Goal: Task Accomplishment & Management: Manage account settings

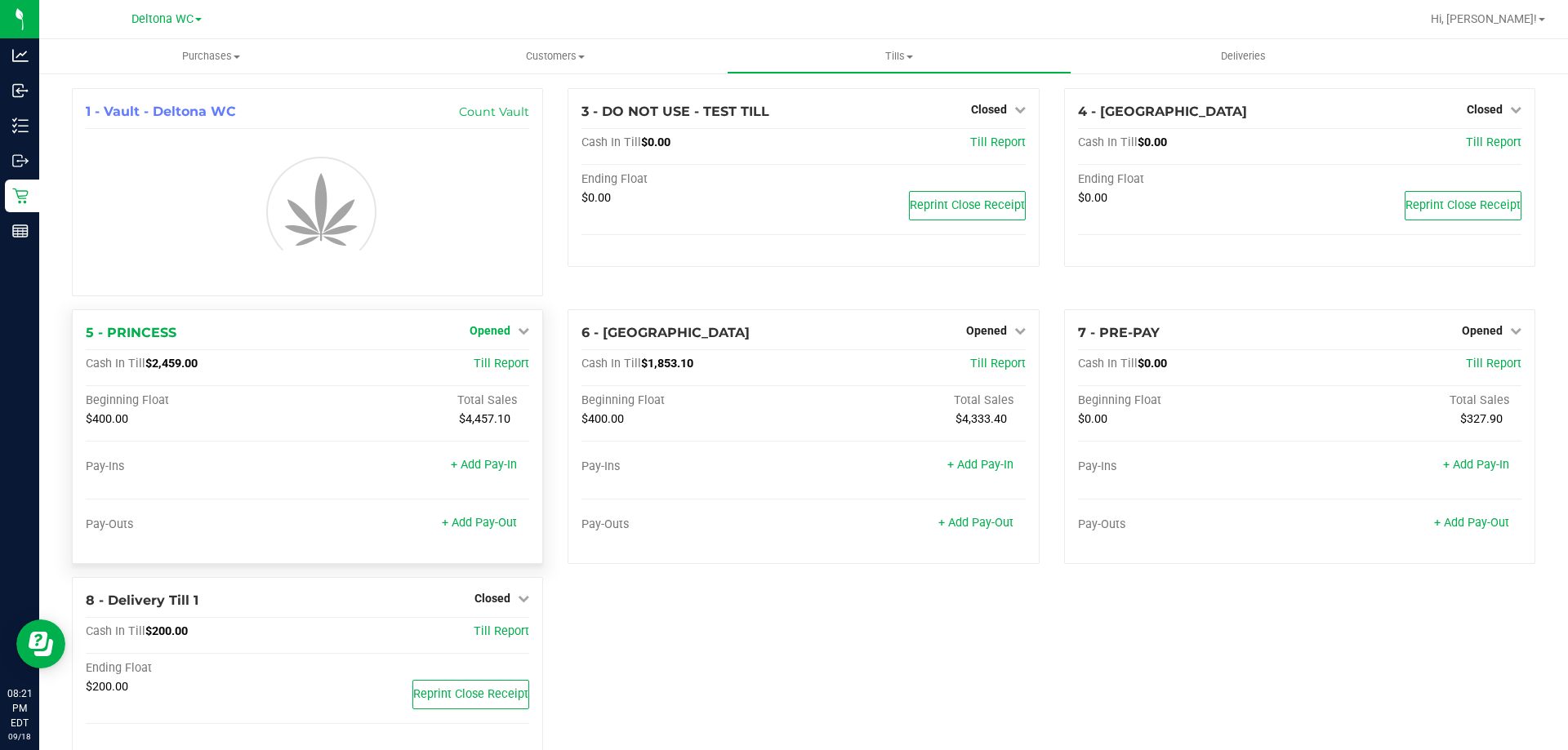
click at [501, 332] on span "Opened" at bounding box center [490, 330] width 41 height 13
click at [498, 366] on link "Close Till" at bounding box center [492, 364] width 44 height 13
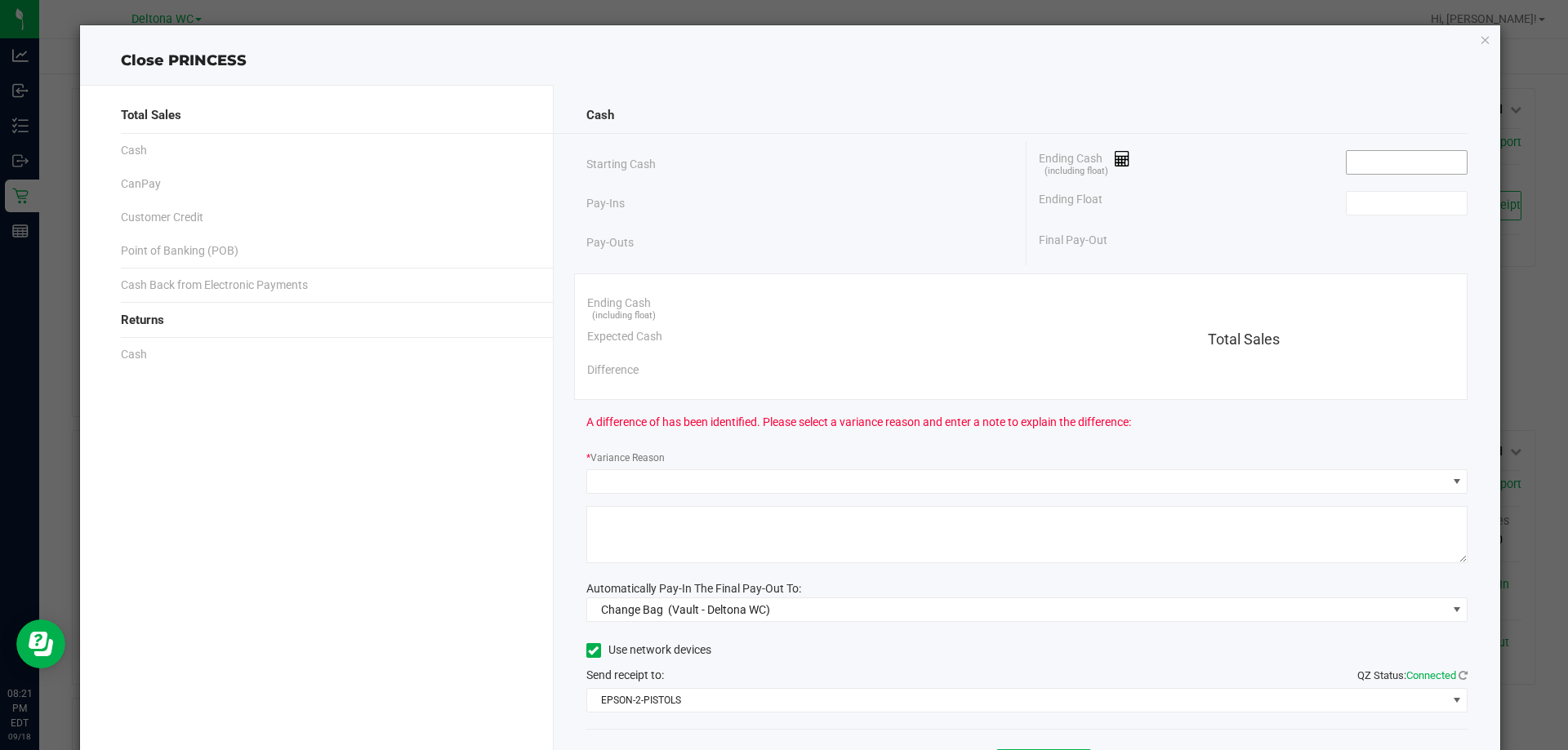
click at [1384, 161] on input at bounding box center [1407, 162] width 120 height 22
paste input "2424.75"
type input "$2,424.75"
click at [1358, 202] on input at bounding box center [1407, 202] width 120 height 22
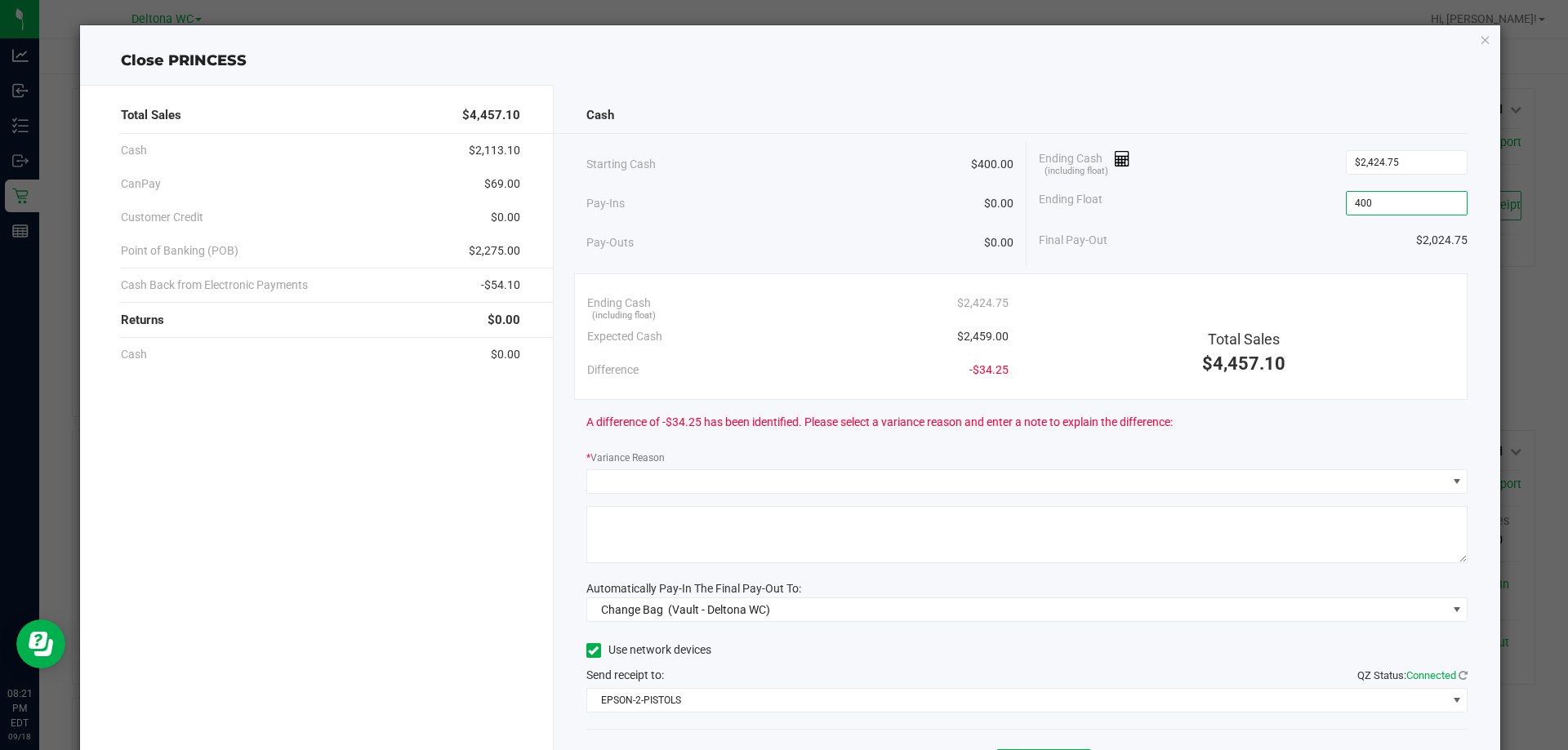
type input "$400.00"
click at [1178, 169] on div "Ending Cash (including float) $2,424.75" at bounding box center [1253, 162] width 429 height 41
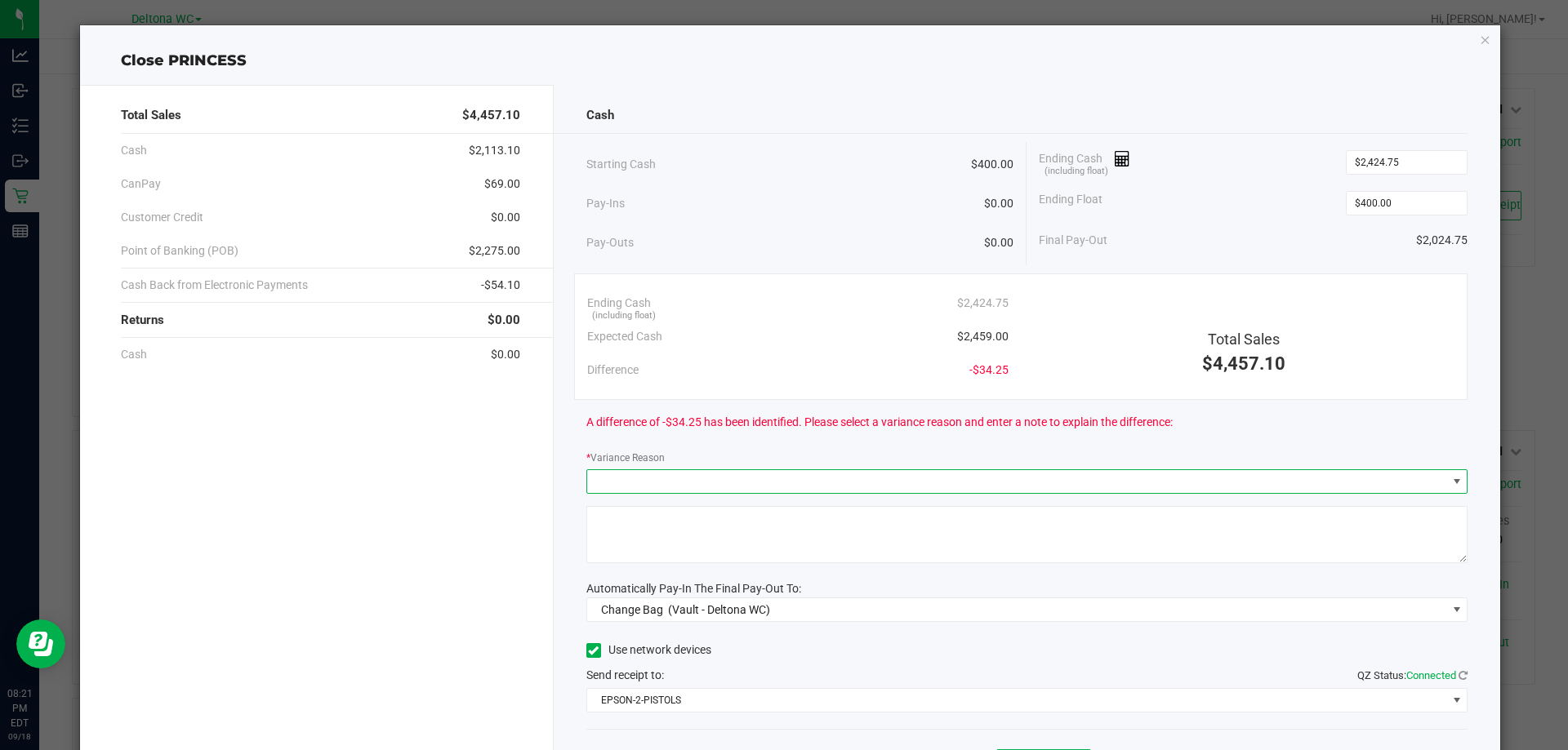
click at [1268, 484] on span at bounding box center [1017, 481] width 860 height 22
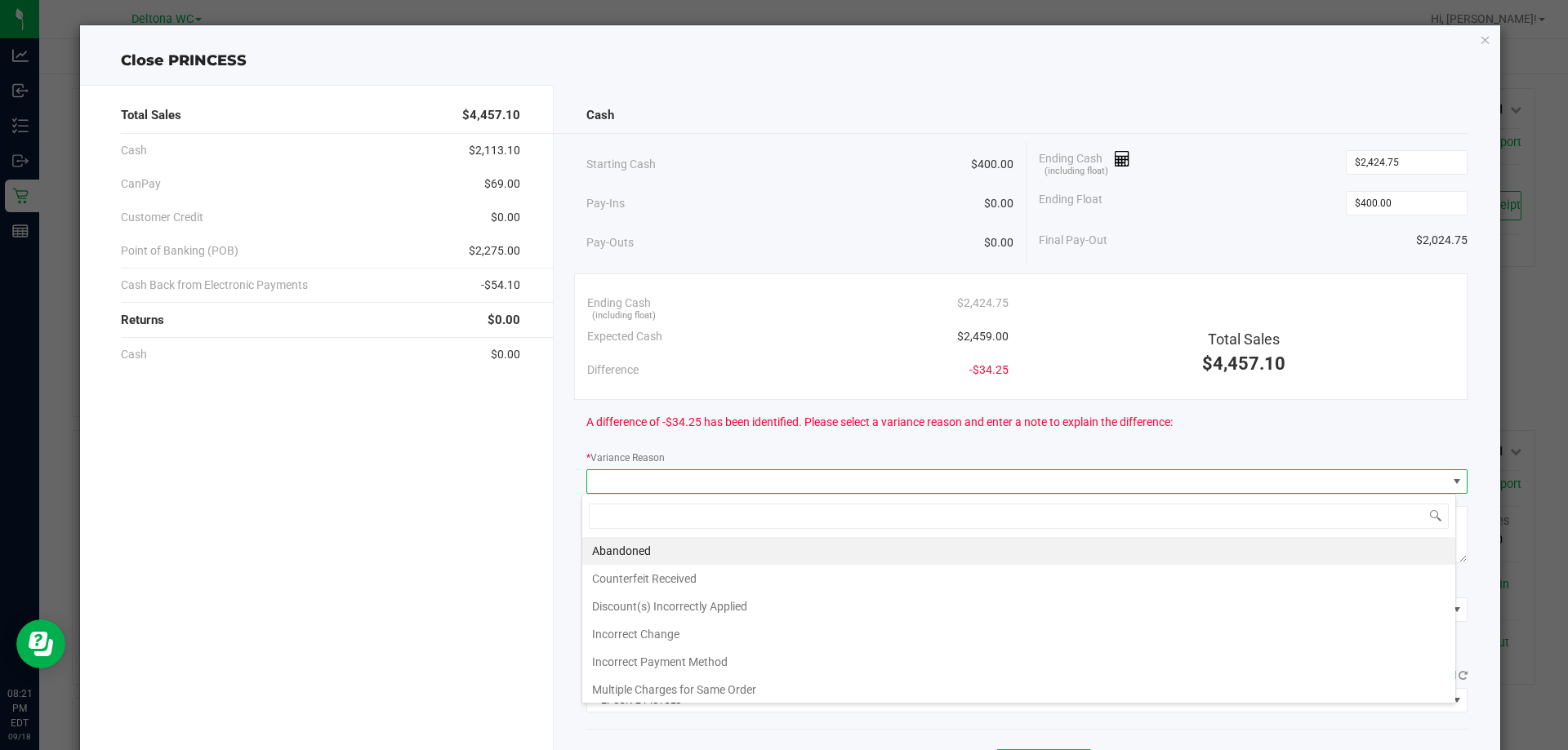
scroll to position [24, 874]
click at [672, 554] on li "Abandoned" at bounding box center [1019, 551] width 873 height 27
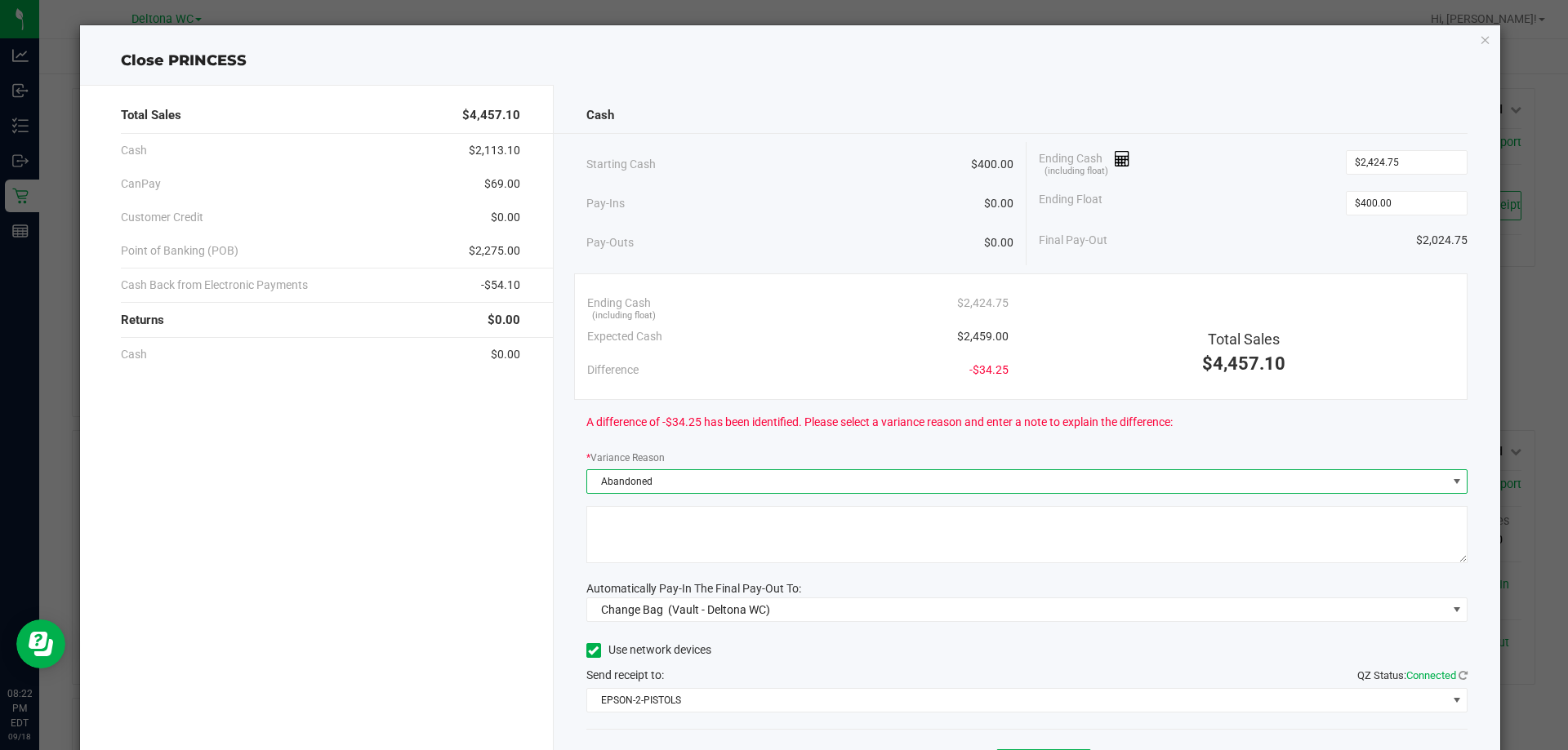
click at [674, 565] on div at bounding box center [1027, 537] width 882 height 62
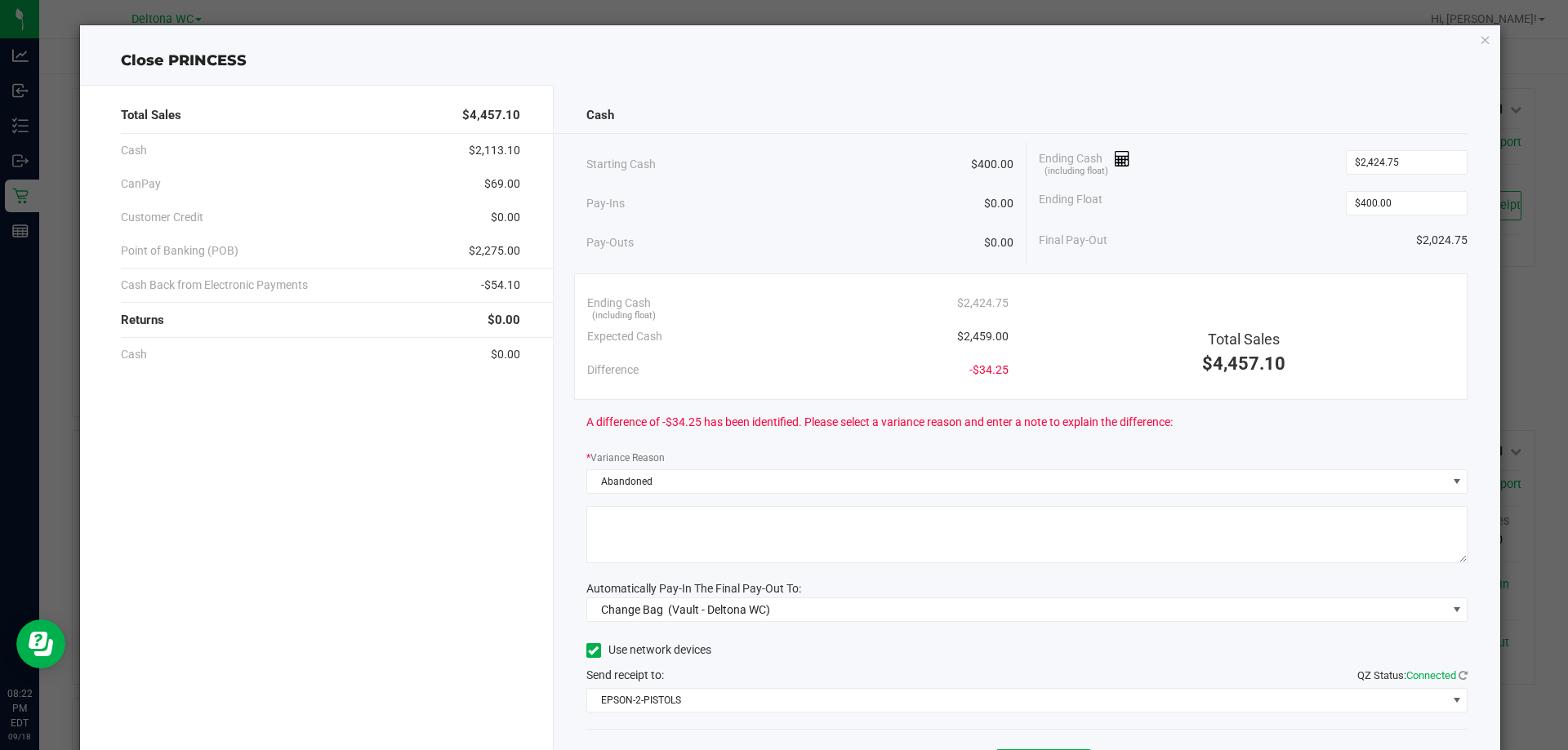
click at [679, 548] on textarea at bounding box center [1027, 534] width 882 height 58
type textarea "cash back"
click at [698, 605] on span "(Vault - Deltona WC)" at bounding box center [719, 609] width 103 height 13
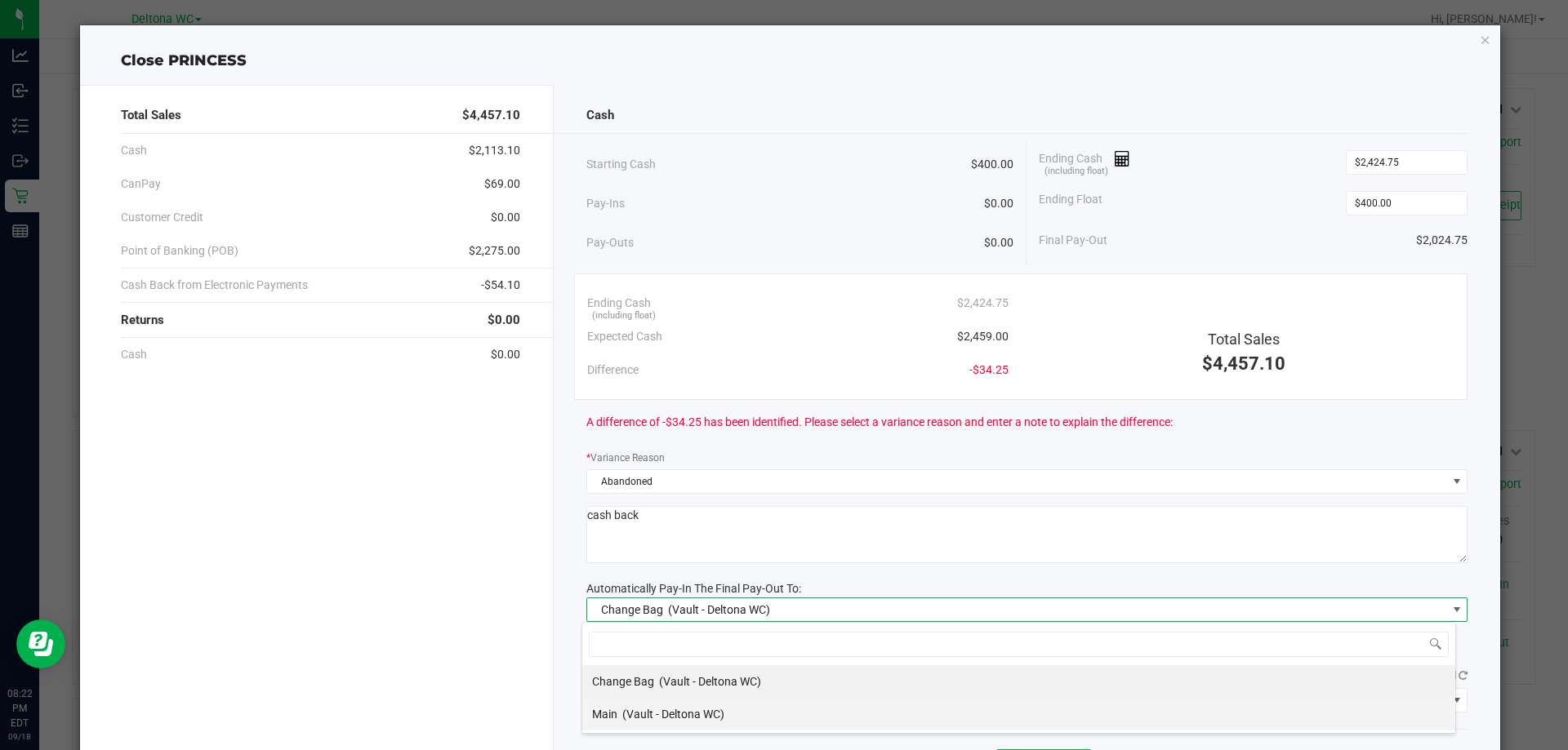
click at [646, 705] on div "Main (Vault - Deltona WC)" at bounding box center [657, 715] width 132 height 29
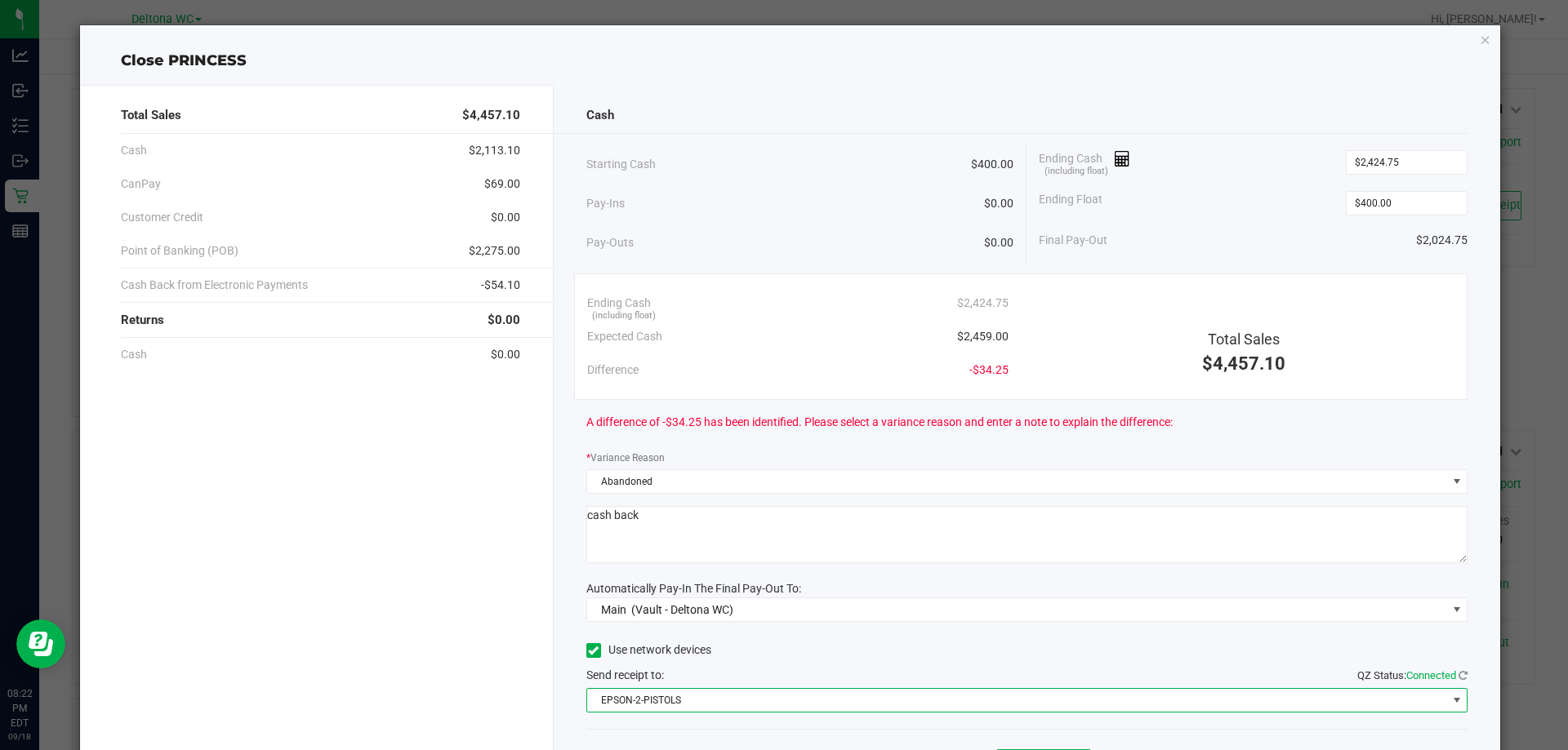
drag, startPoint x: 656, startPoint y: 697, endPoint x: 655, endPoint y: 689, distance: 8.1
click at [655, 695] on span "EPSON-2-PISTOLS" at bounding box center [1017, 700] width 860 height 22
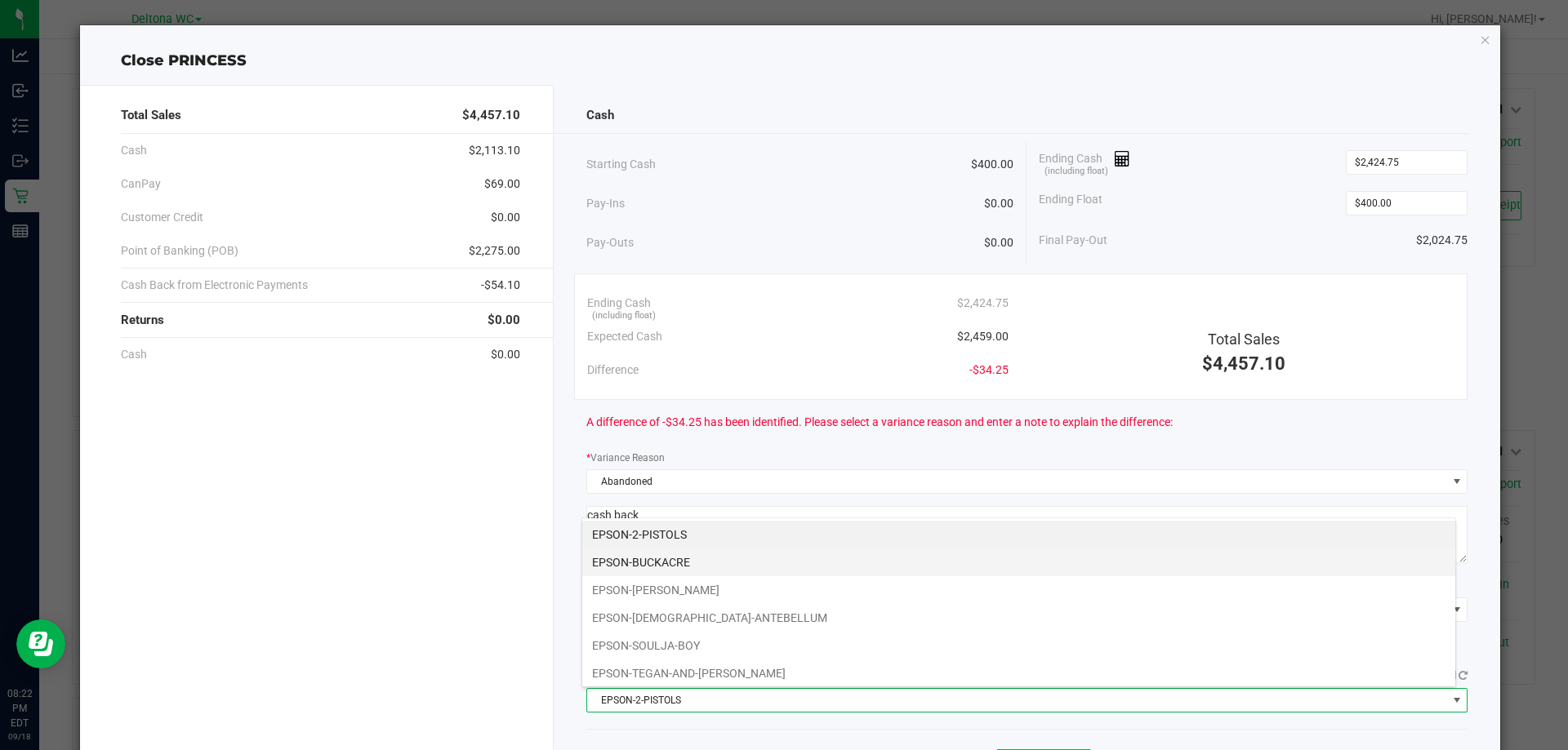
click at [671, 561] on li "EPSON-BUCKACRE" at bounding box center [1019, 562] width 873 height 27
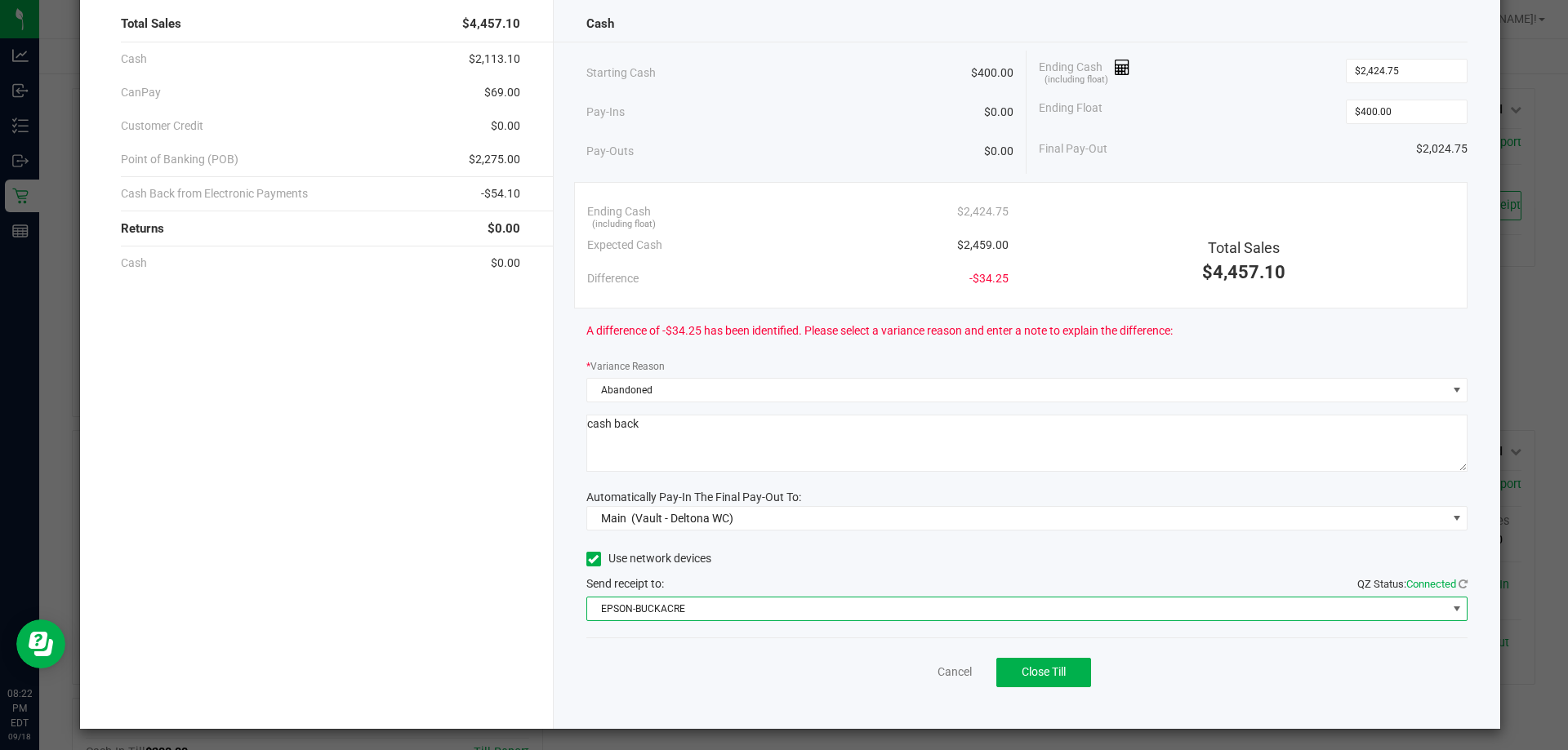
scroll to position [96, 0]
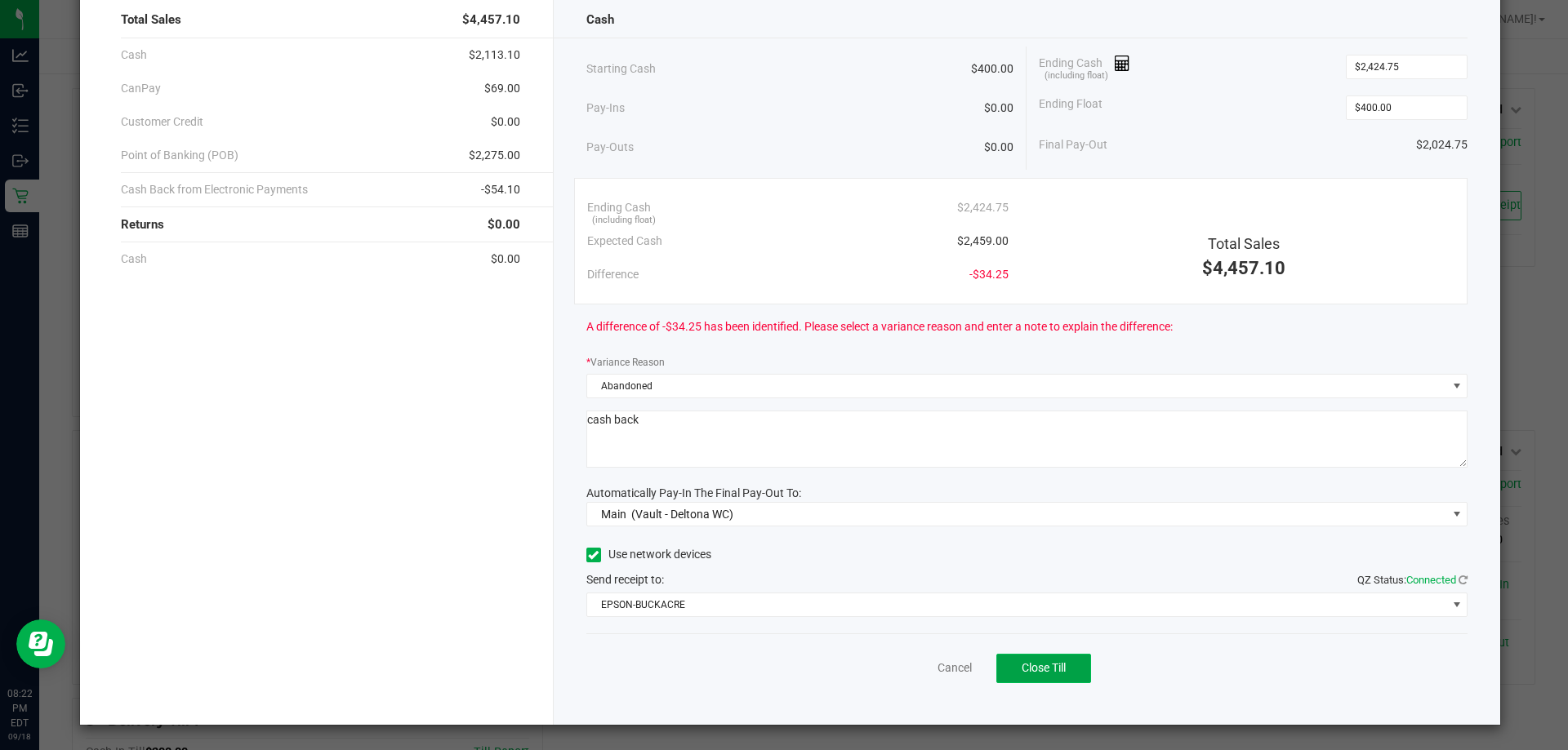
click at [1048, 664] on span "Close Till" at bounding box center [1043, 667] width 44 height 13
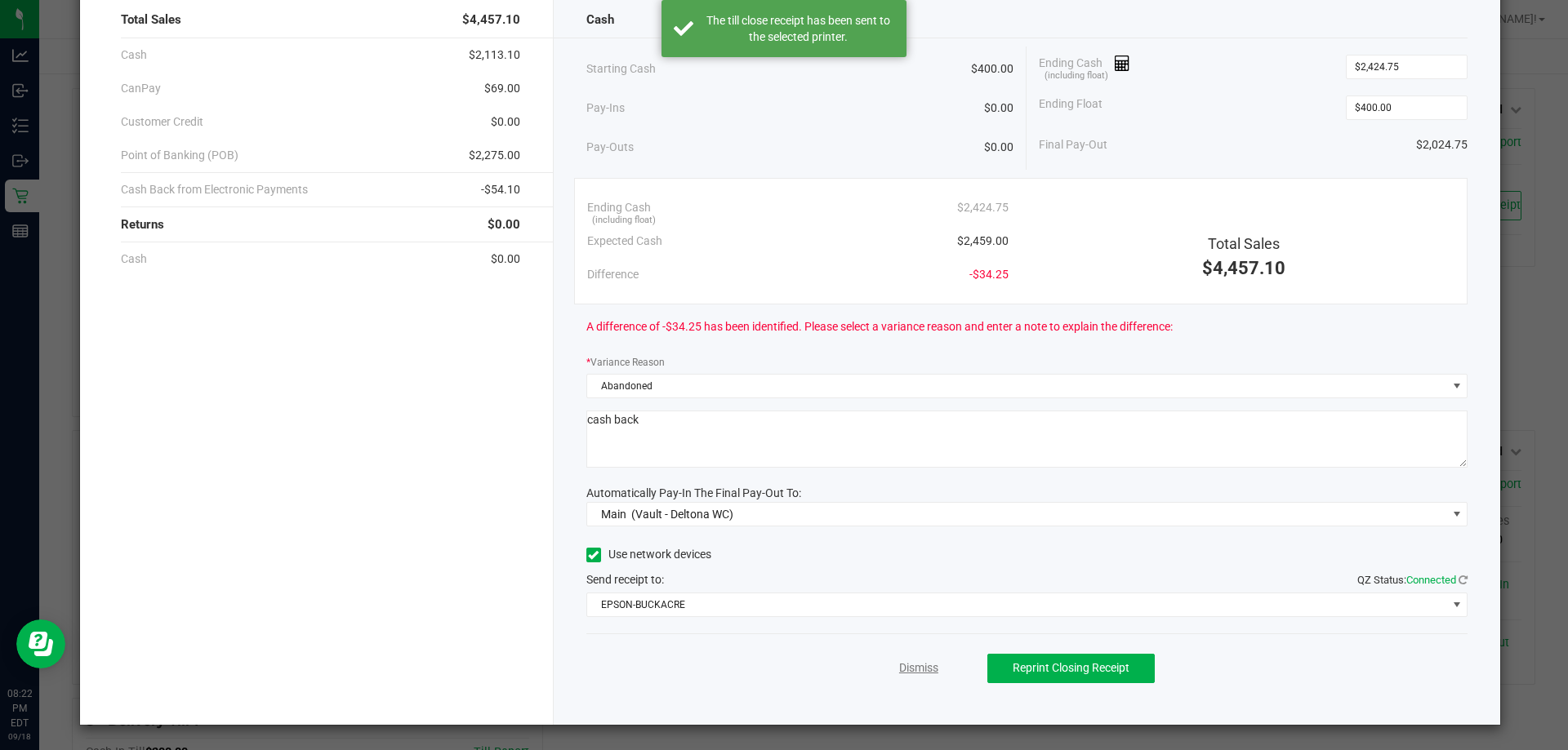
click at [911, 670] on link "Dismiss" at bounding box center [919, 669] width 39 height 18
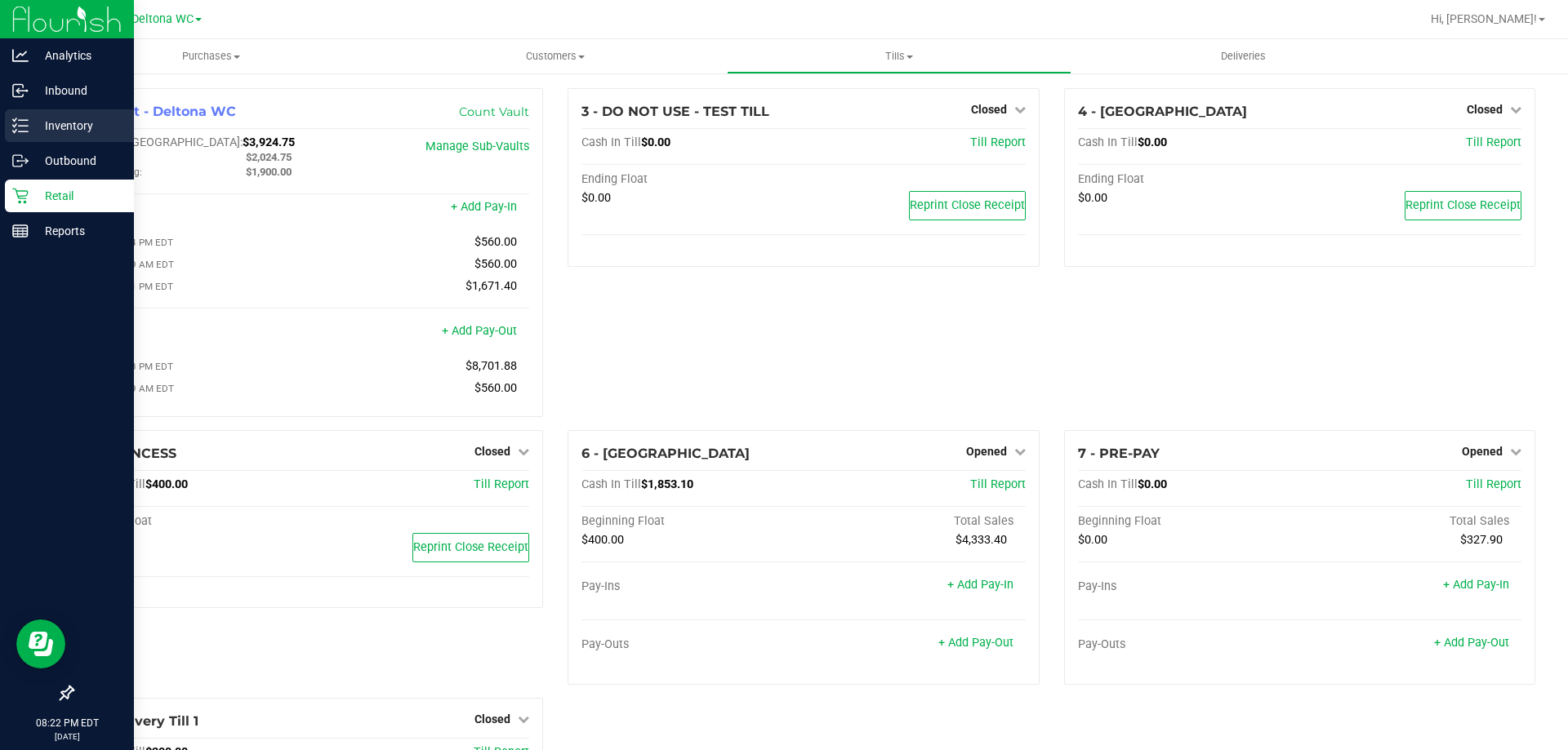
click at [24, 132] on line at bounding box center [22, 132] width 9 height 0
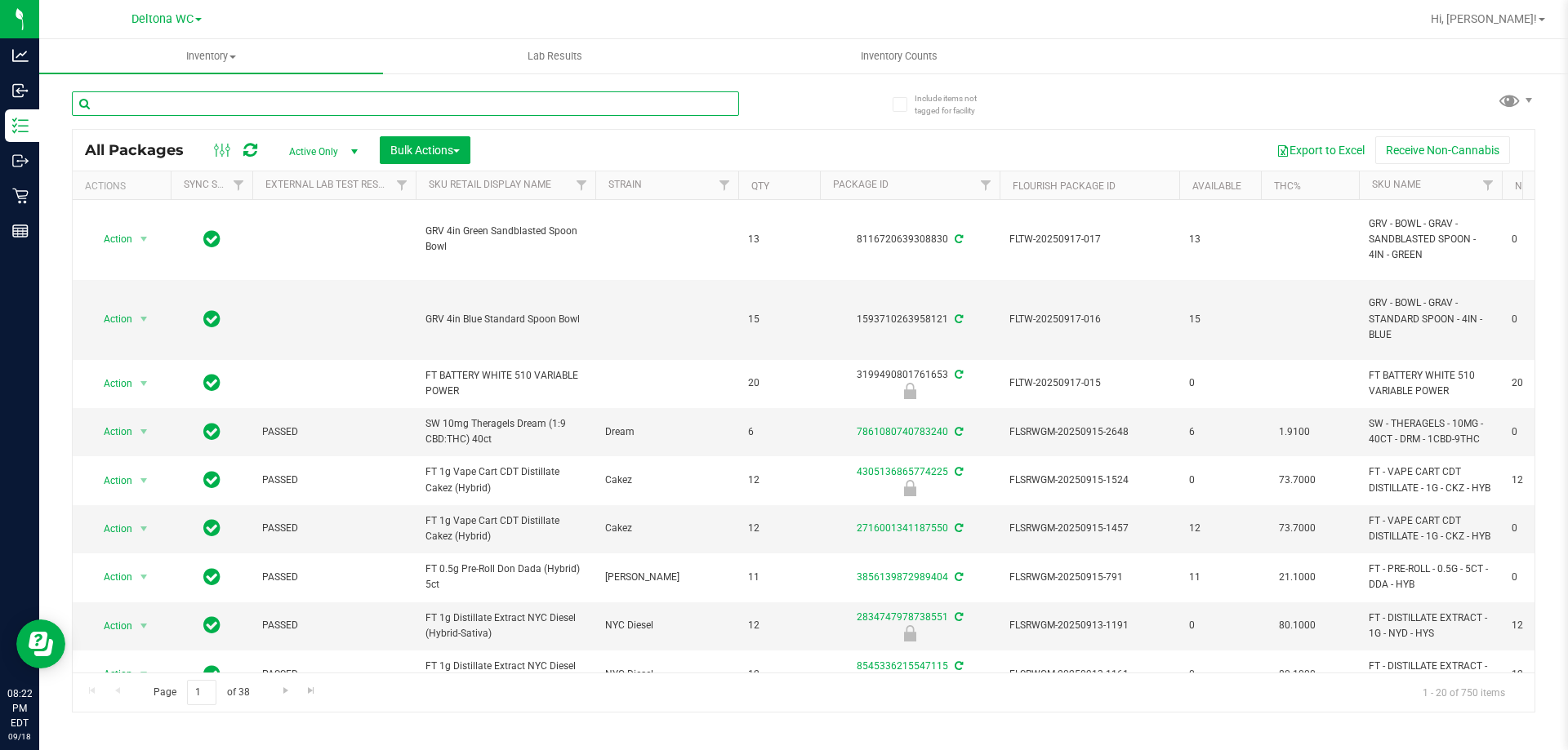
click at [461, 109] on input "text" at bounding box center [405, 104] width 667 height 24
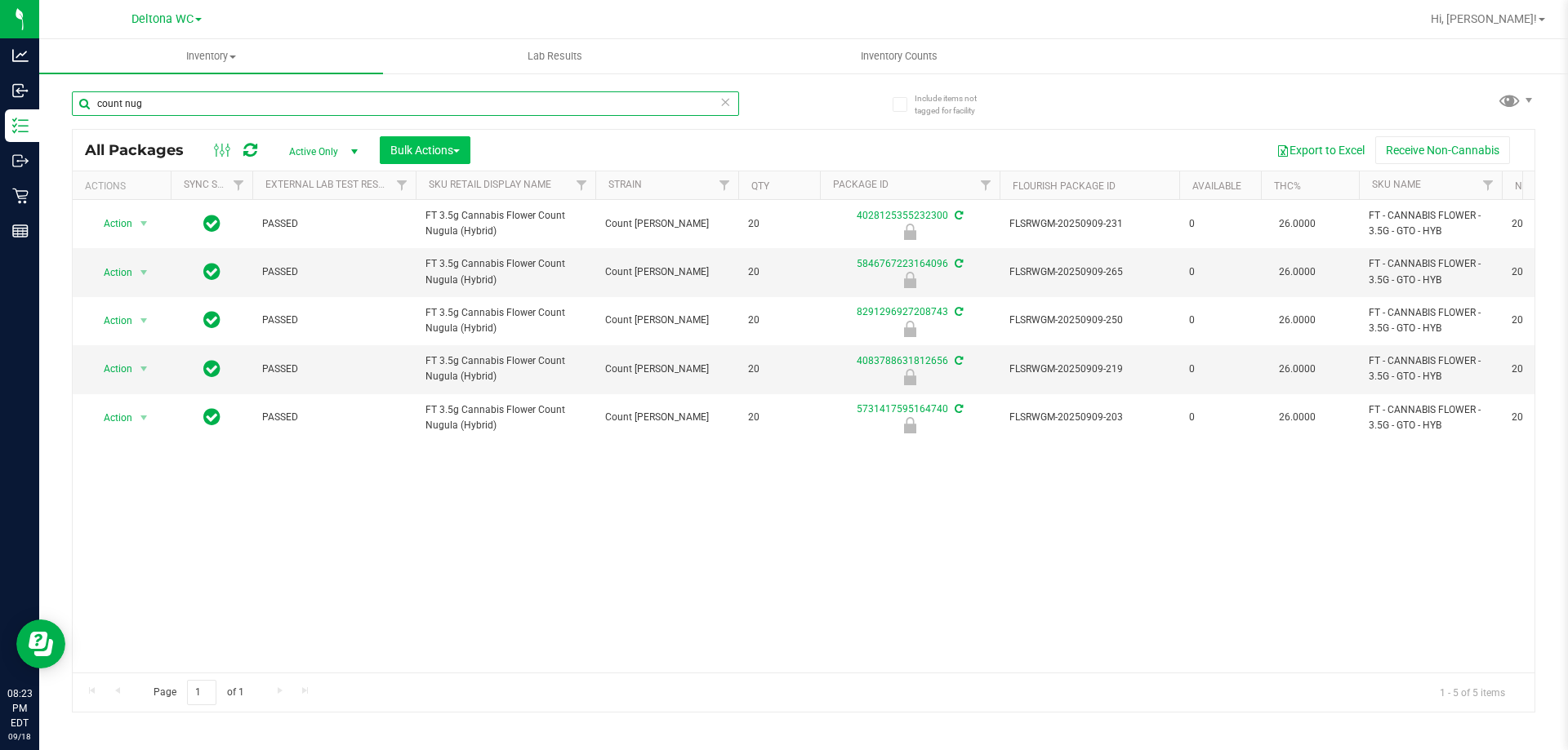
type input "count nug"
click at [407, 146] on span "Bulk Actions" at bounding box center [425, 149] width 69 height 13
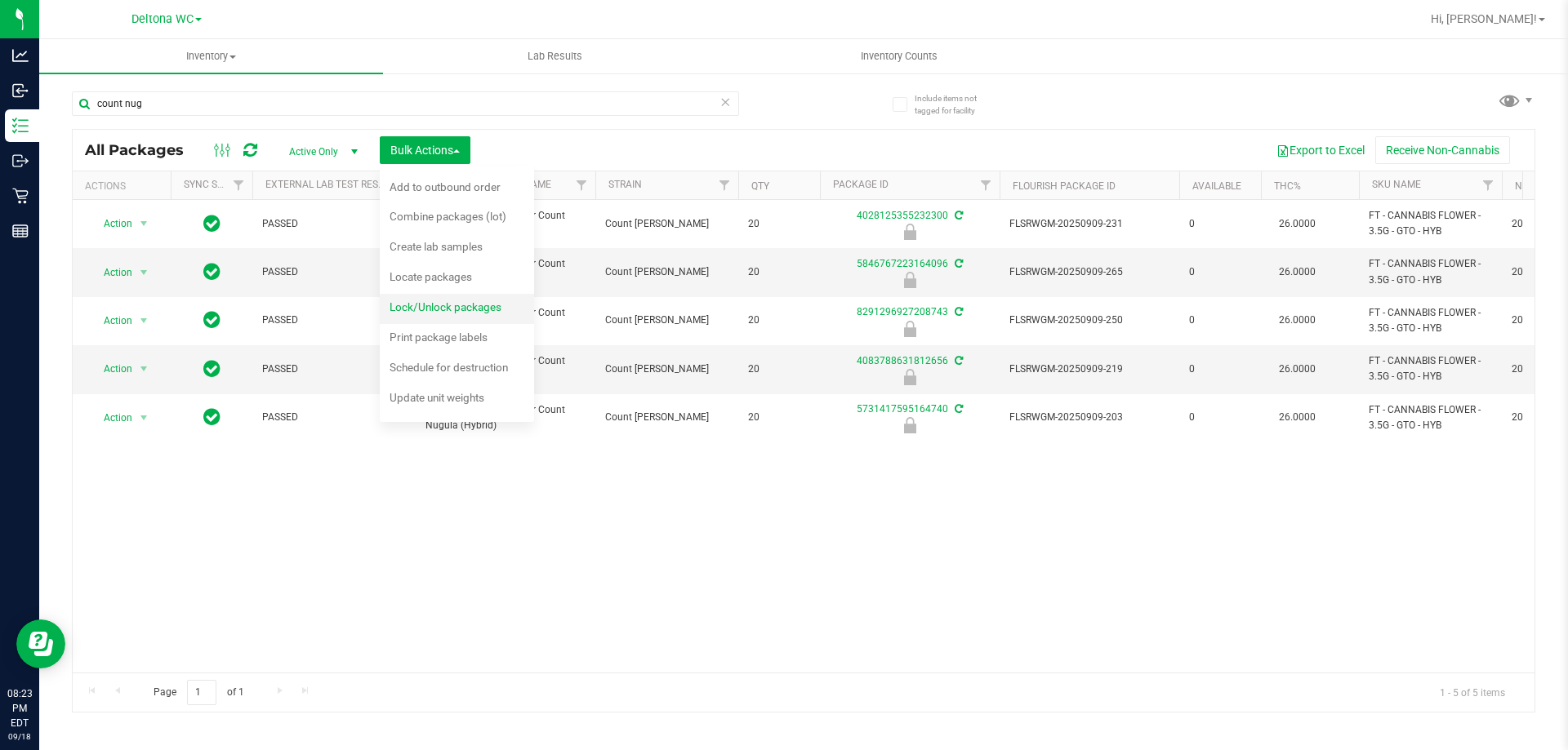
click at [456, 306] on span "Lock/Unlock packages" at bounding box center [445, 307] width 112 height 13
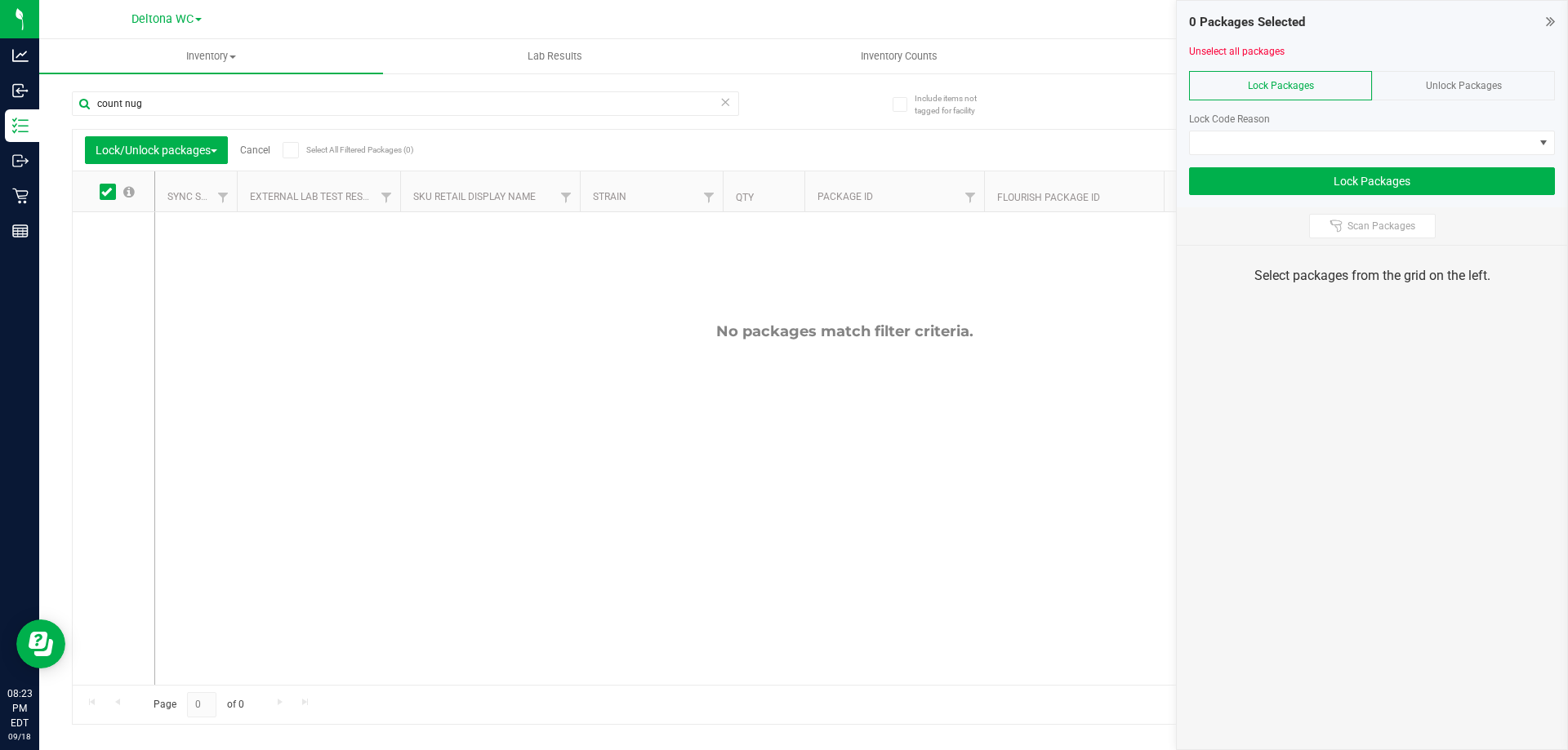
click at [1429, 90] on span "Unlock Packages" at bounding box center [1464, 86] width 76 height 12
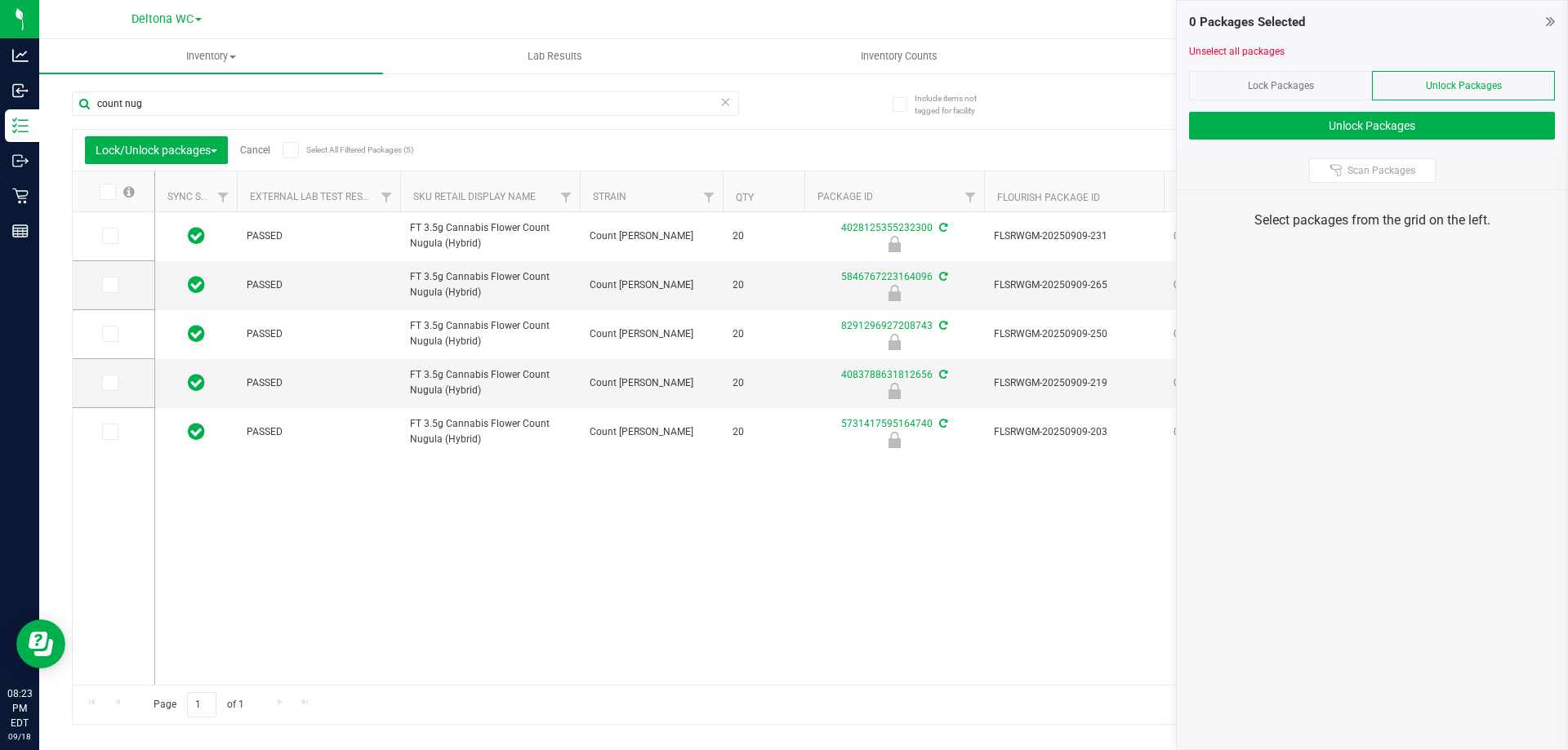
click at [103, 191] on icon at bounding box center [106, 191] width 11 height 0
click at [0, 0] on input "checkbox" at bounding box center [0, 0] width 0 height 0
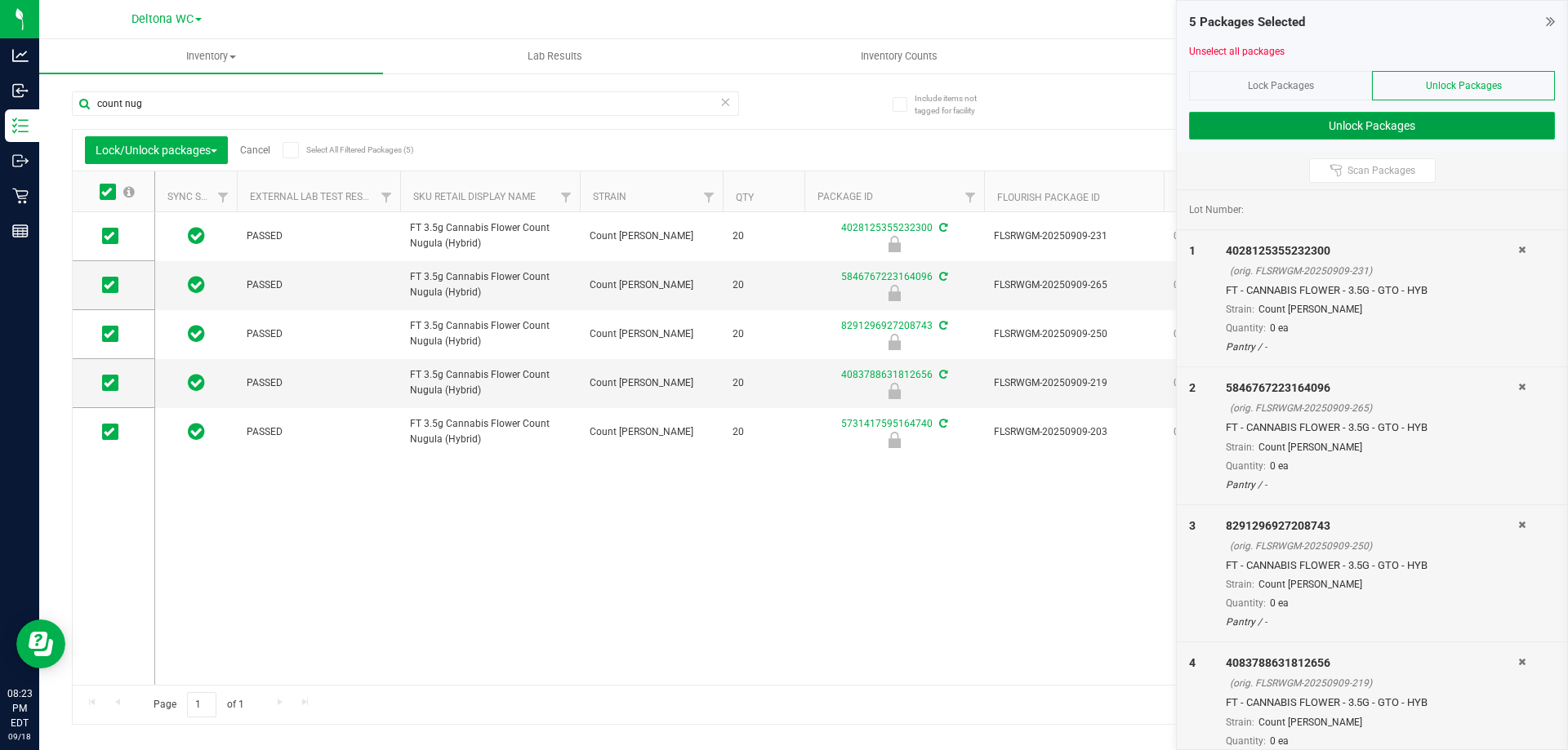
click at [1323, 128] on button "Unlock Packages" at bounding box center [1372, 126] width 366 height 27
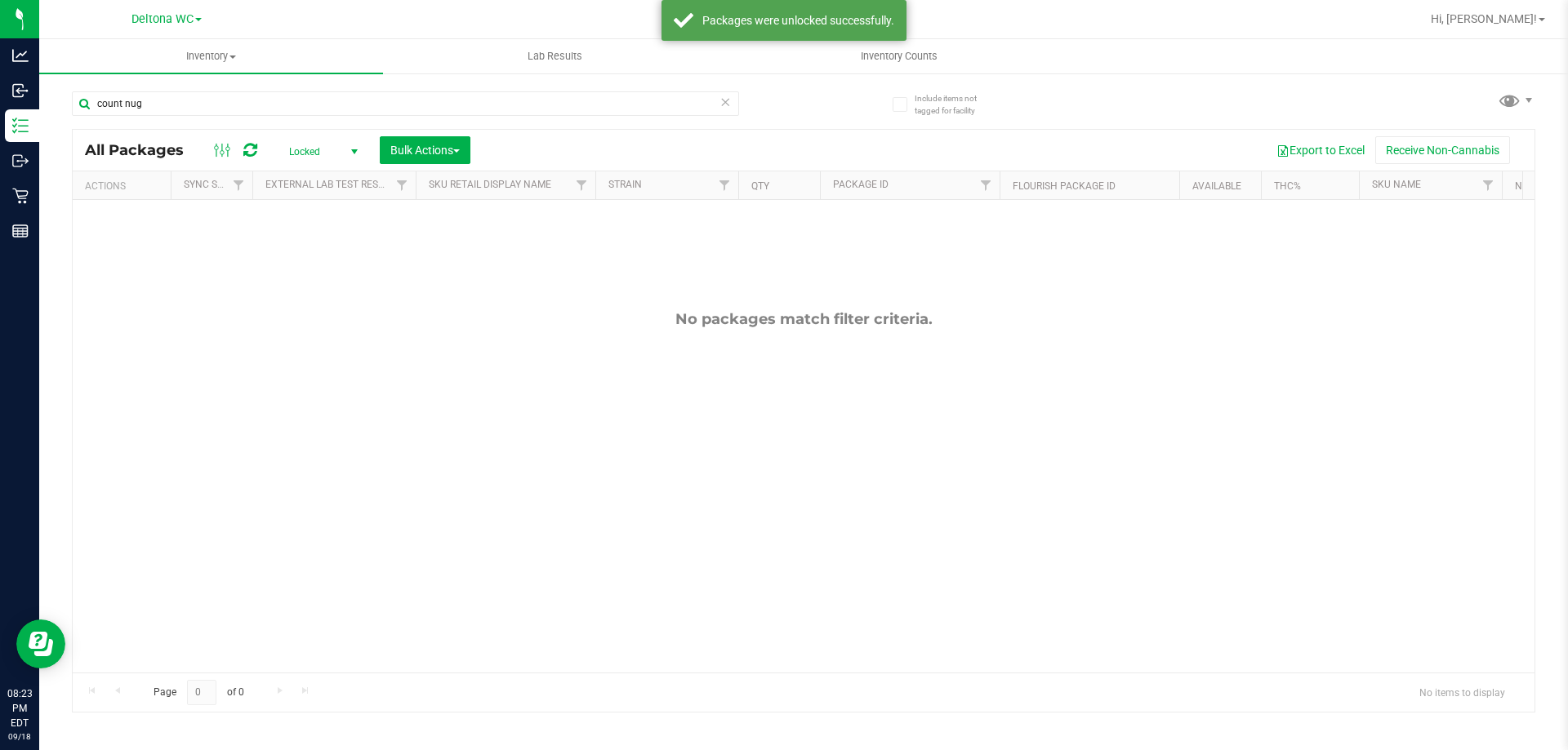
click at [327, 147] on span "Locked" at bounding box center [320, 151] width 90 height 22
click at [313, 177] on li "Active Only" at bounding box center [319, 178] width 88 height 24
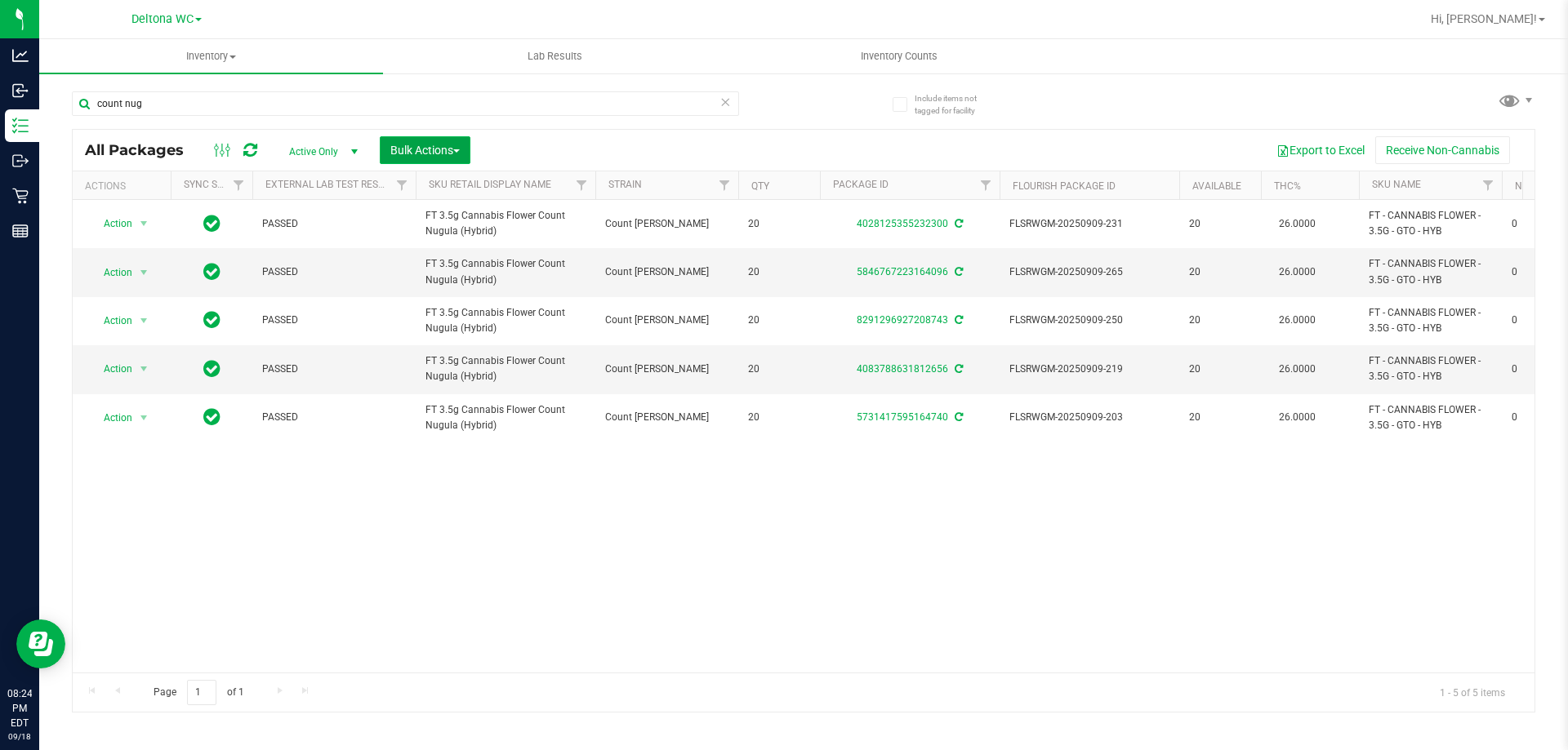
click at [441, 159] on button "Bulk Actions" at bounding box center [425, 150] width 91 height 27
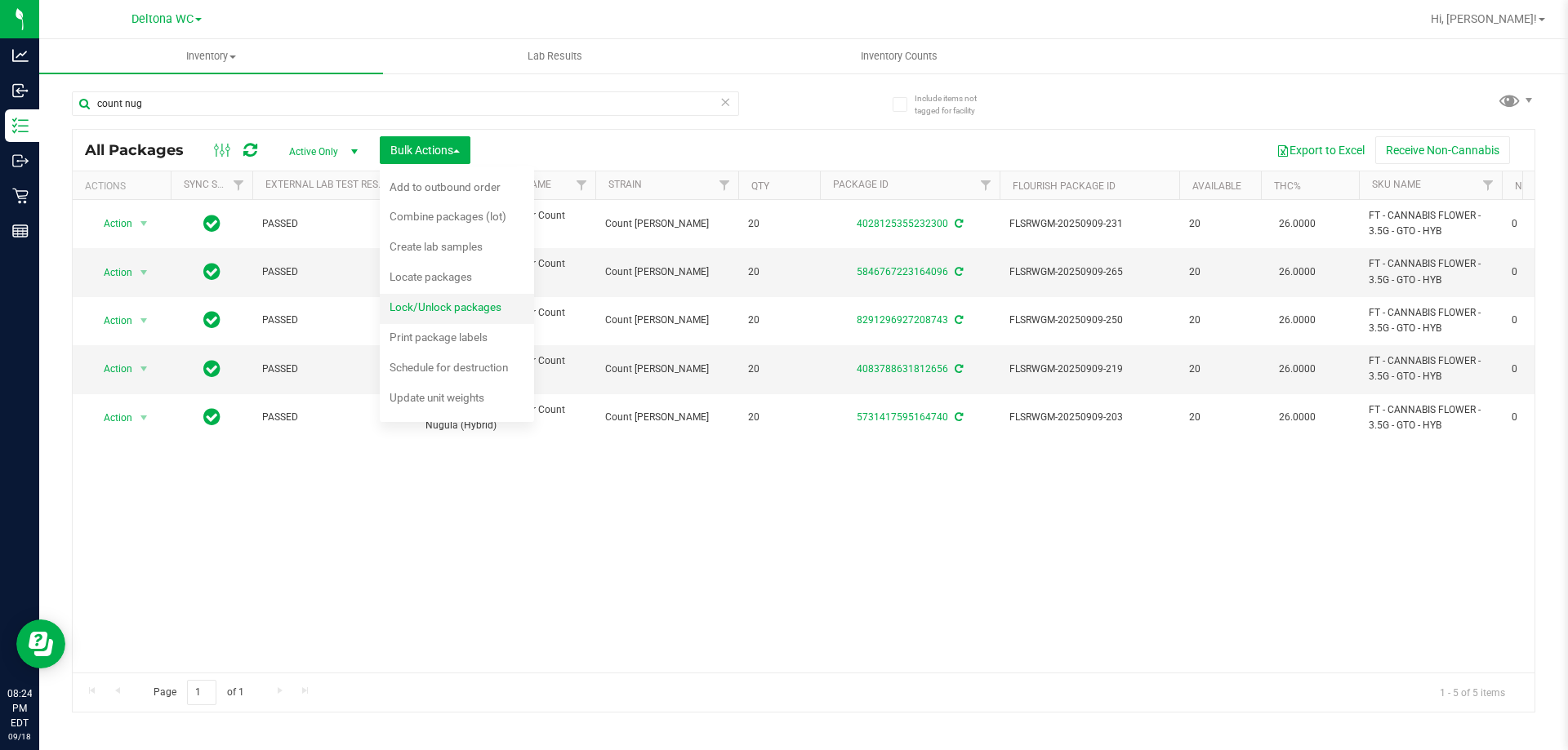
click at [464, 307] on span "Lock/Unlock packages" at bounding box center [445, 307] width 112 height 13
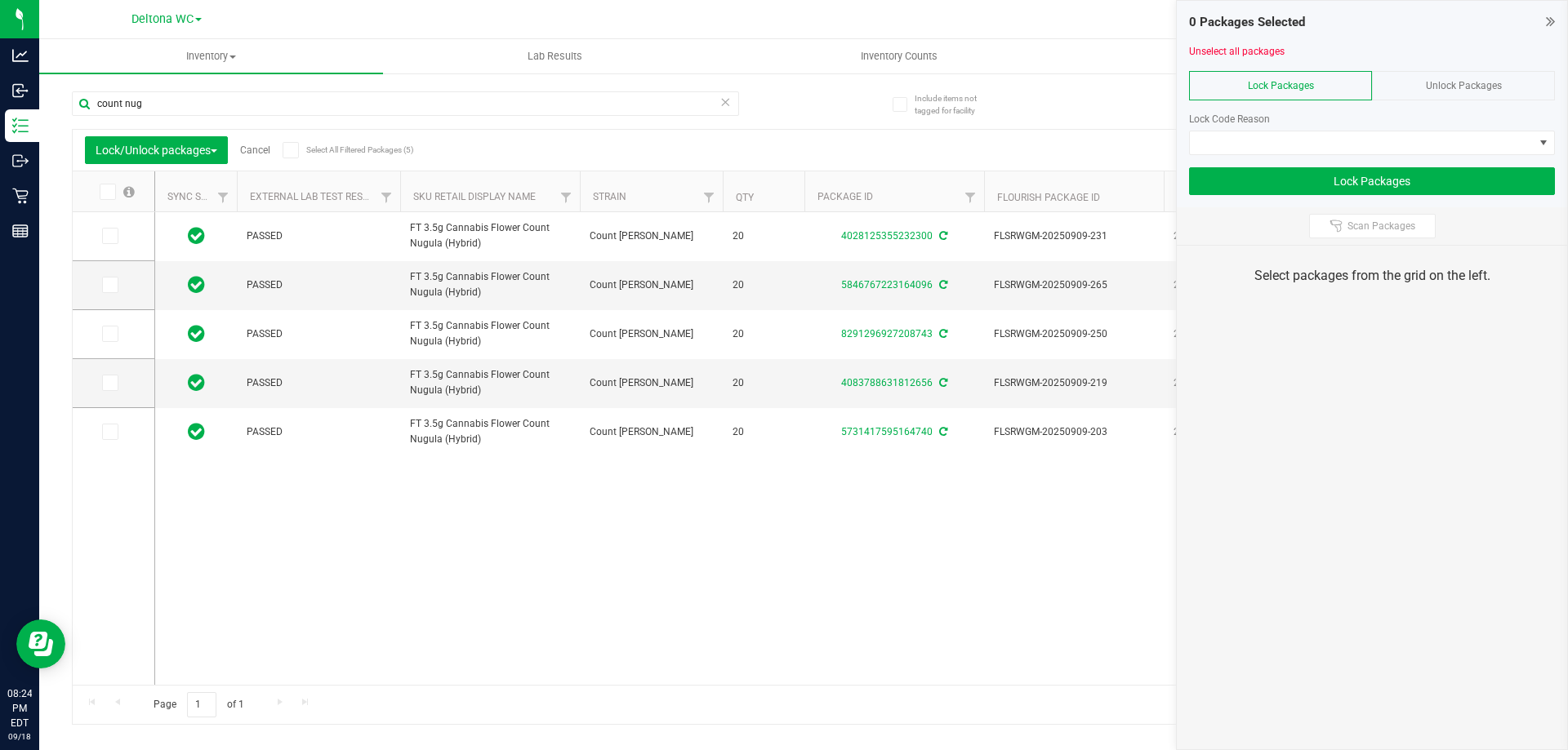
click at [296, 150] on icon at bounding box center [290, 150] width 11 height 0
click at [0, 0] on input "Select All Filtered Packages (5)" at bounding box center [0, 0] width 0 height 0
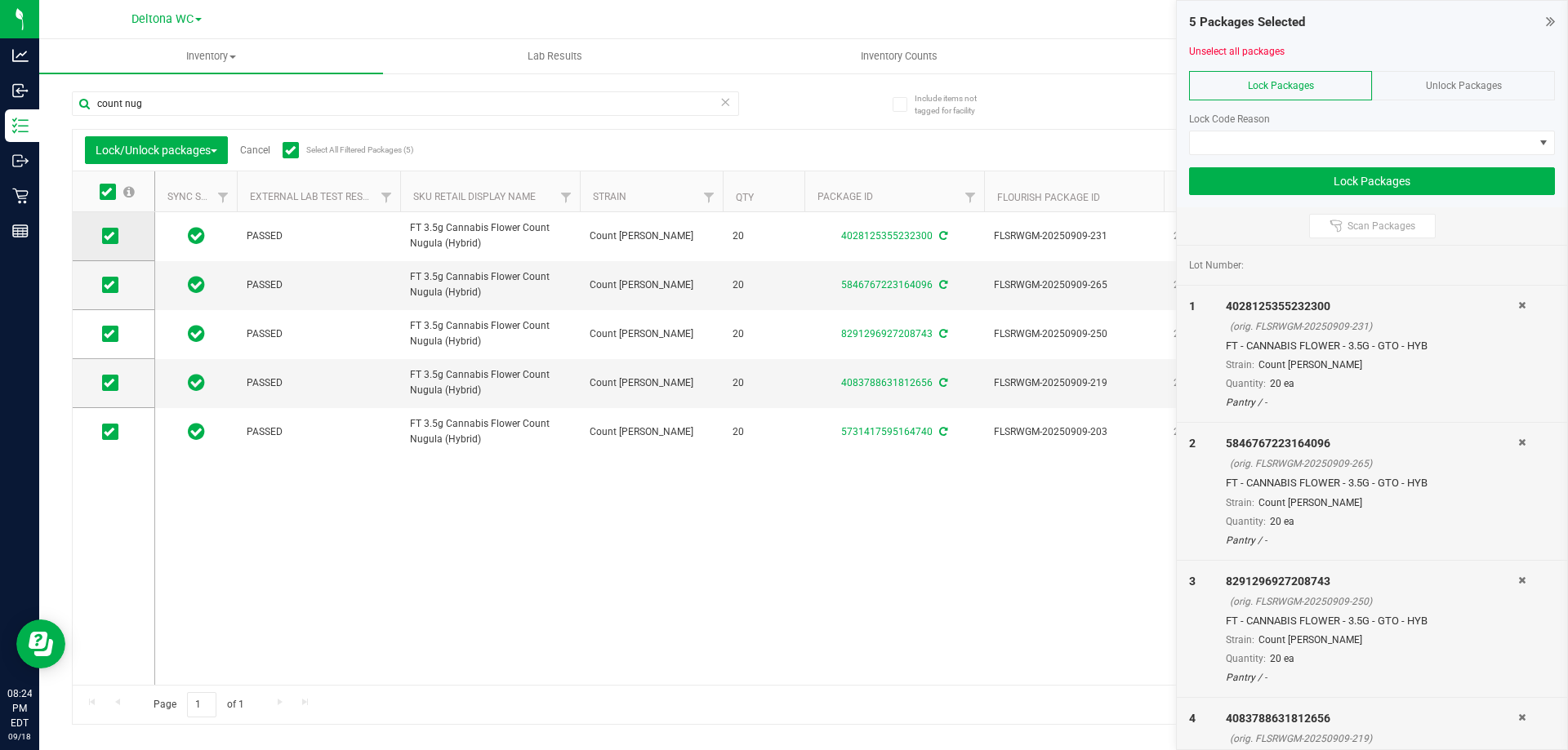
click at [104, 232] on span at bounding box center [110, 235] width 17 height 17
click at [115, 233] on span at bounding box center [110, 235] width 17 height 17
click at [0, 0] on input "checkbox" at bounding box center [0, 0] width 0 height 0
click at [1315, 148] on span at bounding box center [1362, 143] width 344 height 22
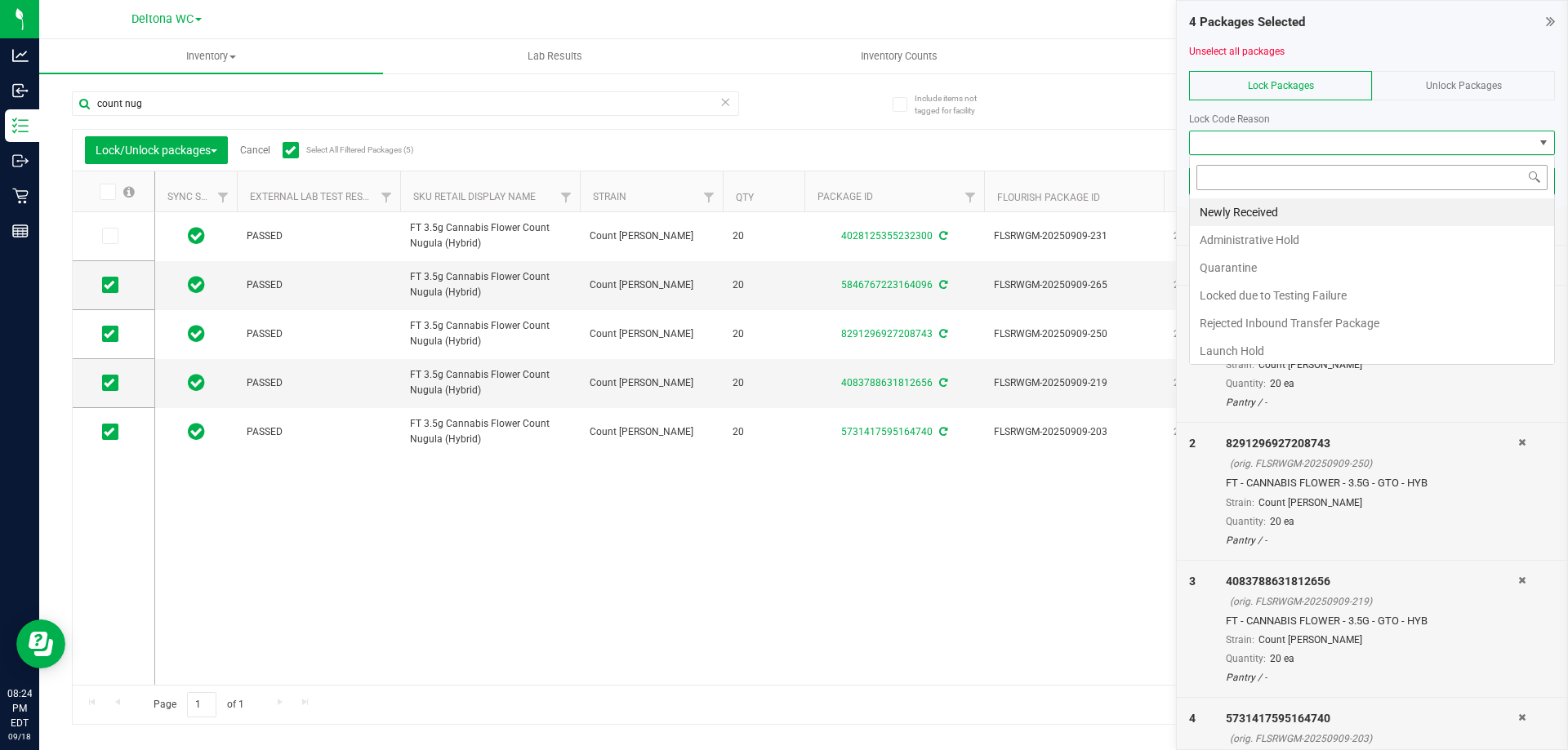
scroll to position [24, 366]
click at [1272, 207] on li "Newly Received" at bounding box center [1372, 212] width 364 height 27
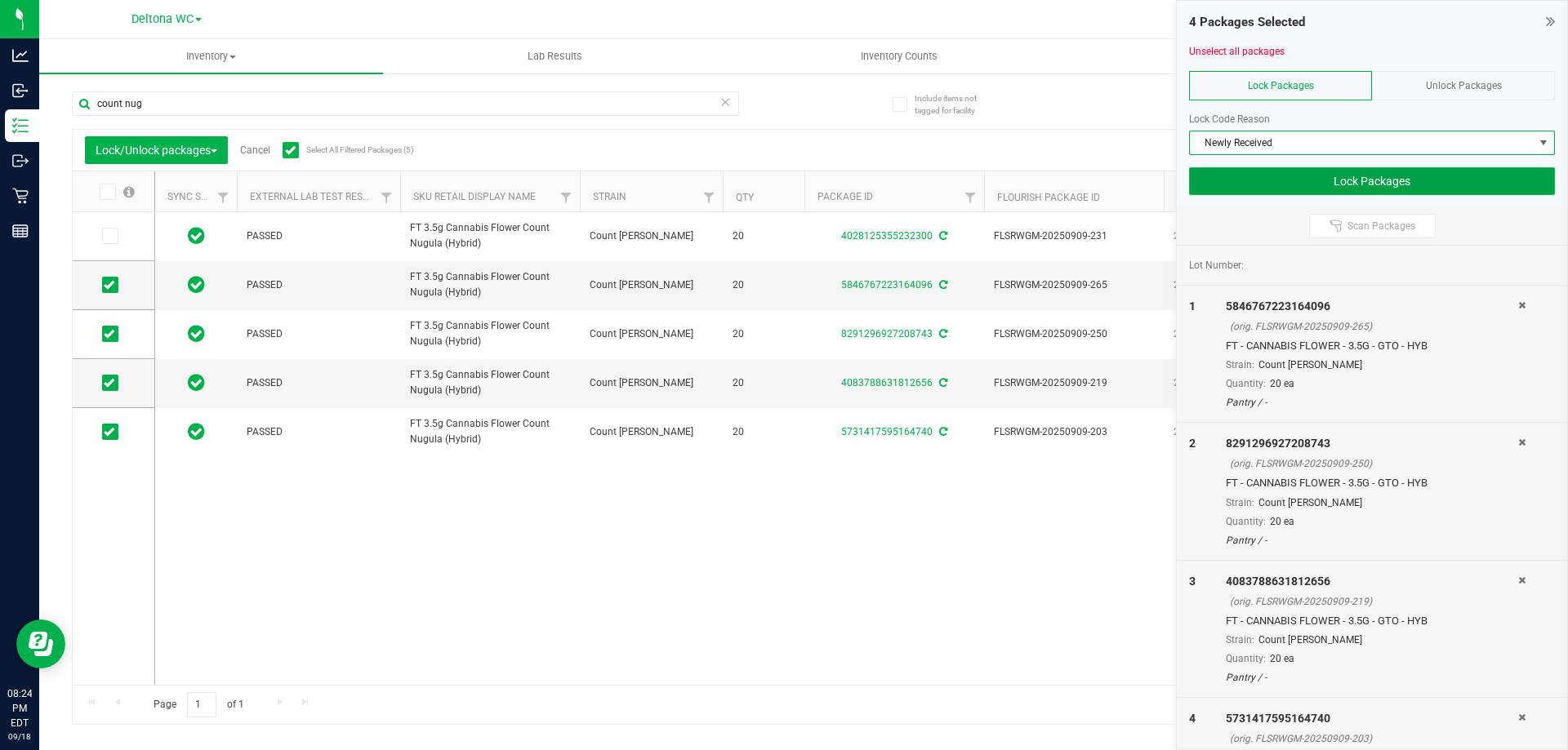
click at [1315, 182] on button "Lock Packages" at bounding box center [1372, 181] width 366 height 27
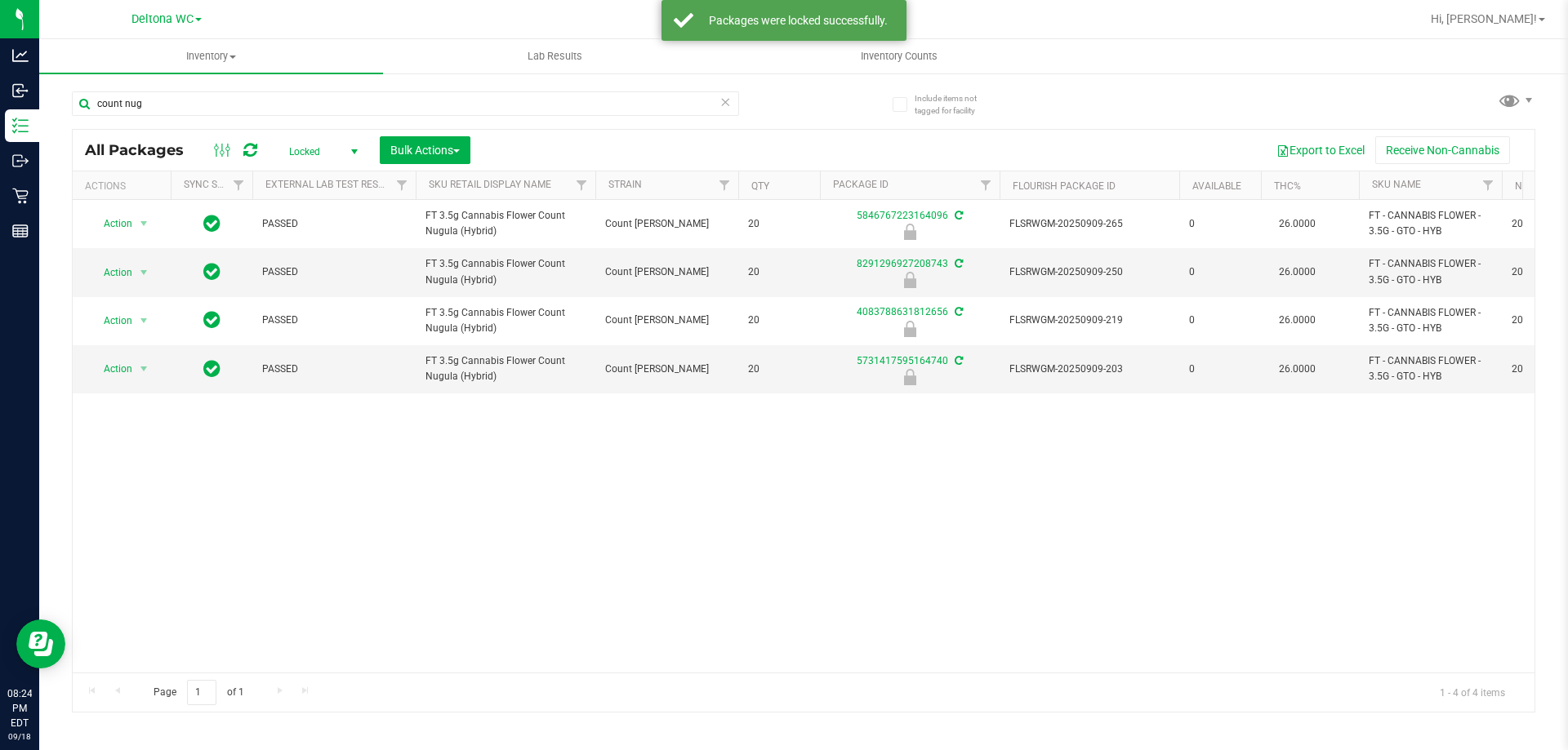
click at [328, 158] on span "Locked" at bounding box center [320, 151] width 90 height 22
click at [316, 167] on li "Active Only" at bounding box center [319, 178] width 88 height 24
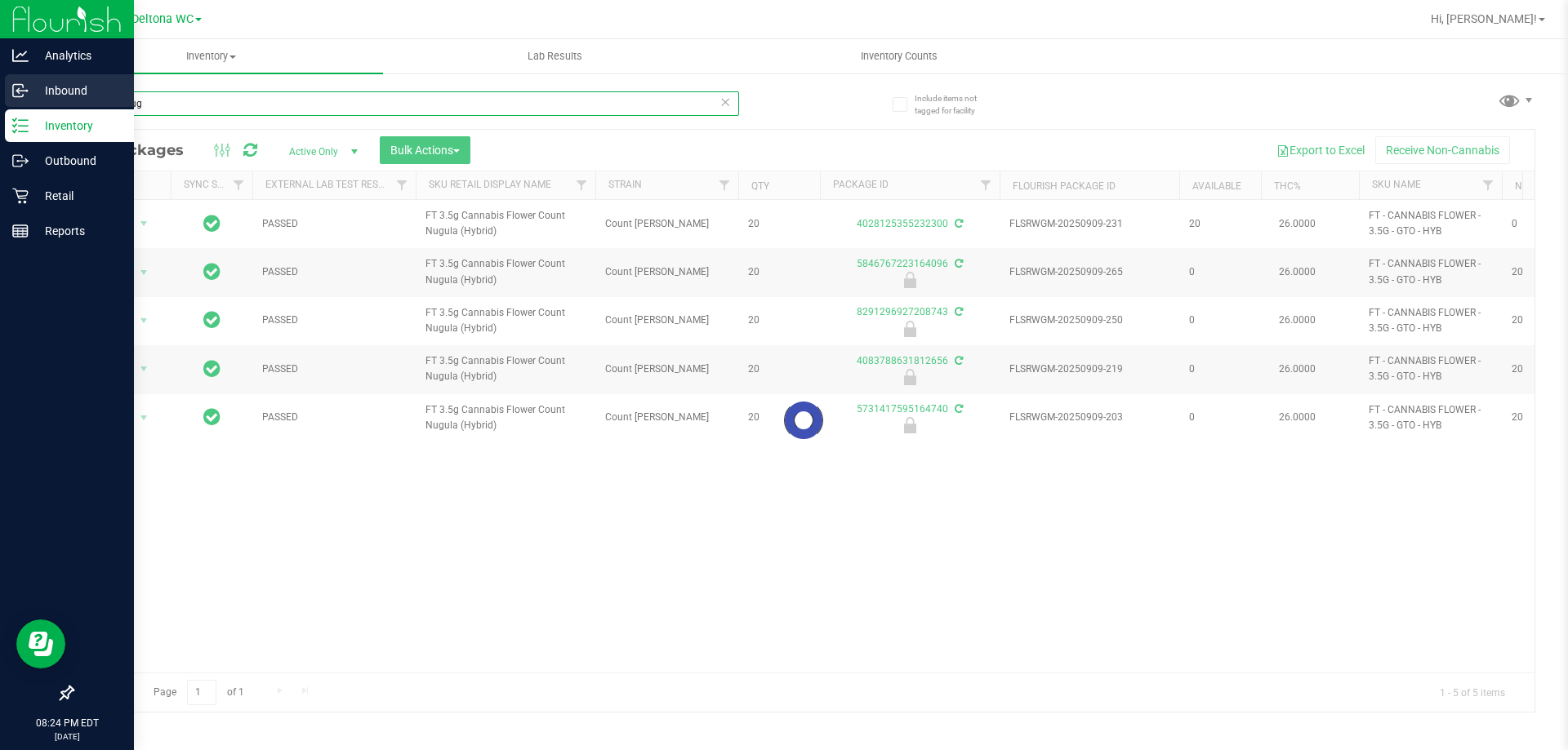
drag, startPoint x: 335, startPoint y: 107, endPoint x: 3, endPoint y: 96, distance: 332.2
click at [0, 97] on div "Analytics Inbound Inventory Outbound Retail Reports 08:24 PM EDT [DATE] 09/18 D…" at bounding box center [784, 375] width 1568 height 750
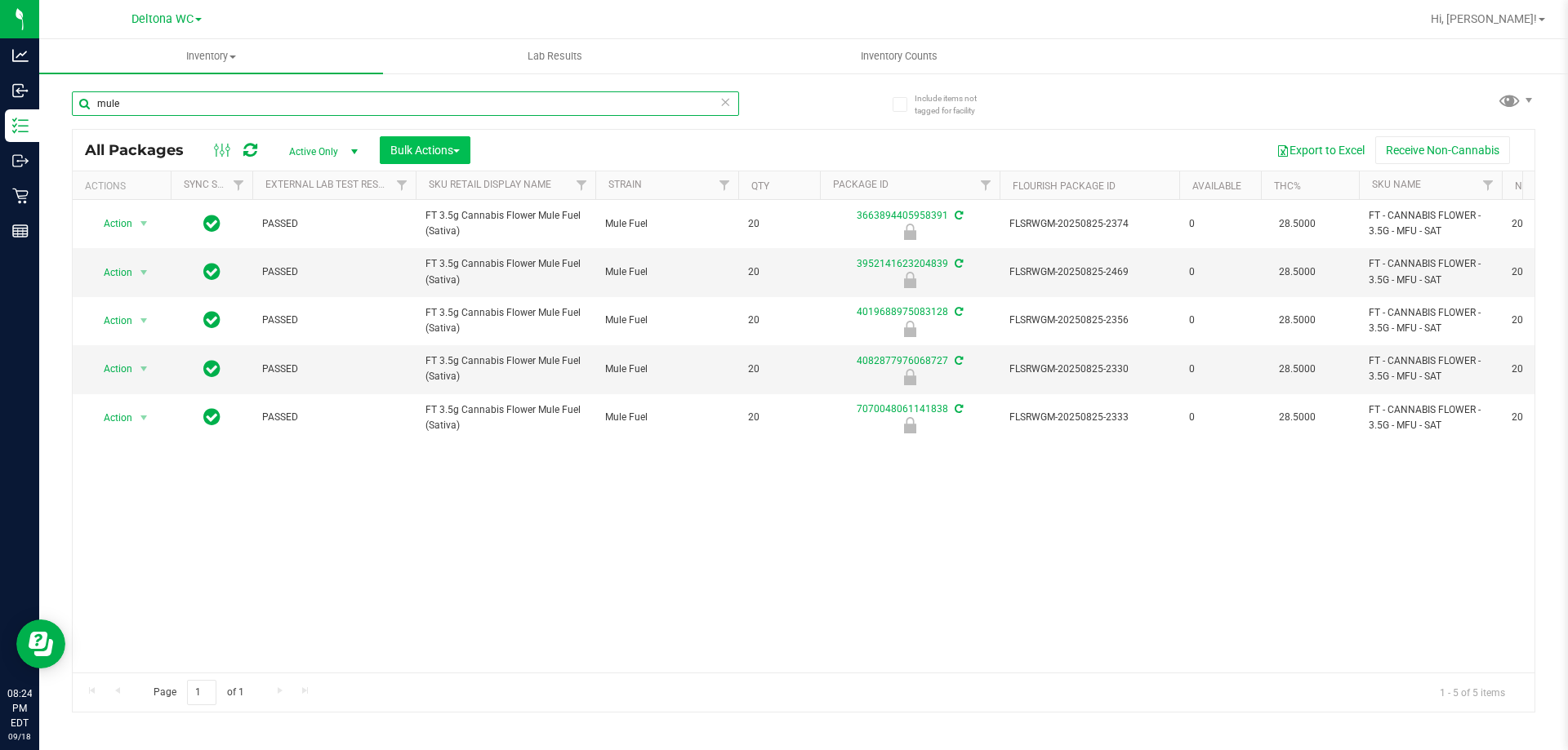
type input "mule"
click at [445, 154] on span "Bulk Actions" at bounding box center [425, 149] width 69 height 13
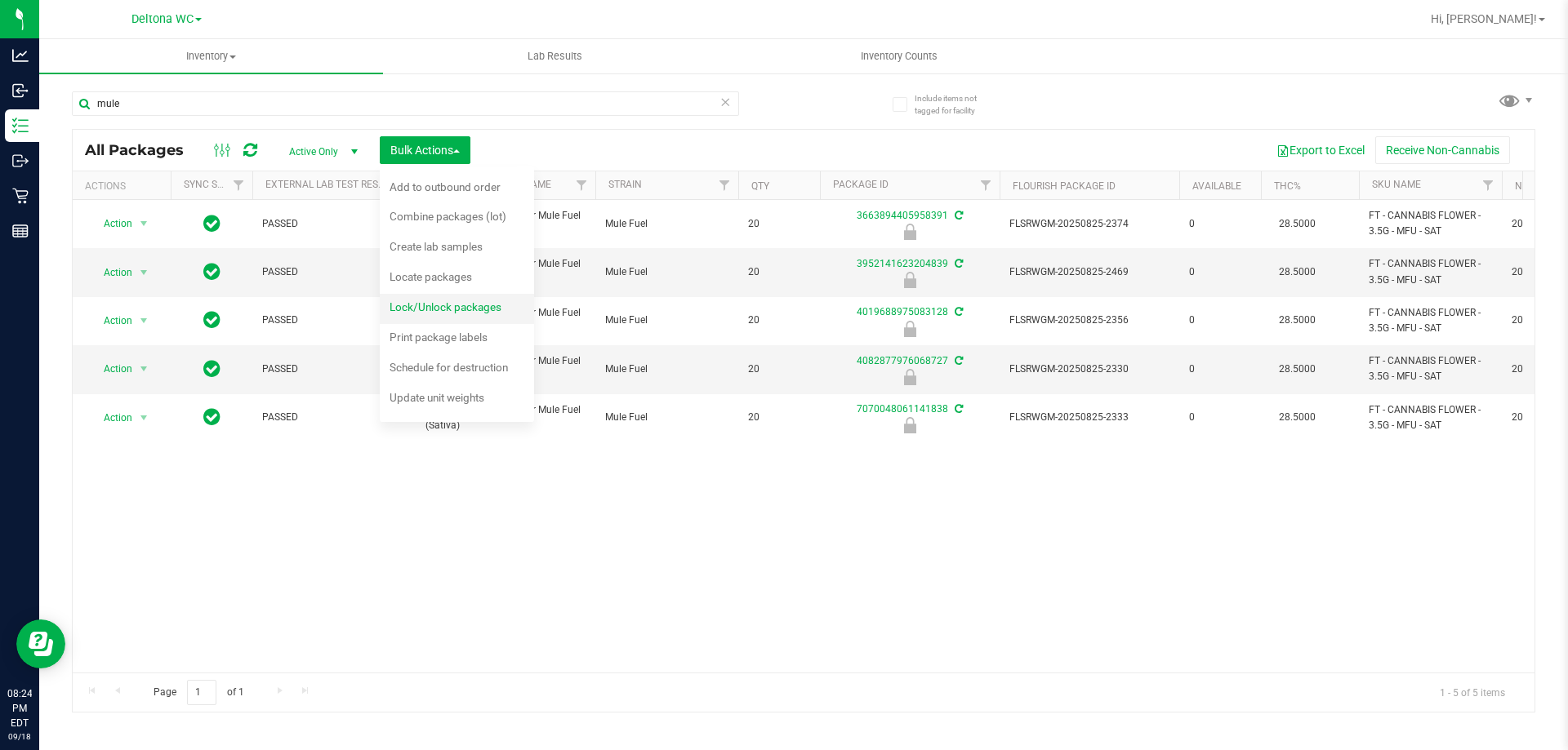
click at [458, 305] on span "Lock/Unlock packages" at bounding box center [445, 307] width 112 height 13
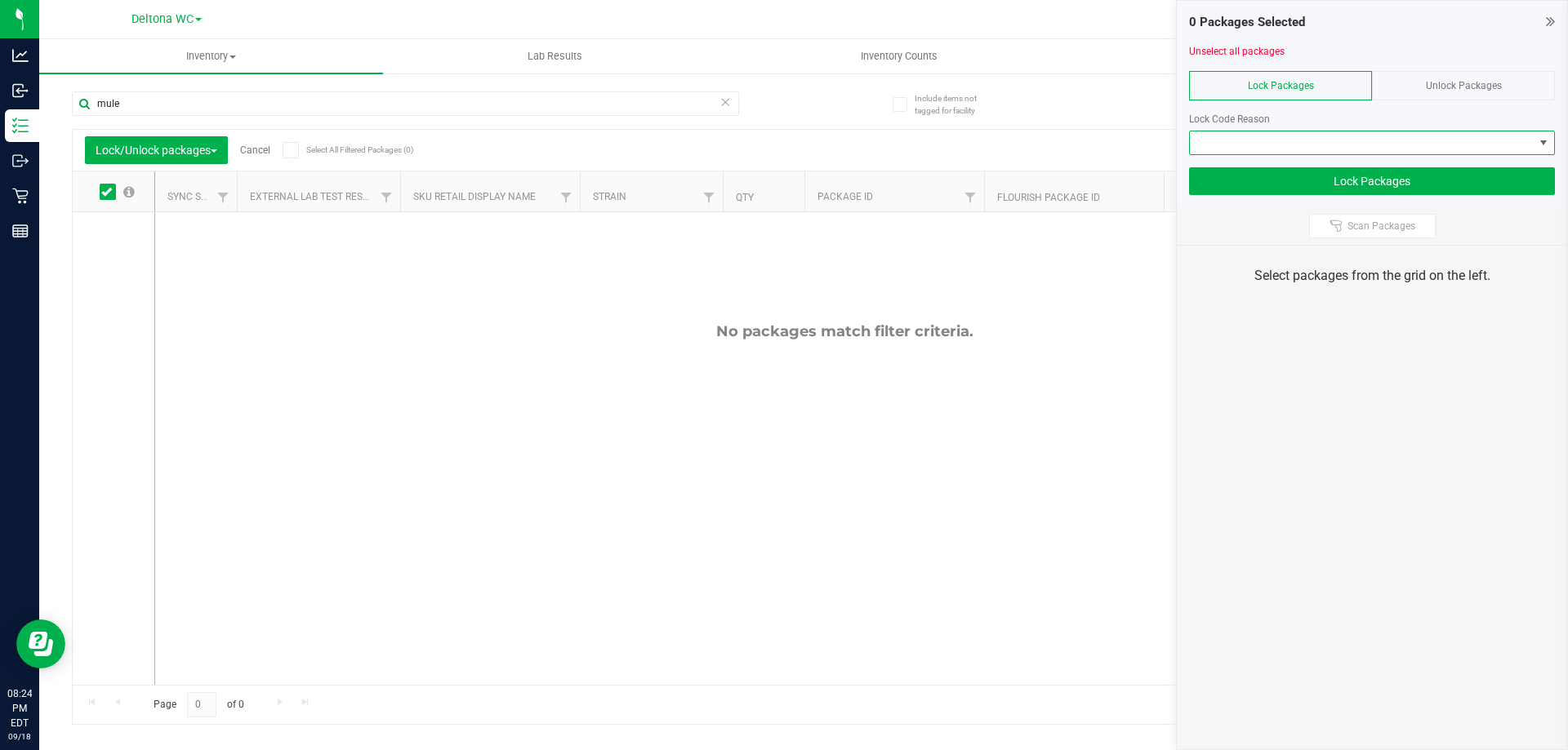
click at [1311, 145] on span at bounding box center [1362, 143] width 344 height 22
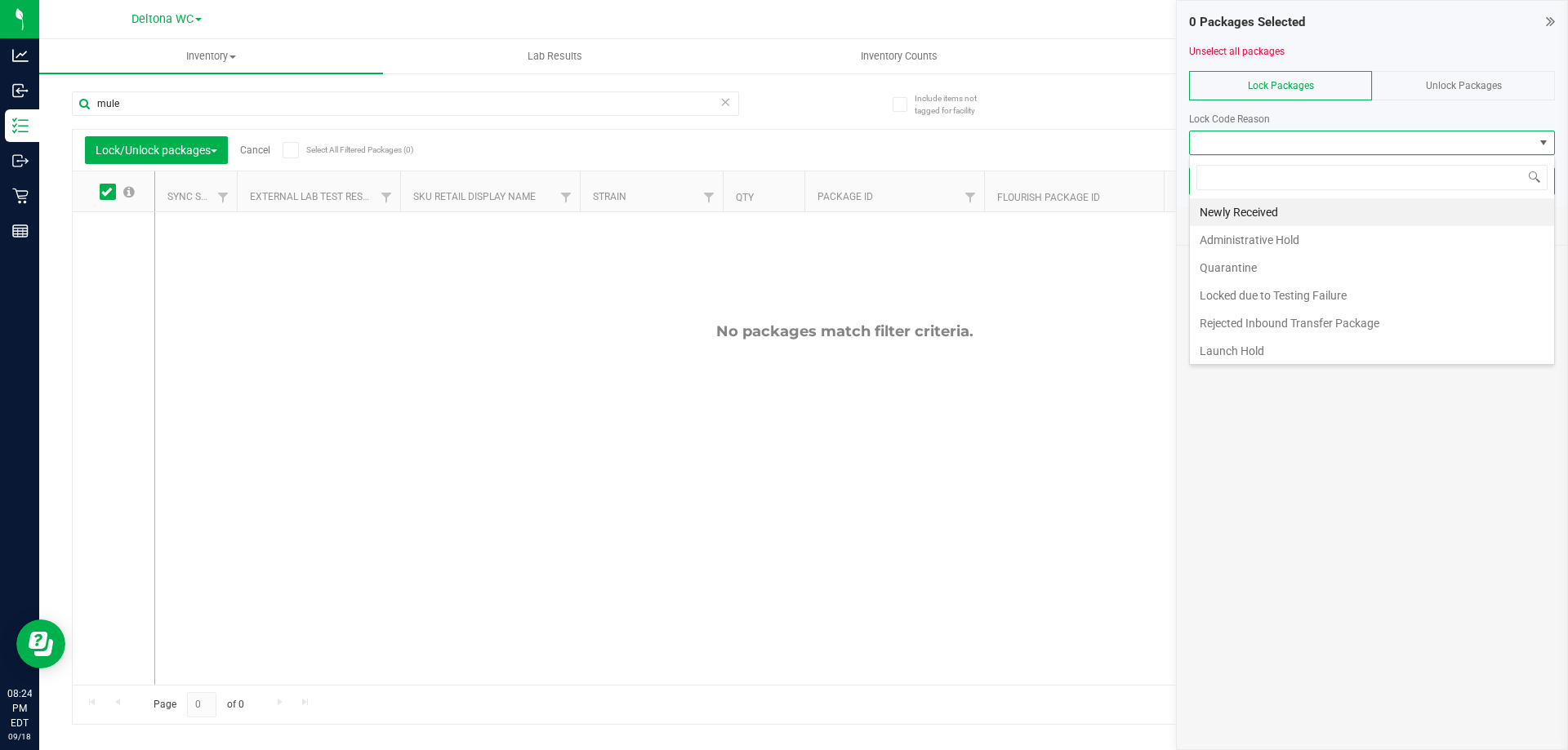
scroll to position [24, 366]
click at [1443, 82] on span "Unlock Packages" at bounding box center [1464, 86] width 76 height 12
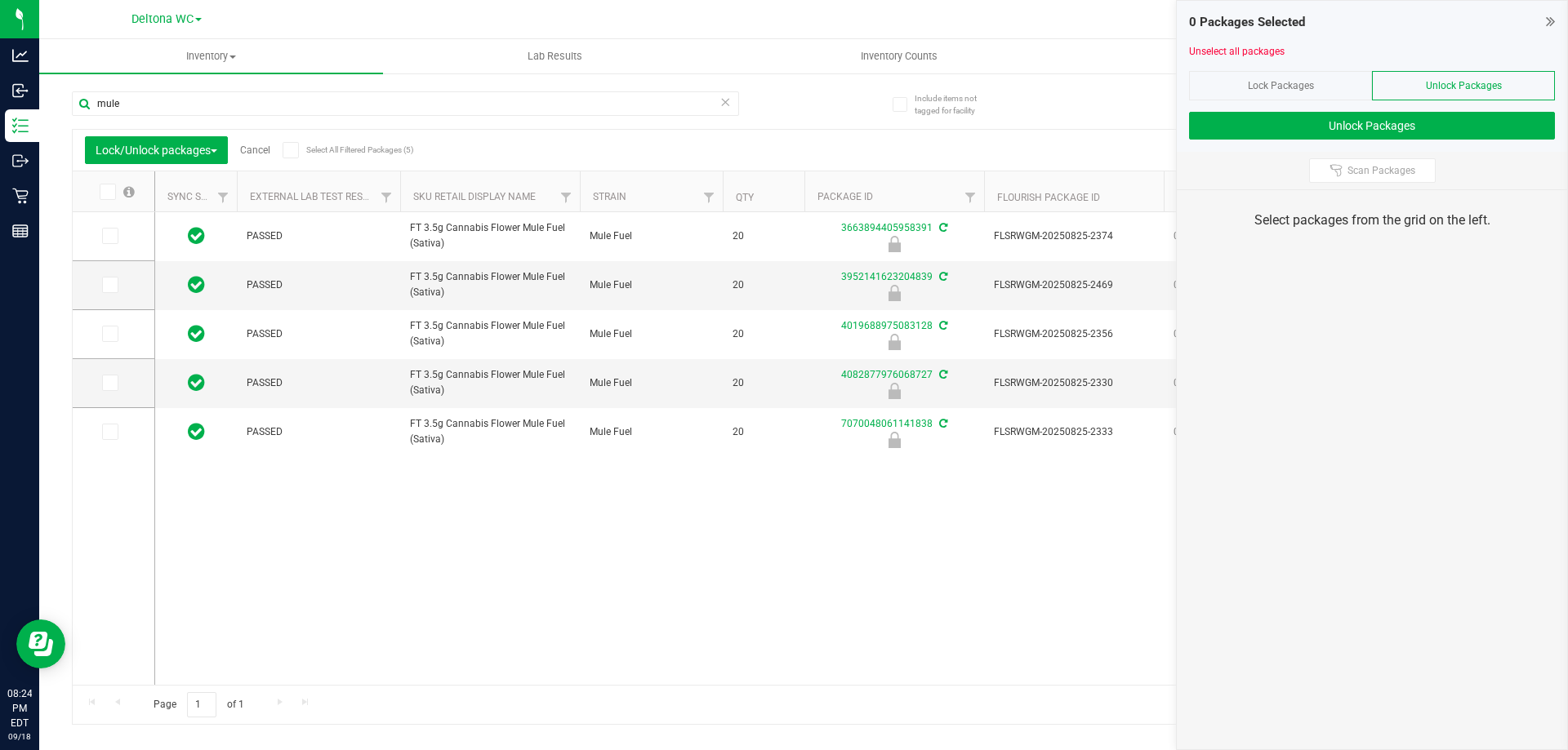
click at [104, 191] on icon at bounding box center [106, 191] width 11 height 0
click at [0, 0] on input "checkbox" at bounding box center [0, 0] width 0 height 0
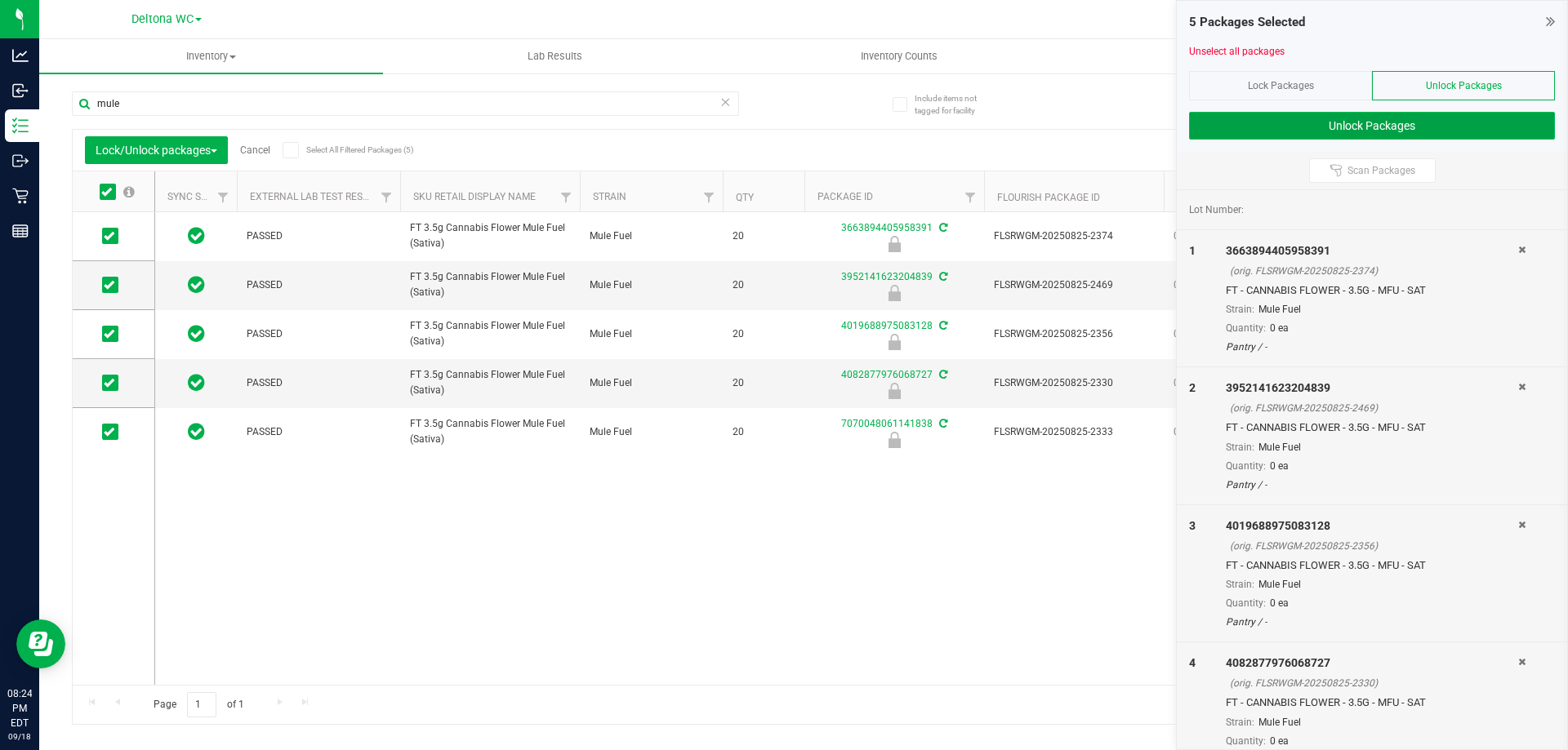
click at [1249, 124] on button "Unlock Packages" at bounding box center [1372, 126] width 366 height 27
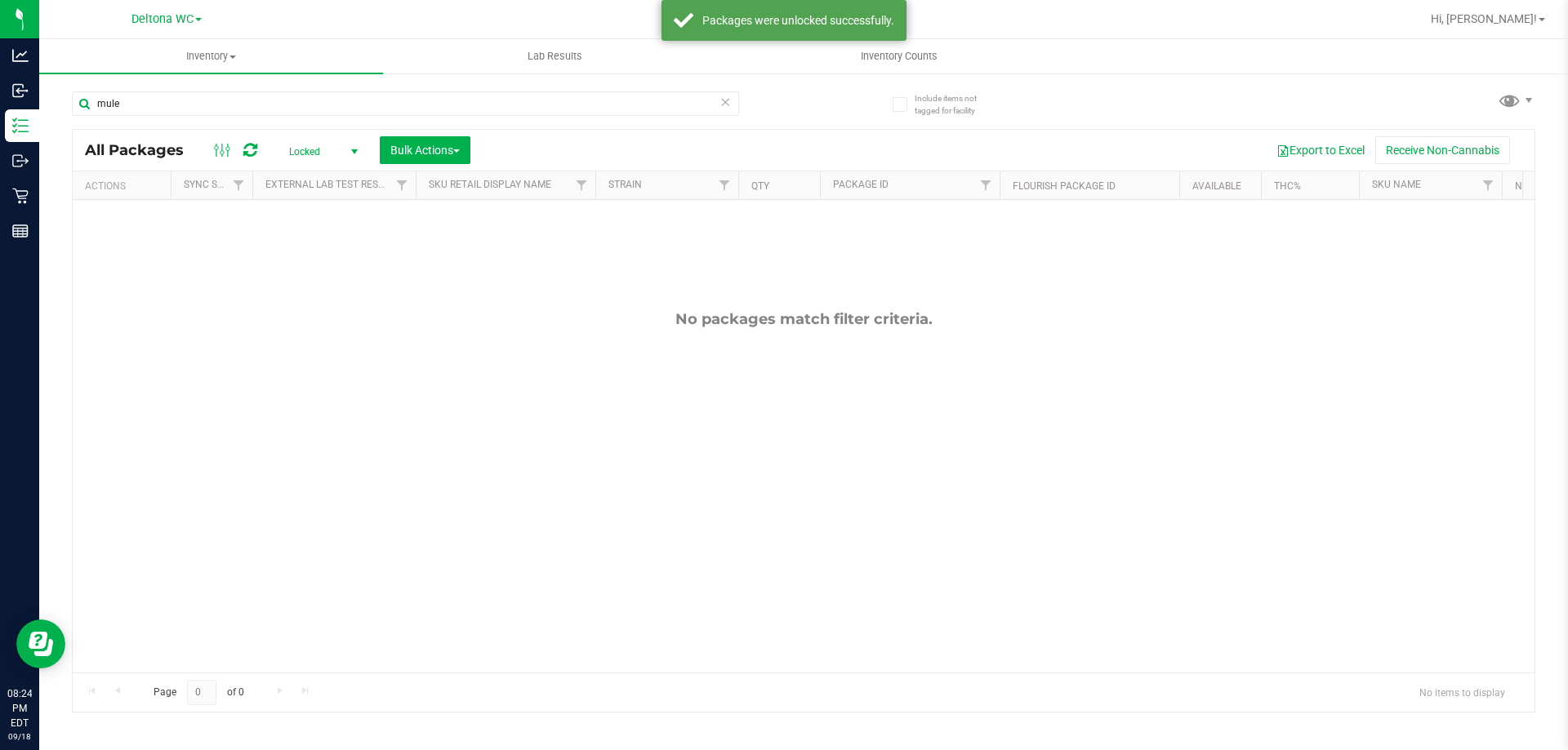
click at [337, 146] on span "Locked" at bounding box center [320, 151] width 90 height 22
click at [323, 177] on li "Active Only" at bounding box center [319, 178] width 88 height 24
click at [444, 150] on div at bounding box center [803, 331] width 1462 height 403
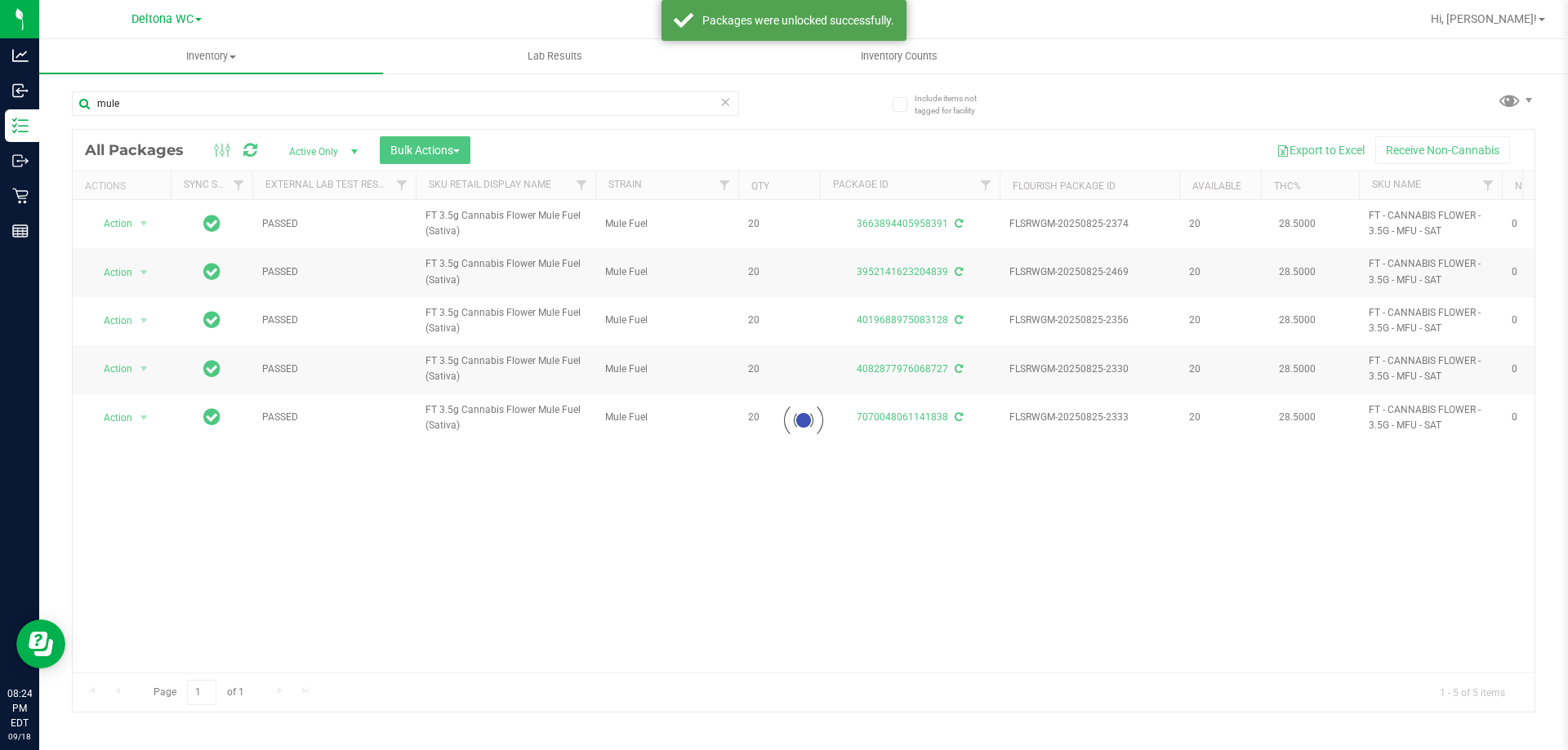
click at [447, 148] on div at bounding box center [803, 421] width 1462 height 582
click at [447, 155] on div at bounding box center [803, 421] width 1462 height 582
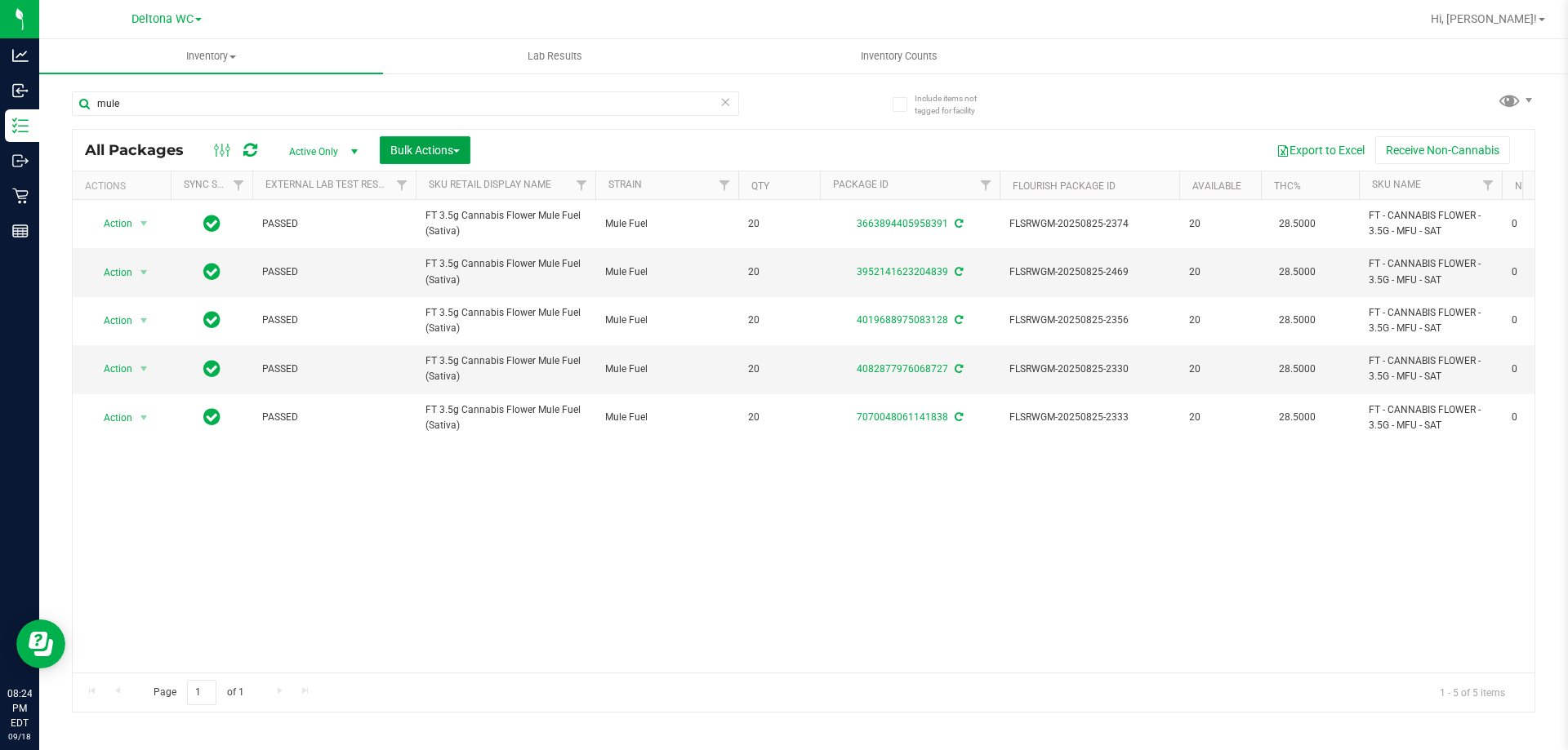
click at [455, 148] on span "Bulk Actions" at bounding box center [425, 149] width 69 height 13
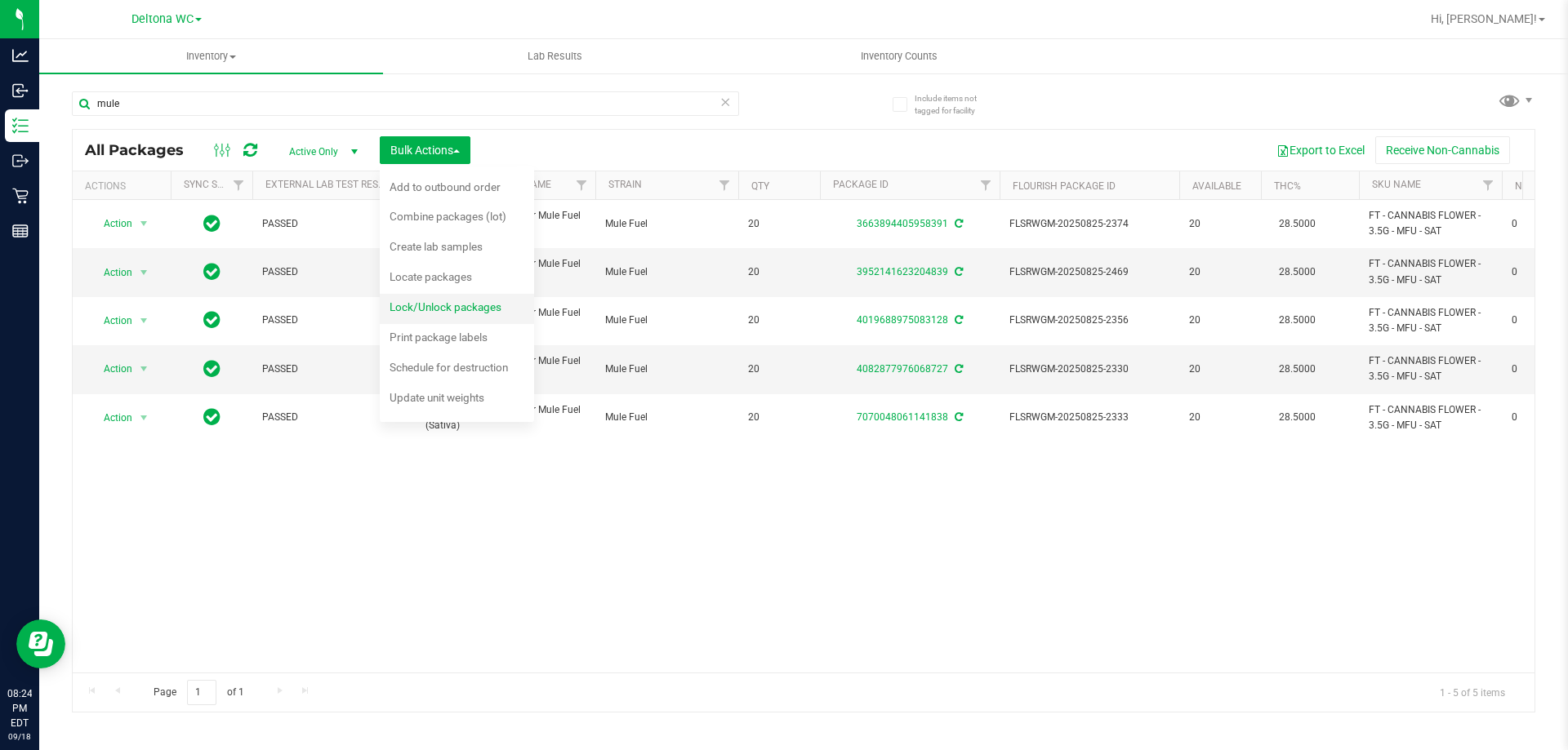
click at [469, 307] on span "Lock/Unlock packages" at bounding box center [445, 307] width 112 height 13
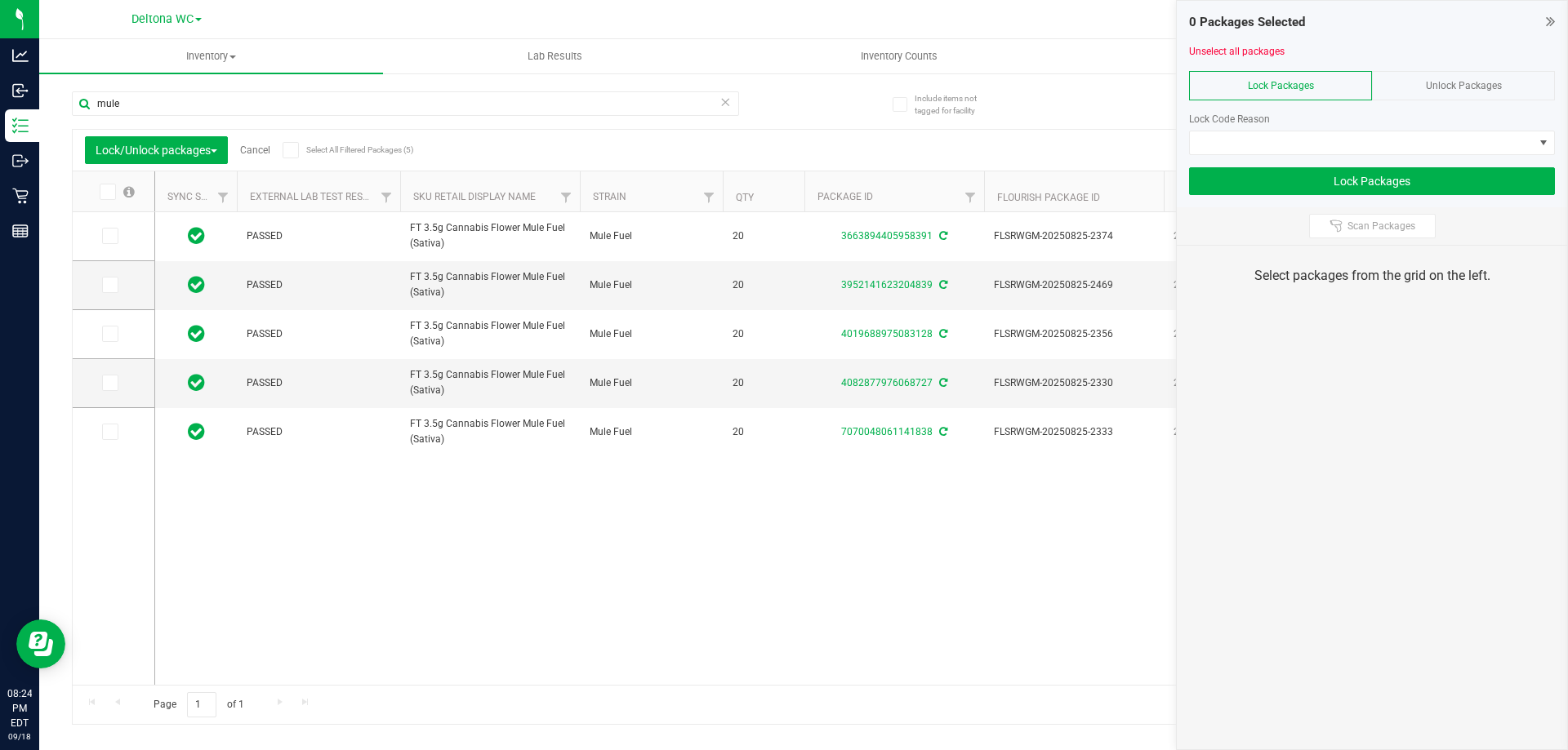
click at [296, 150] on icon at bounding box center [290, 150] width 11 height 0
click at [0, 0] on input "Select All Filtered Packages (5)" at bounding box center [0, 0] width 0 height 0
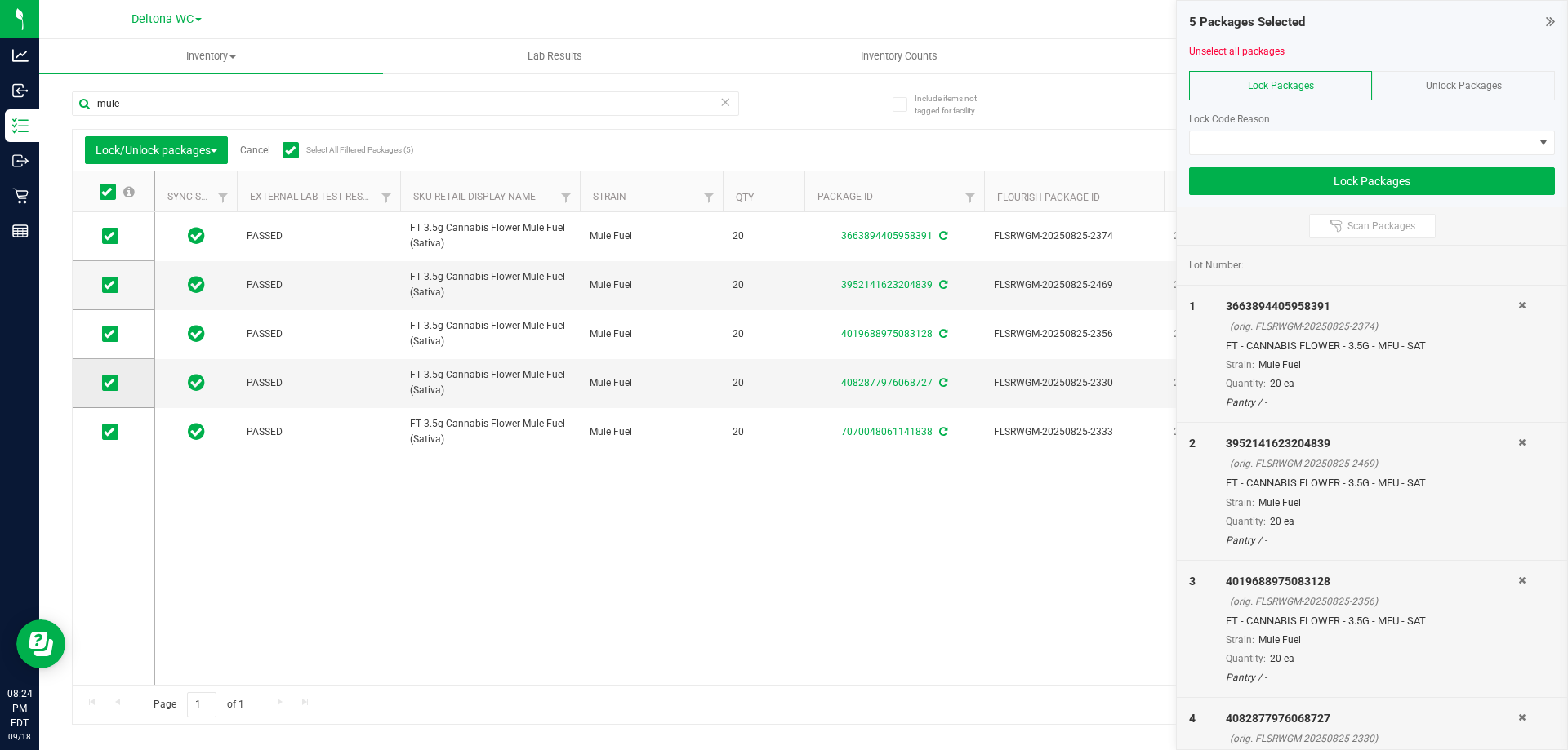
click at [106, 383] on icon at bounding box center [108, 383] width 11 height 0
click at [0, 0] on input "checkbox" at bounding box center [0, 0] width 0 height 0
click at [1250, 145] on span at bounding box center [1362, 143] width 344 height 22
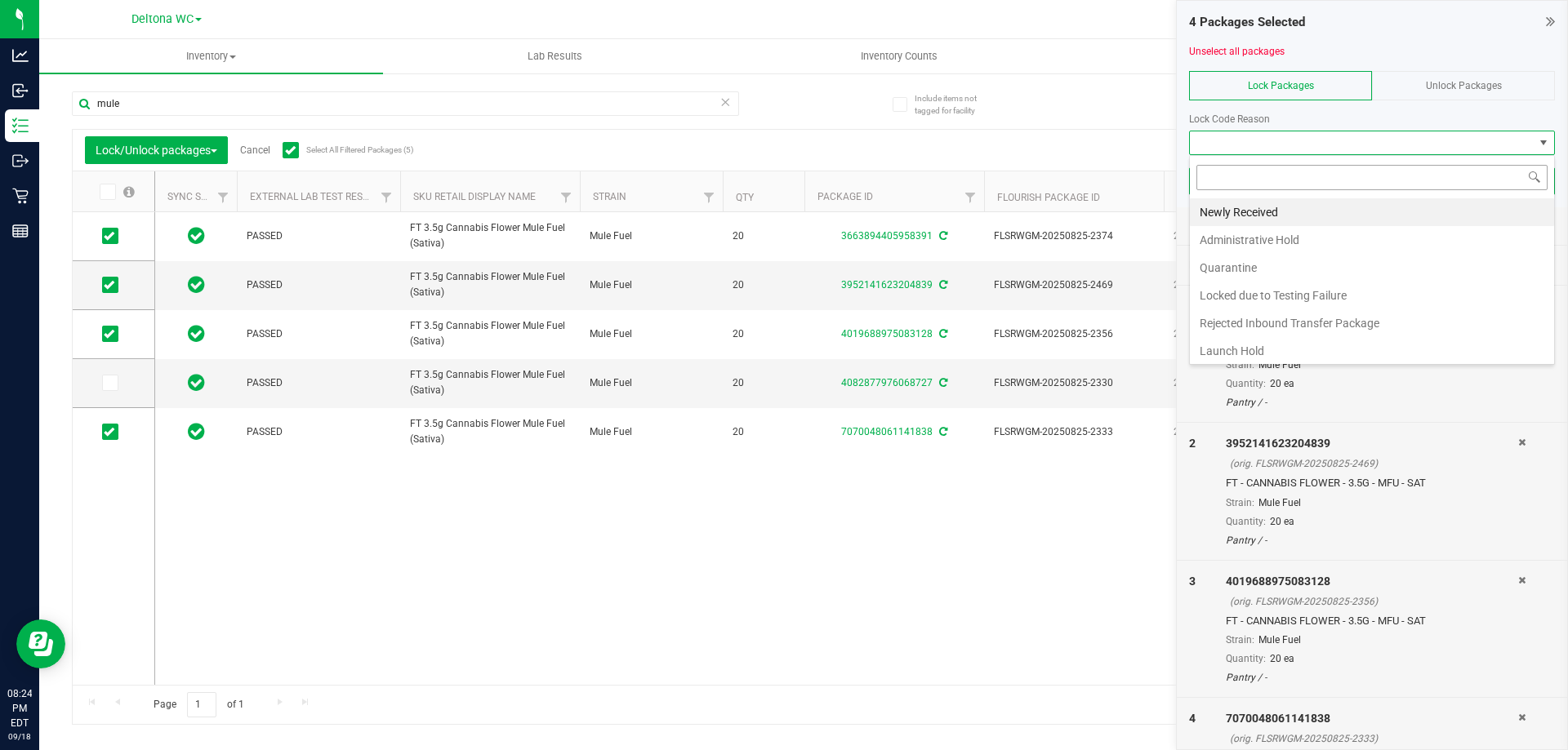
scroll to position [24, 366]
click at [1240, 207] on li "Newly Received" at bounding box center [1372, 212] width 364 height 27
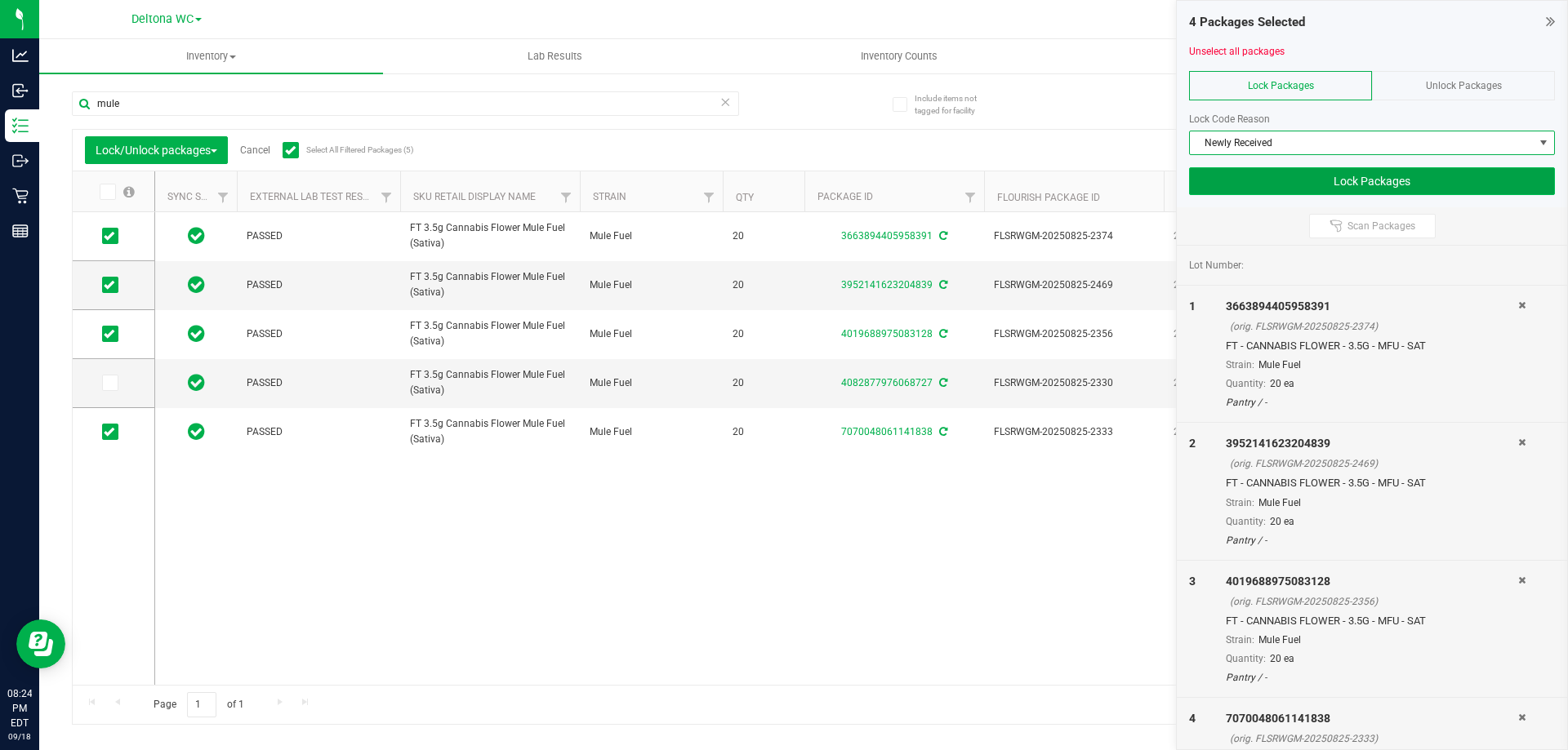
click at [1271, 189] on button "Lock Packages" at bounding box center [1372, 181] width 366 height 27
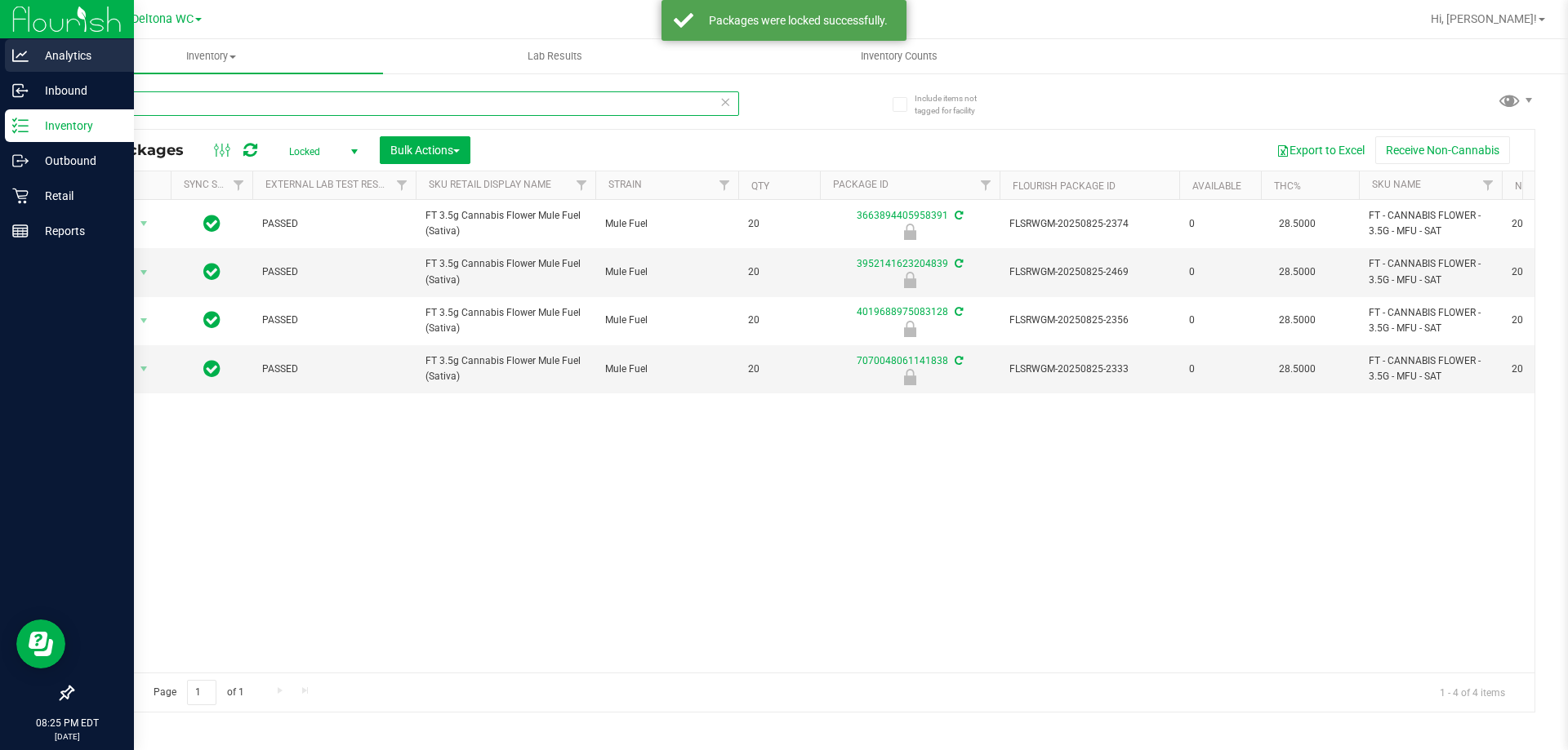
drag, startPoint x: 0, startPoint y: 81, endPoint x: 0, endPoint y: 67, distance: 14.0
click at [0, 67] on div "Analytics Inbound Inventory Outbound Retail Reports 08:25 PM EDT [DATE] 09/18 D…" at bounding box center [784, 375] width 1568 height 750
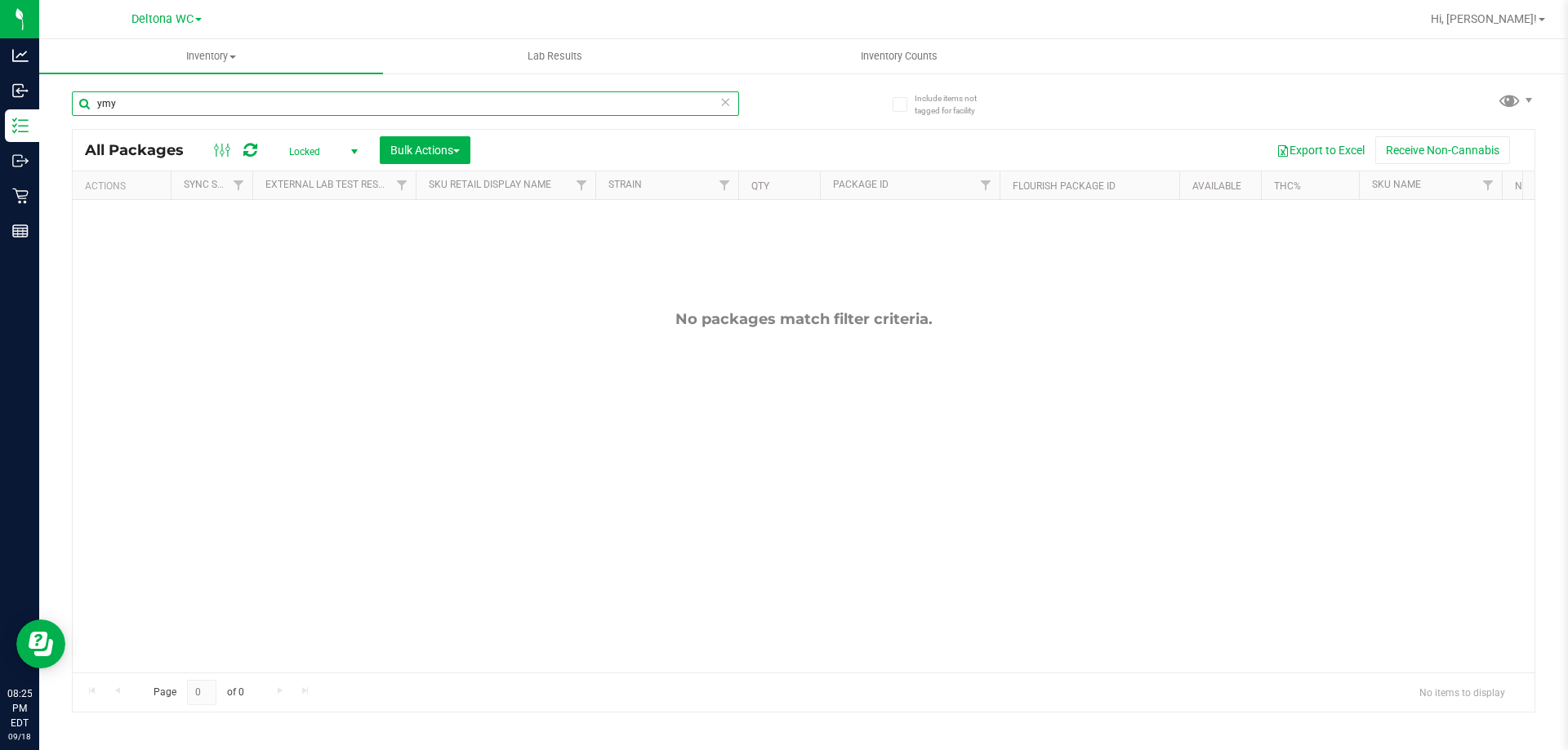
type input "ymy"
click at [360, 152] on span "select" at bounding box center [354, 151] width 13 height 13
click at [331, 185] on li "Active Only" at bounding box center [319, 178] width 88 height 24
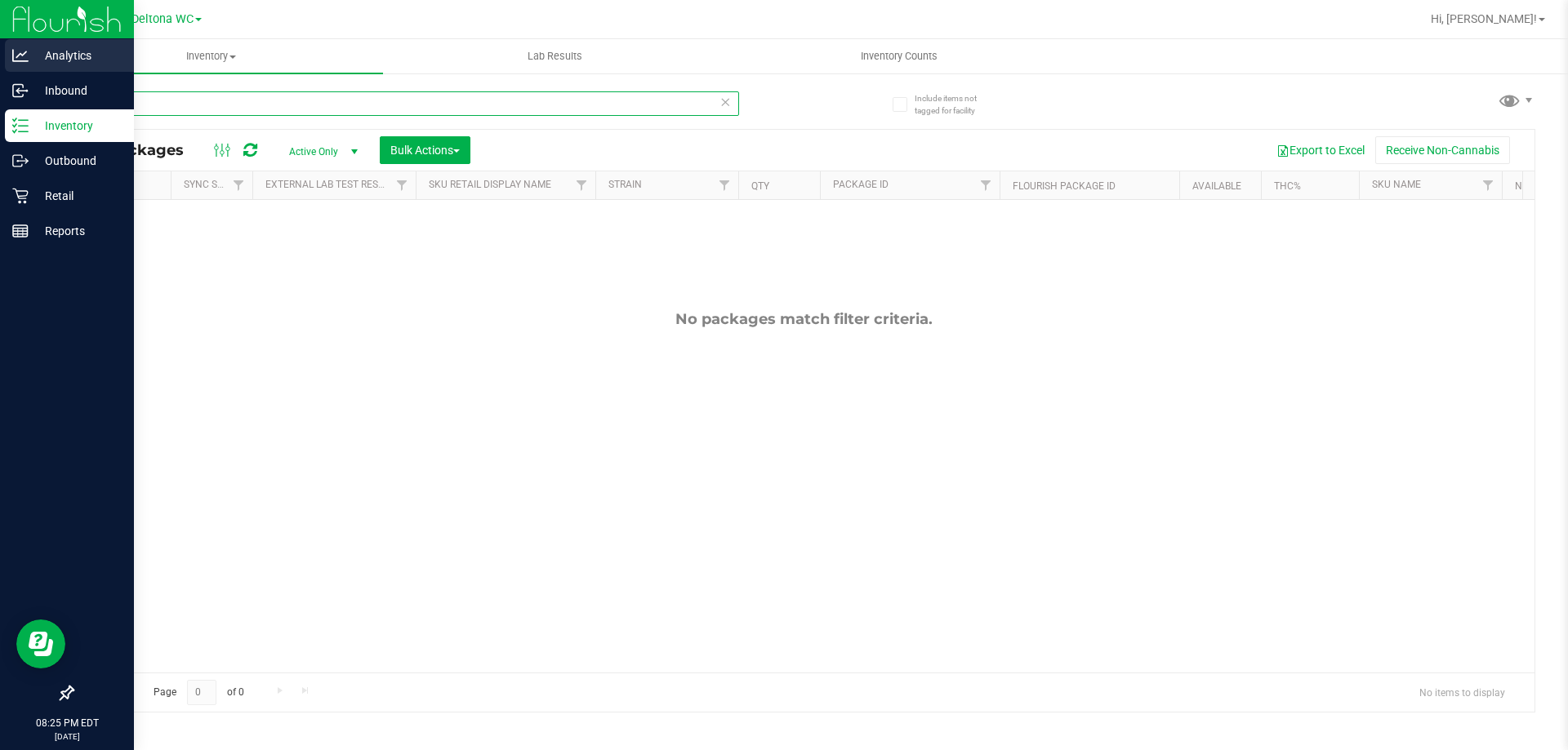
drag, startPoint x: 268, startPoint y: 107, endPoint x: 0, endPoint y: 71, distance: 270.4
click at [0, 72] on div "Analytics Inbound Inventory Outbound Retail Reports 08:25 PM EDT [DATE] 09/18 D…" at bounding box center [784, 375] width 1568 height 750
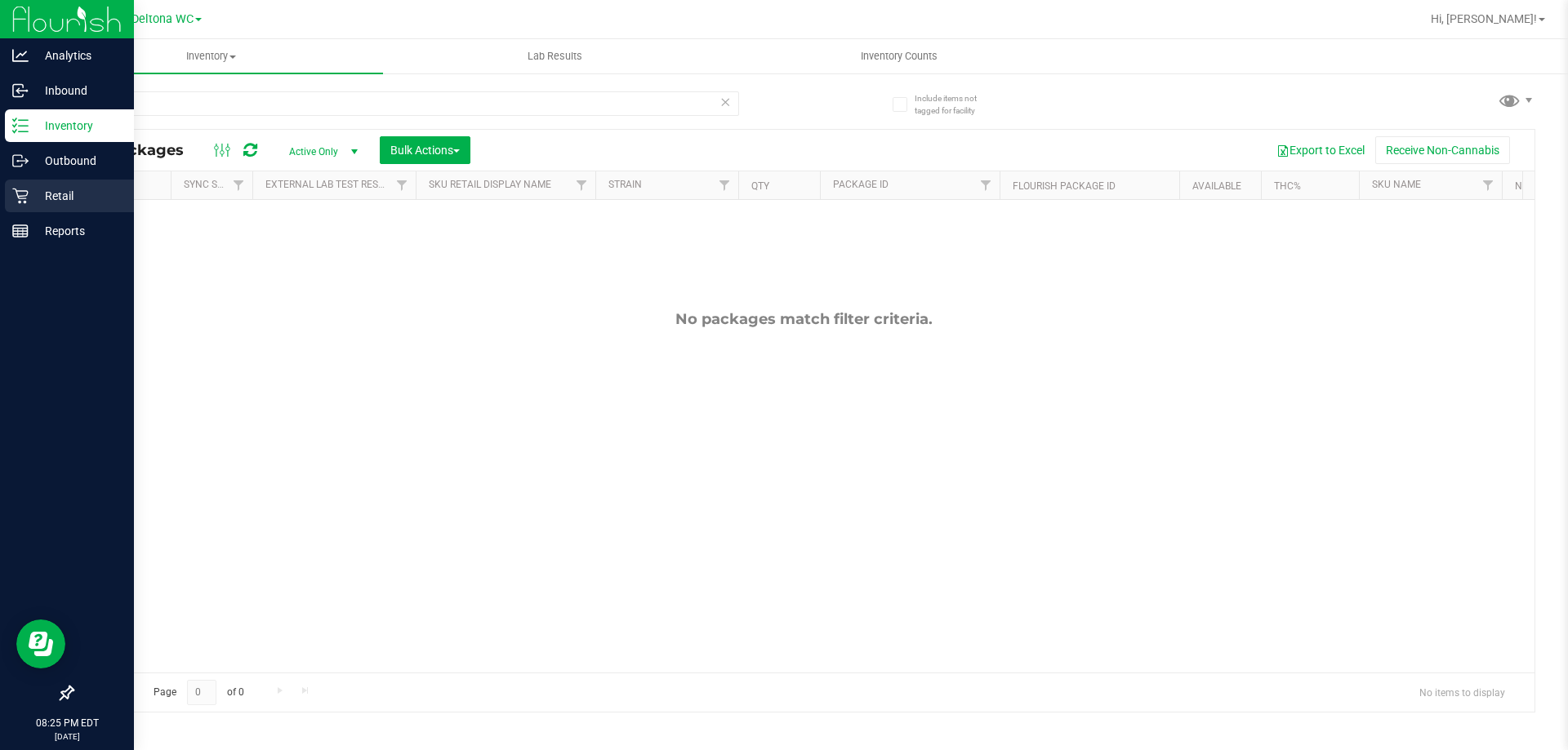
click at [85, 187] on p "Retail" at bounding box center [77, 196] width 98 height 20
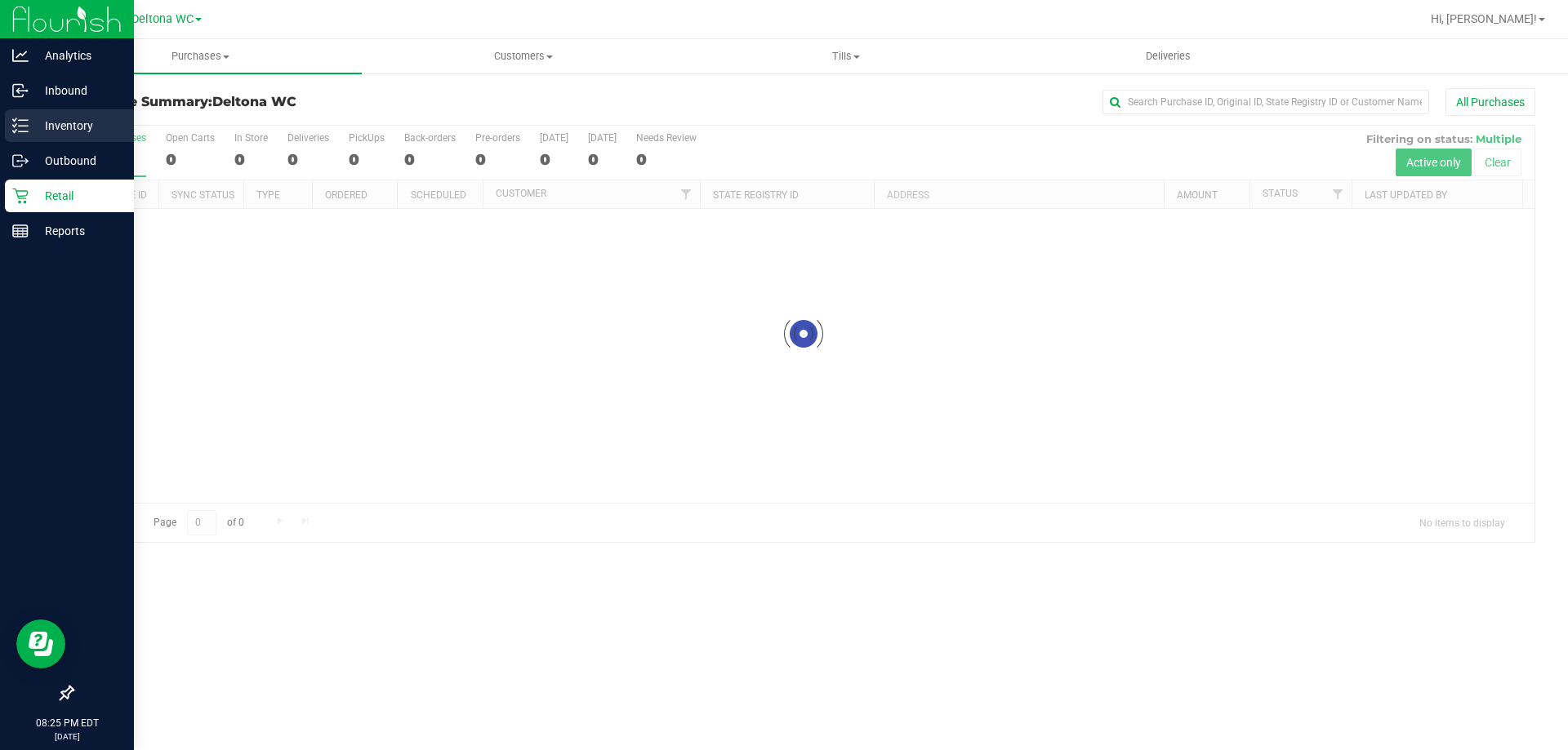
click at [58, 125] on p "Inventory" at bounding box center [77, 126] width 98 height 20
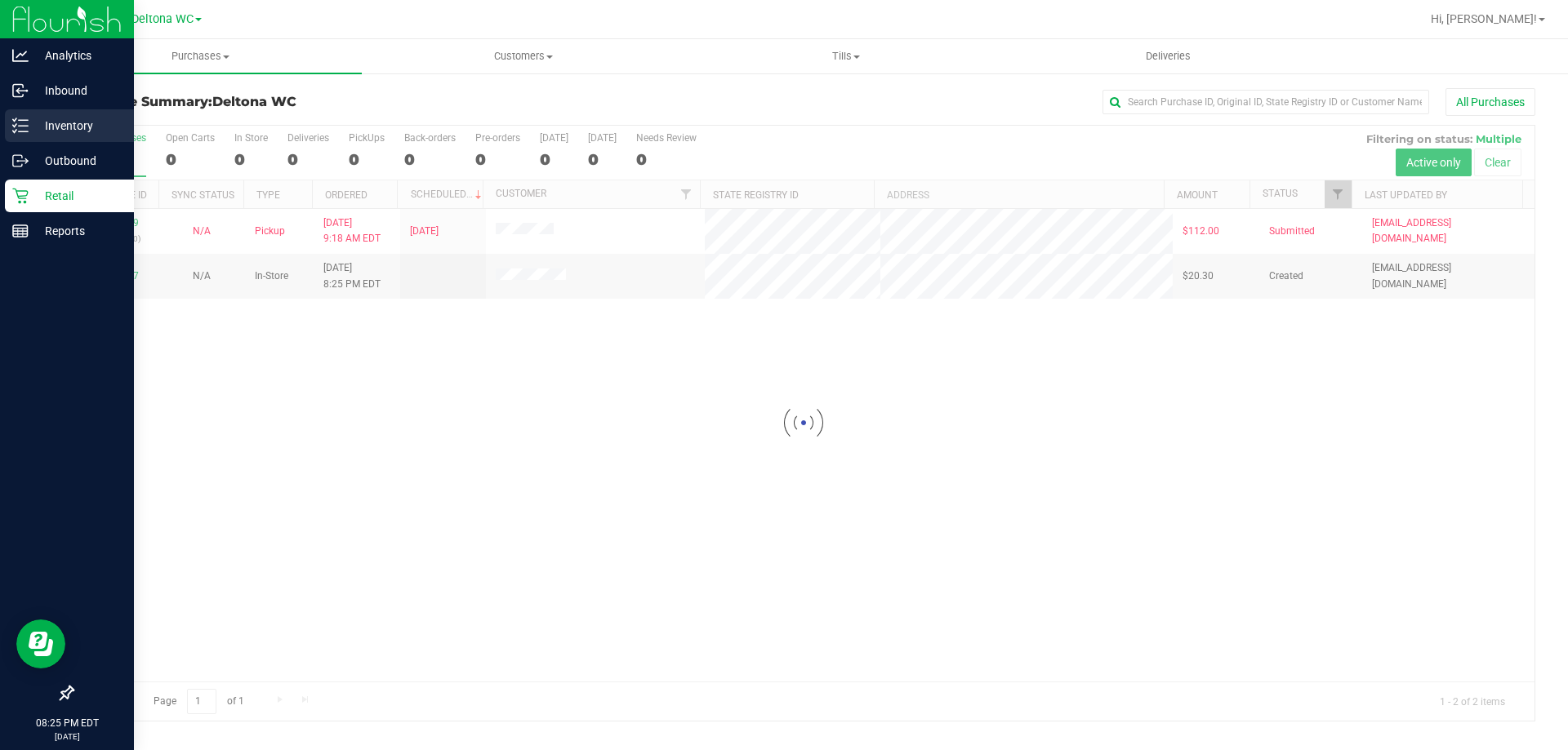
click at [60, 125] on p "Inventory" at bounding box center [77, 126] width 98 height 20
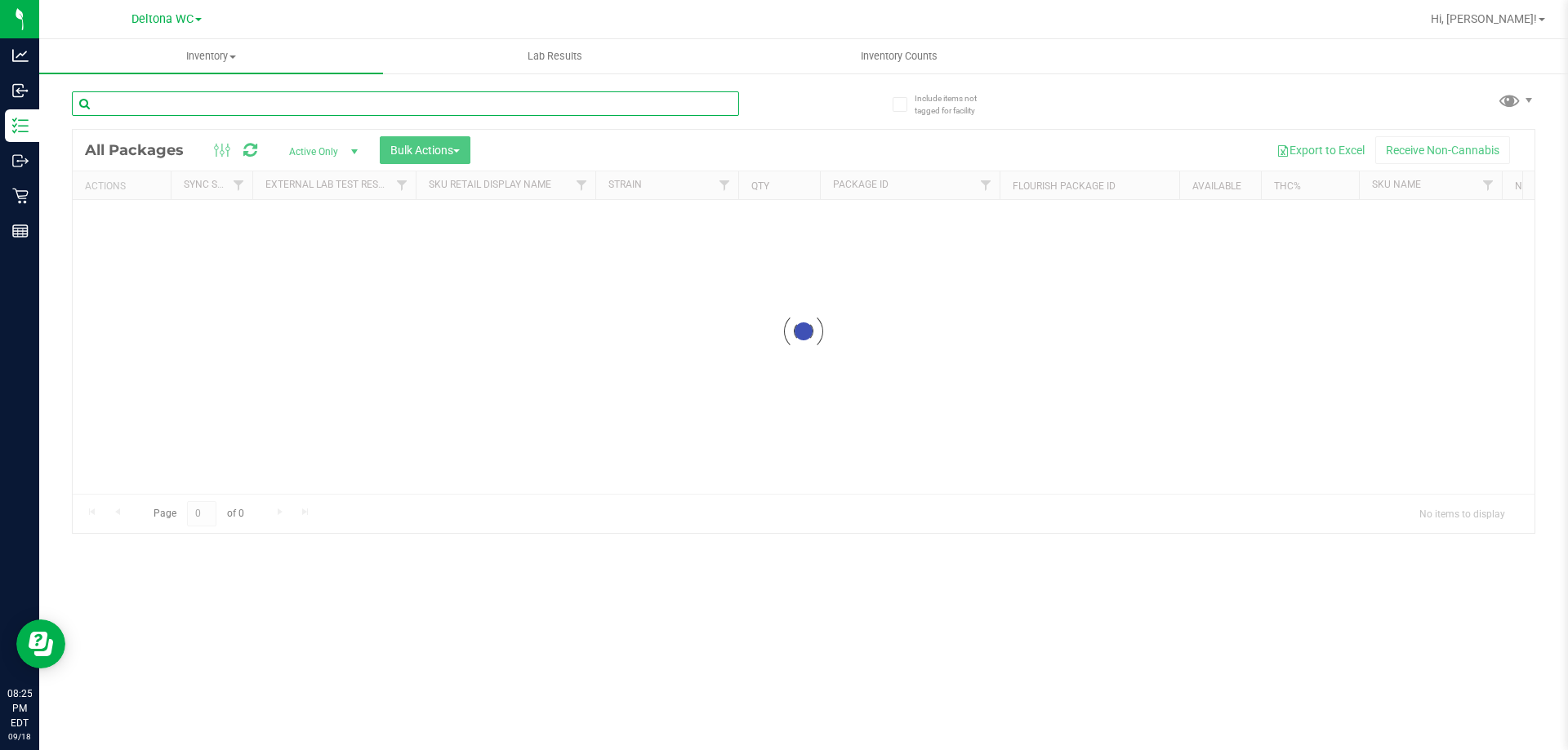
click at [395, 112] on input "text" at bounding box center [405, 104] width 667 height 24
type input "yum"
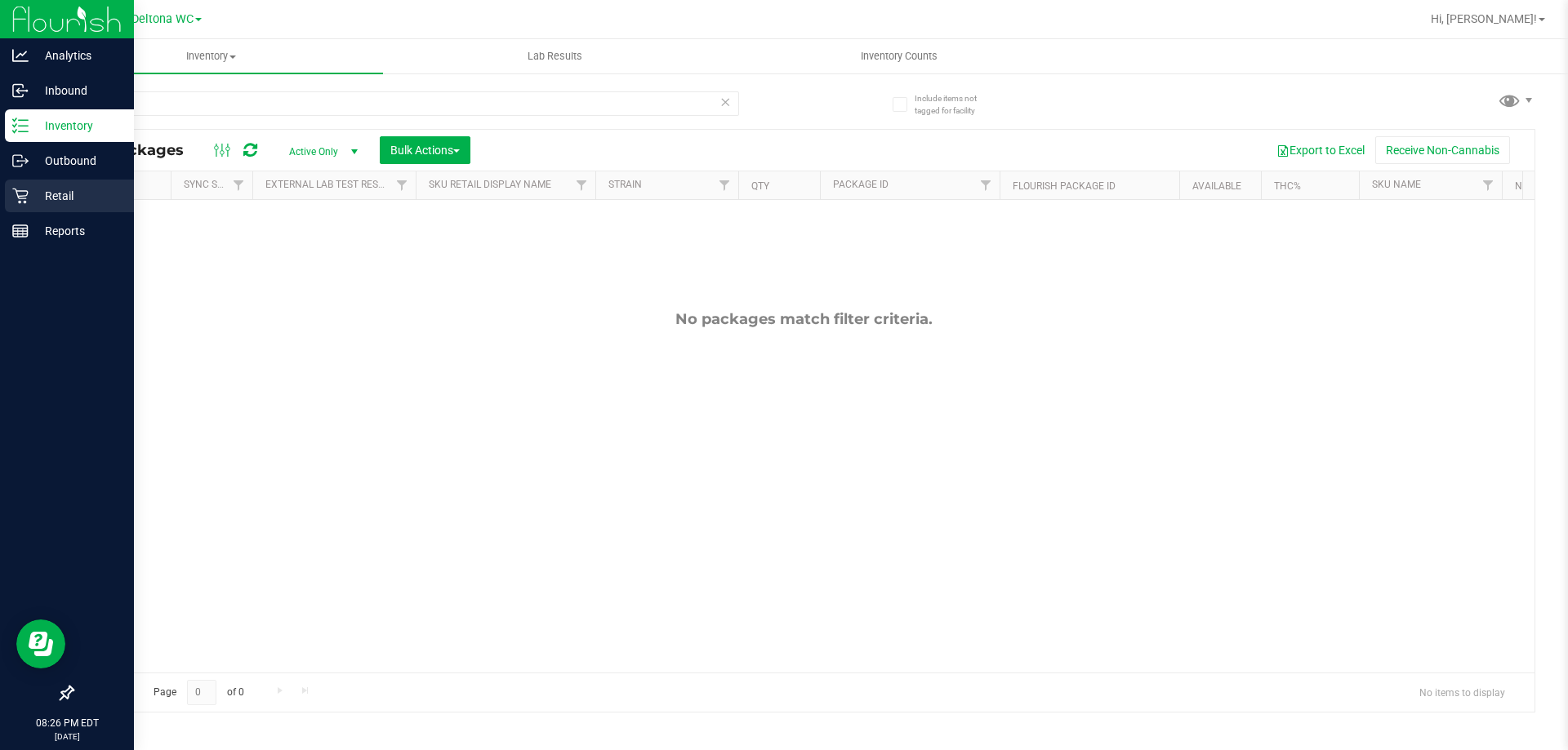
click at [40, 186] on div "Retail" at bounding box center [69, 195] width 129 height 32
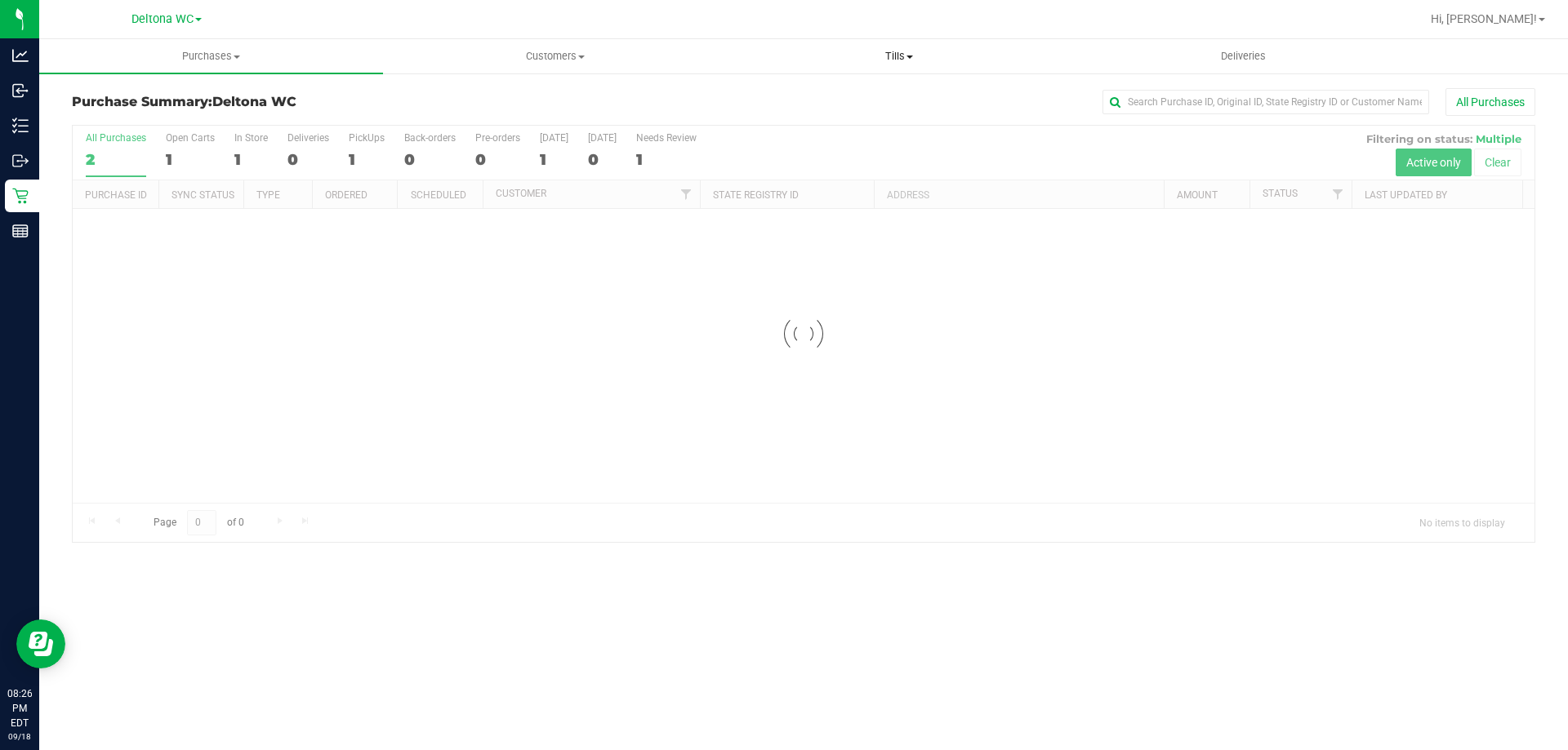
click at [911, 61] on span "Tills" at bounding box center [899, 56] width 342 height 15
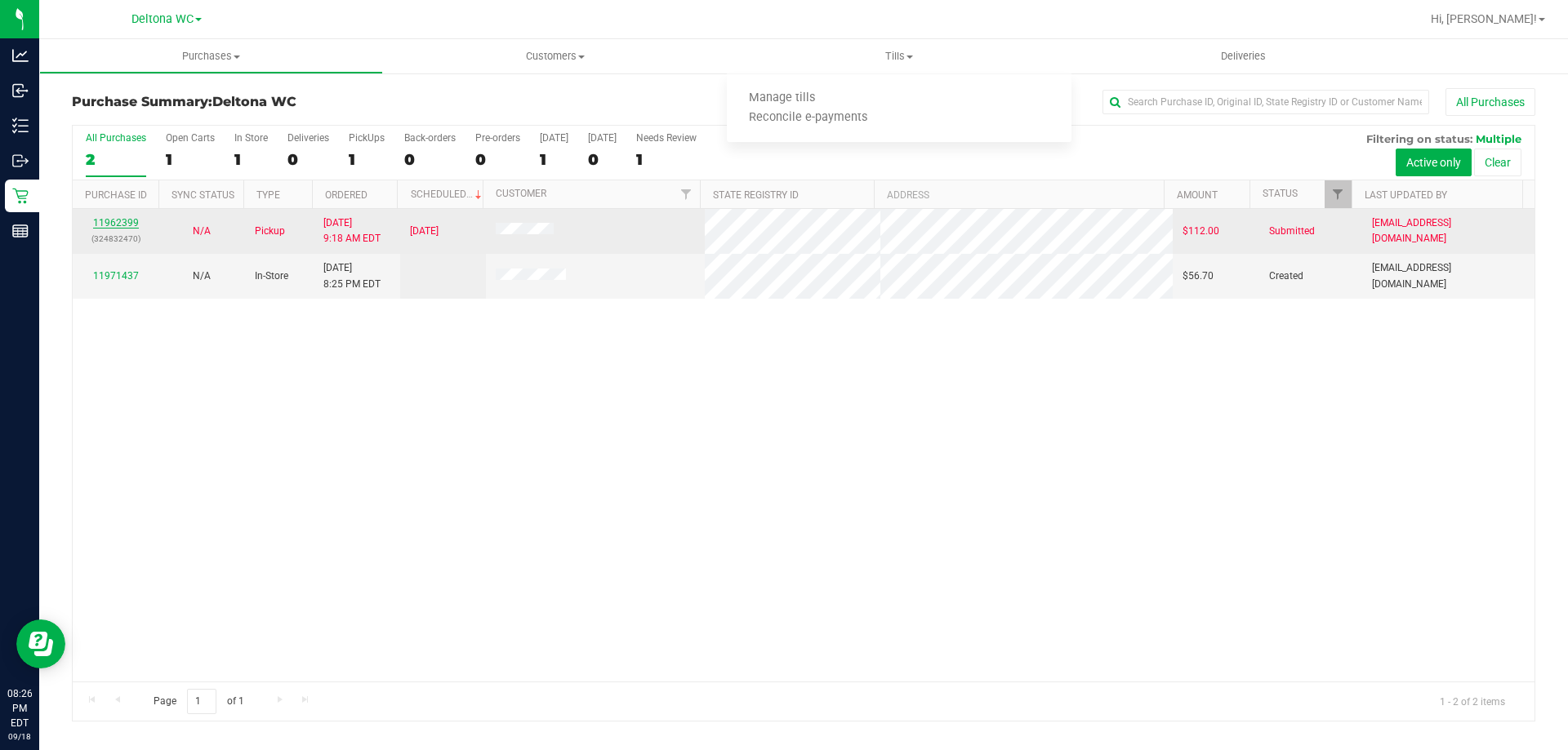
click at [121, 223] on link "11962399" at bounding box center [115, 223] width 46 height 12
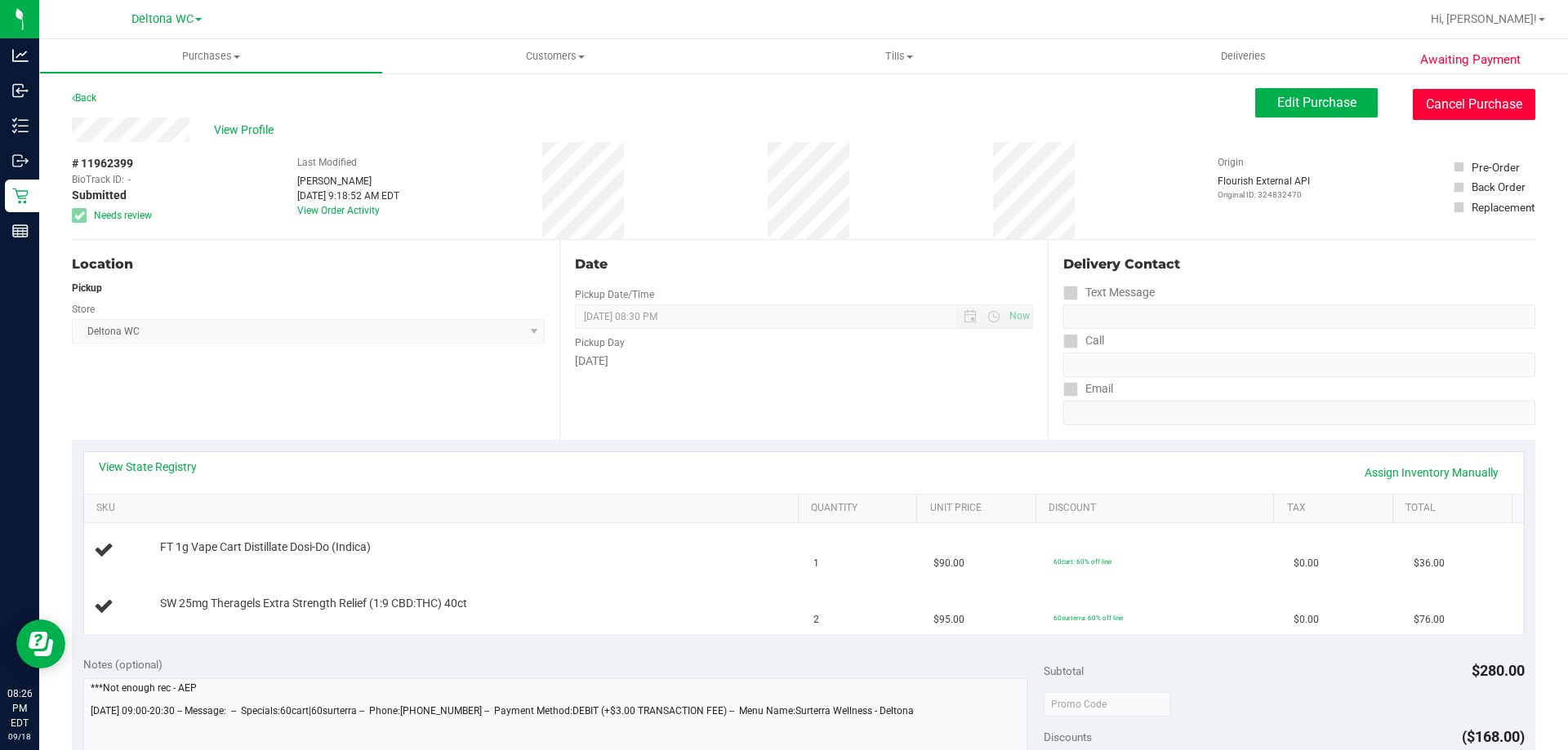
click at [1456, 115] on button "Cancel Purchase" at bounding box center [1473, 104] width 122 height 31
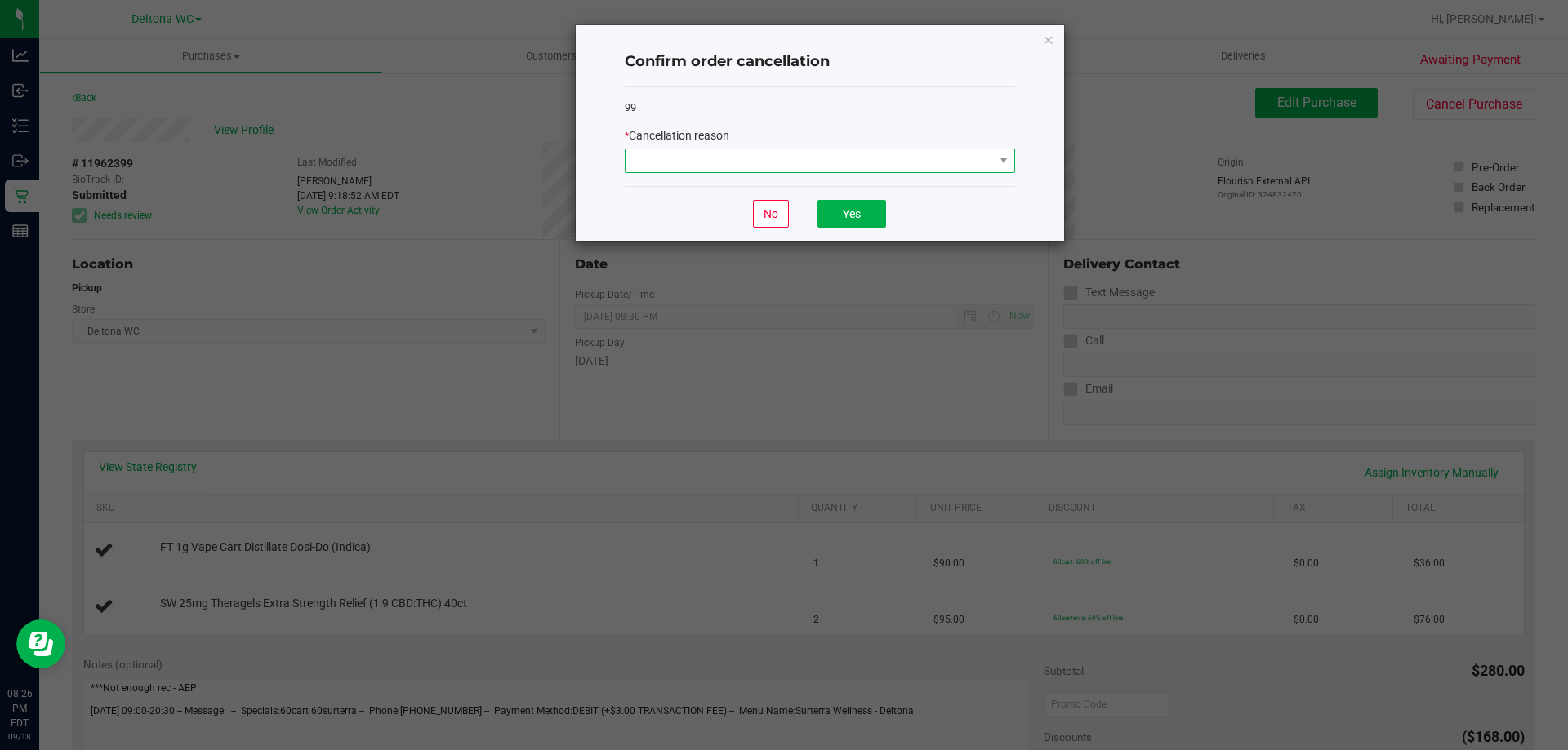
click at [875, 156] on span at bounding box center [809, 160] width 368 height 22
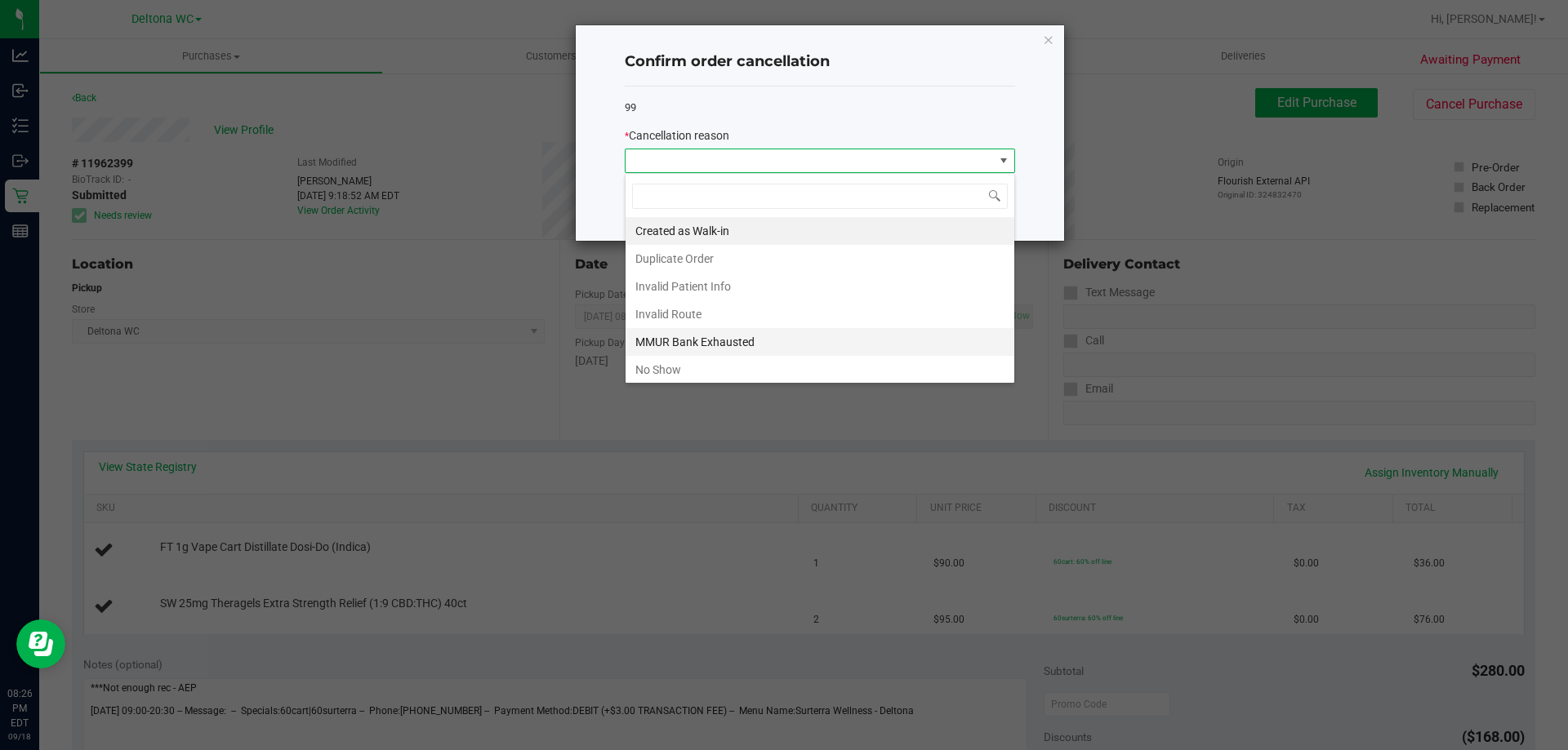
scroll to position [24, 391]
click at [680, 363] on li "No Show" at bounding box center [820, 370] width 389 height 27
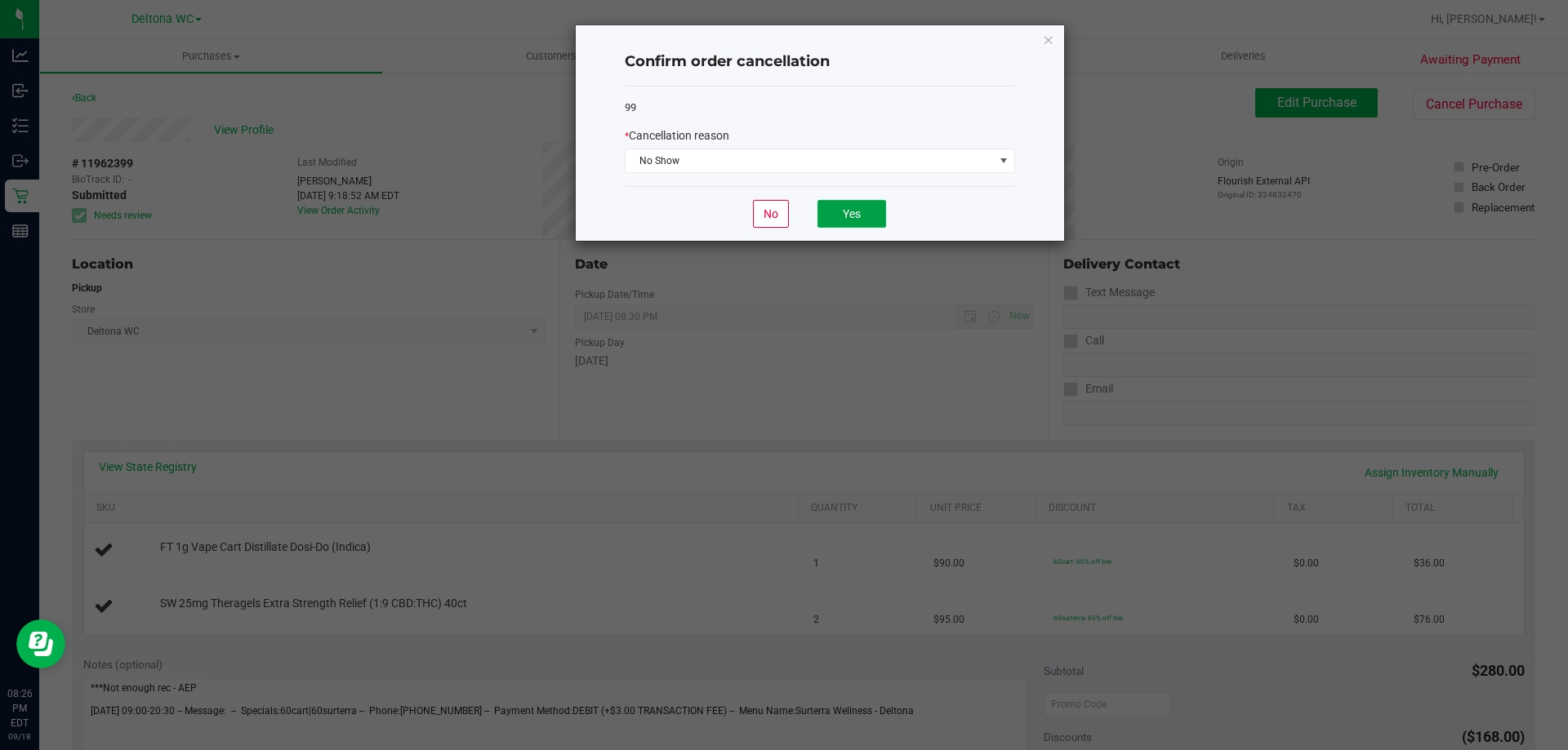
click at [864, 212] on button "Yes" at bounding box center [852, 214] width 68 height 27
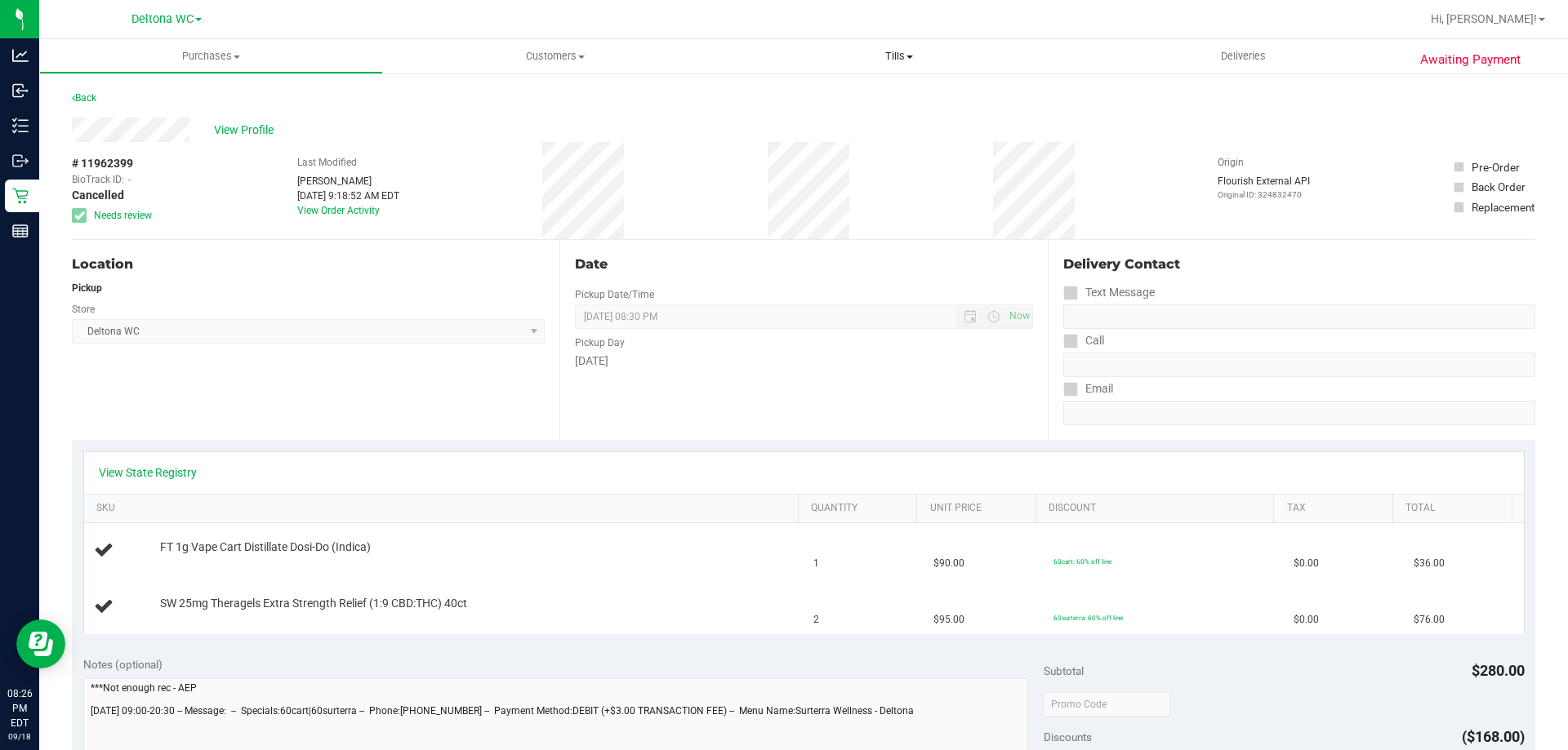
click at [897, 62] on uib-tab-heading "Tills Manage tills Reconcile e-payments" at bounding box center [899, 56] width 344 height 34
click at [863, 102] on li "Manage tills" at bounding box center [899, 99] width 344 height 20
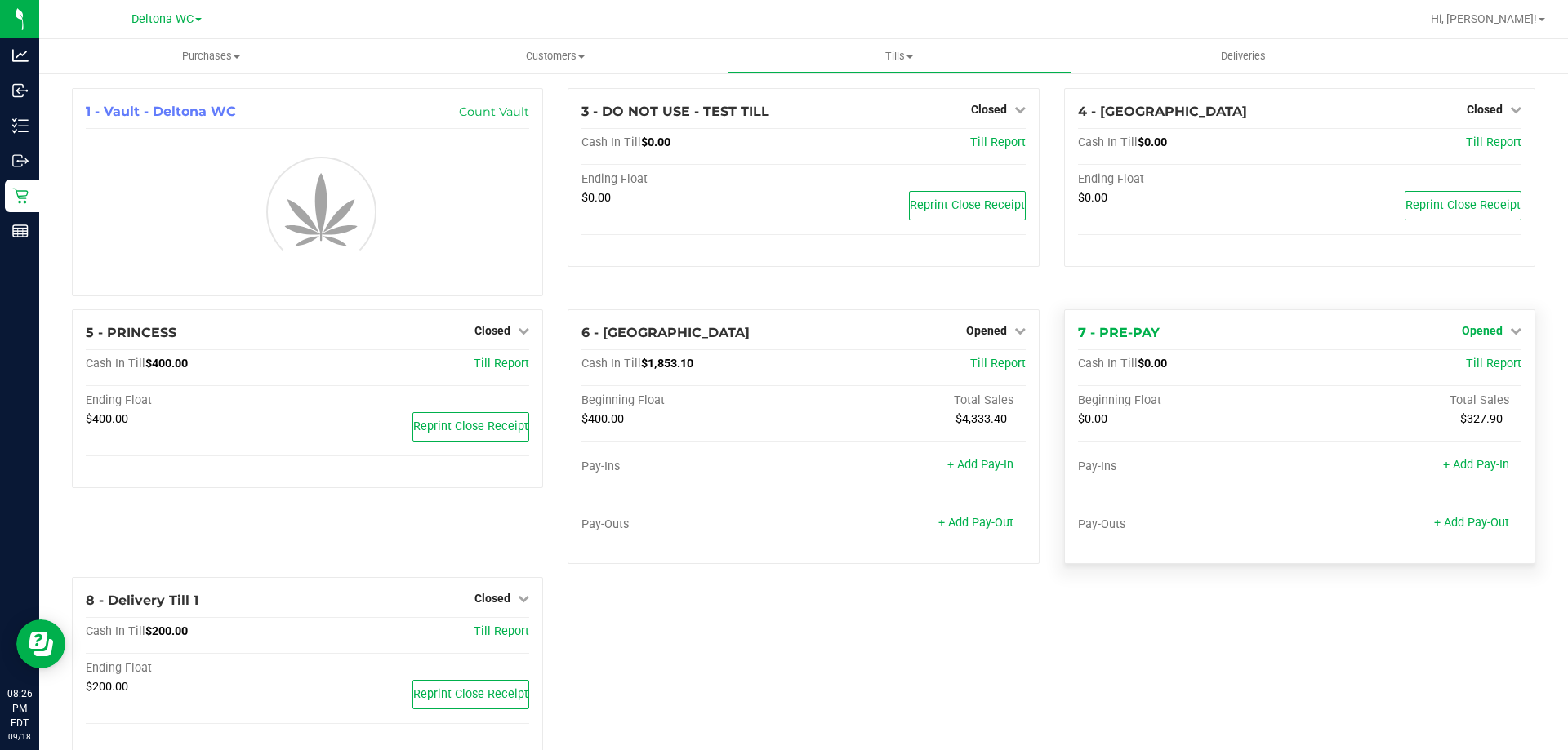
click at [1483, 335] on span "Opened" at bounding box center [1483, 330] width 41 height 13
click at [1487, 358] on link "Close Till" at bounding box center [1484, 364] width 44 height 13
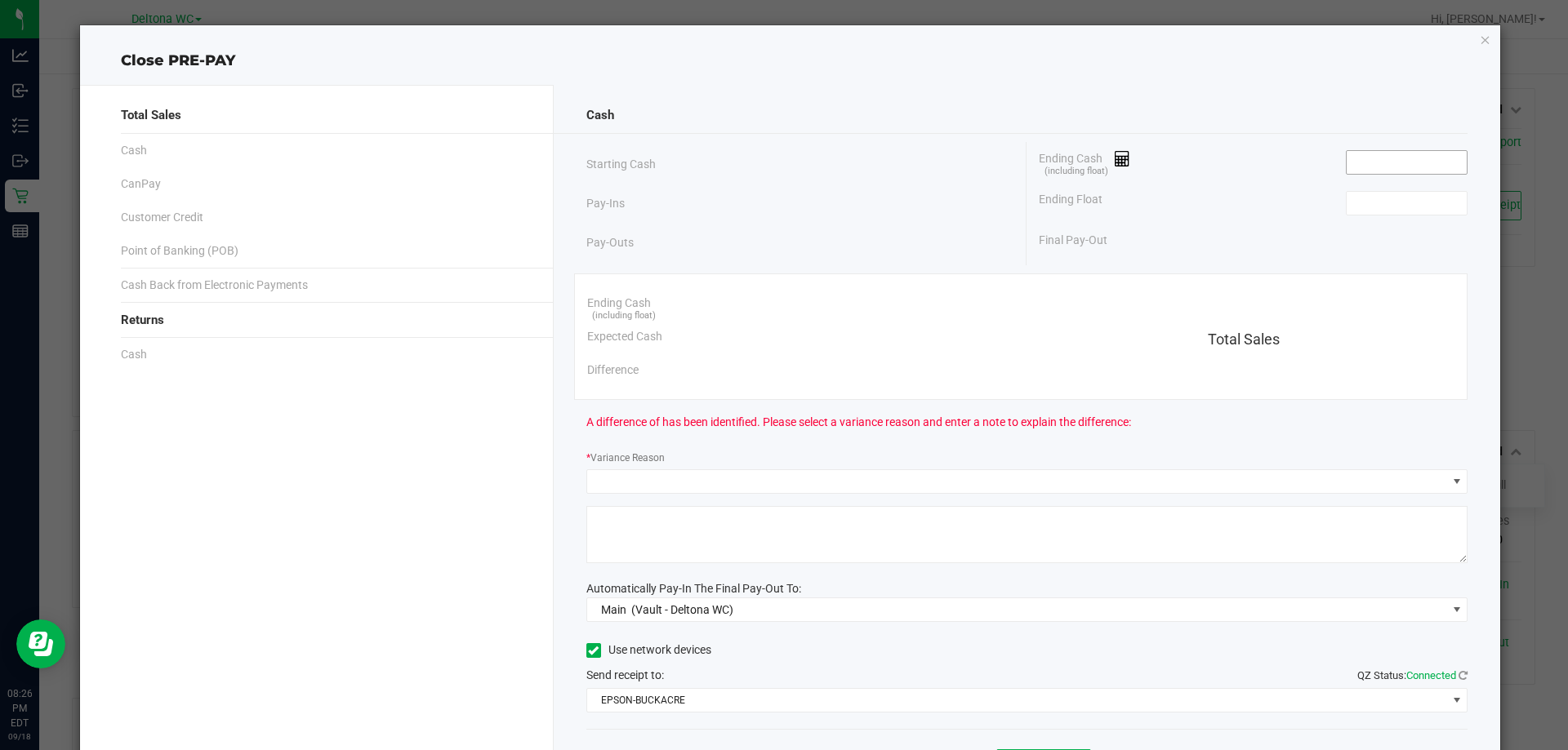
click at [1367, 169] on input at bounding box center [1407, 162] width 120 height 22
type input "$0.00"
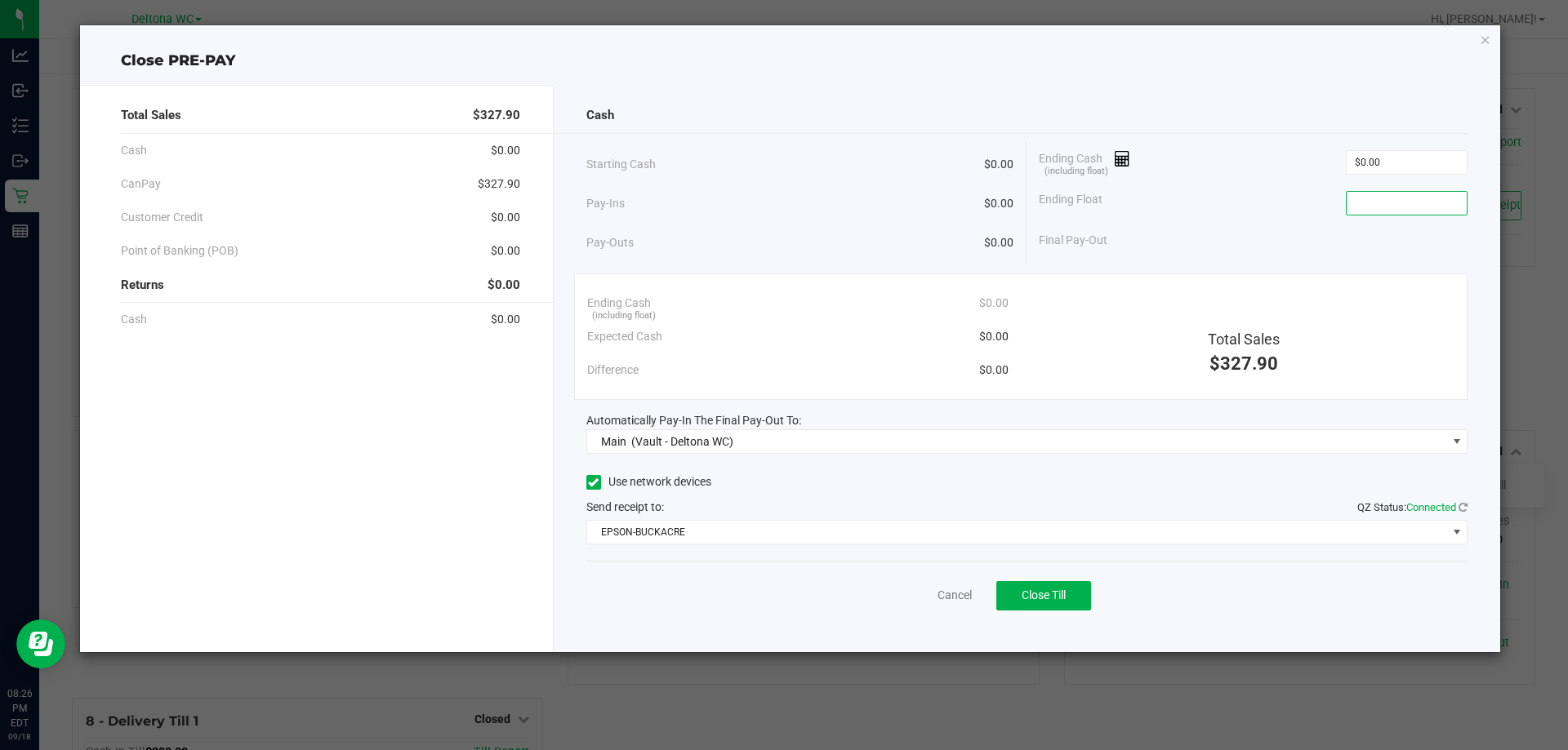
click at [1364, 203] on input at bounding box center [1407, 202] width 120 height 22
type input "$0.00"
click at [955, 200] on div "Pay-Ins $0.00" at bounding box center [800, 203] width 428 height 33
click at [1053, 585] on button "Close Till" at bounding box center [1043, 596] width 95 height 29
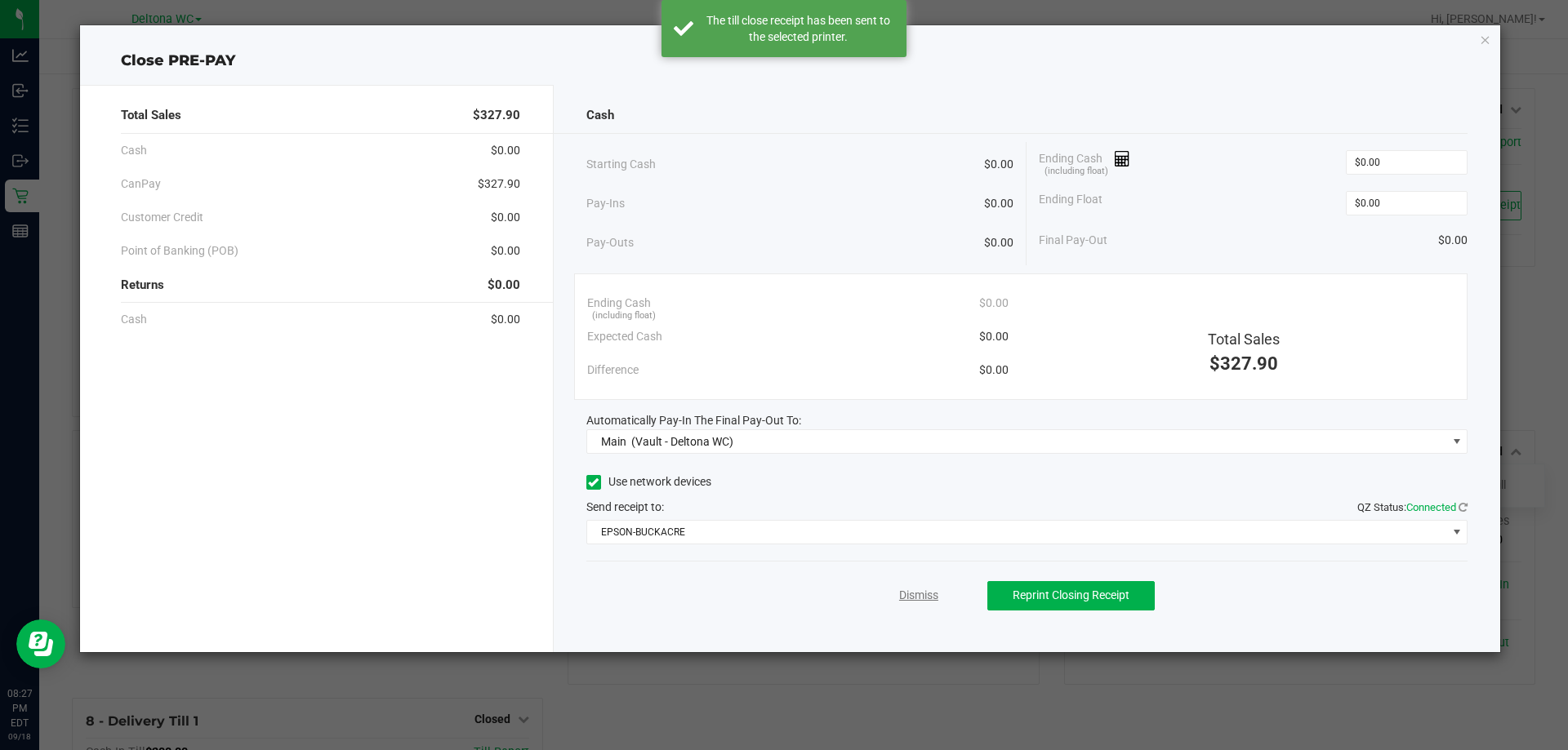
click at [922, 595] on link "Dismiss" at bounding box center [919, 596] width 39 height 18
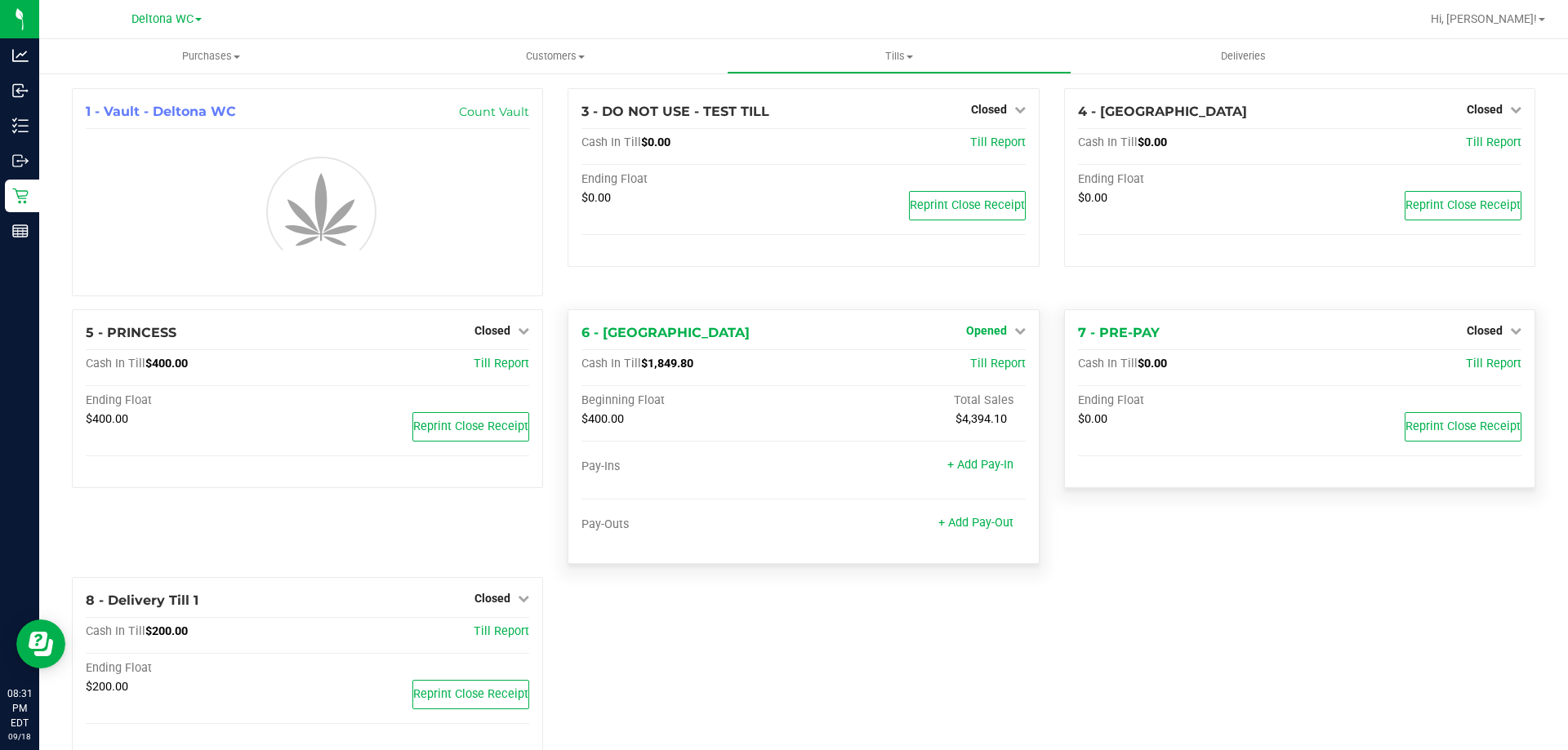
click at [1000, 330] on link "Opened" at bounding box center [996, 330] width 60 height 13
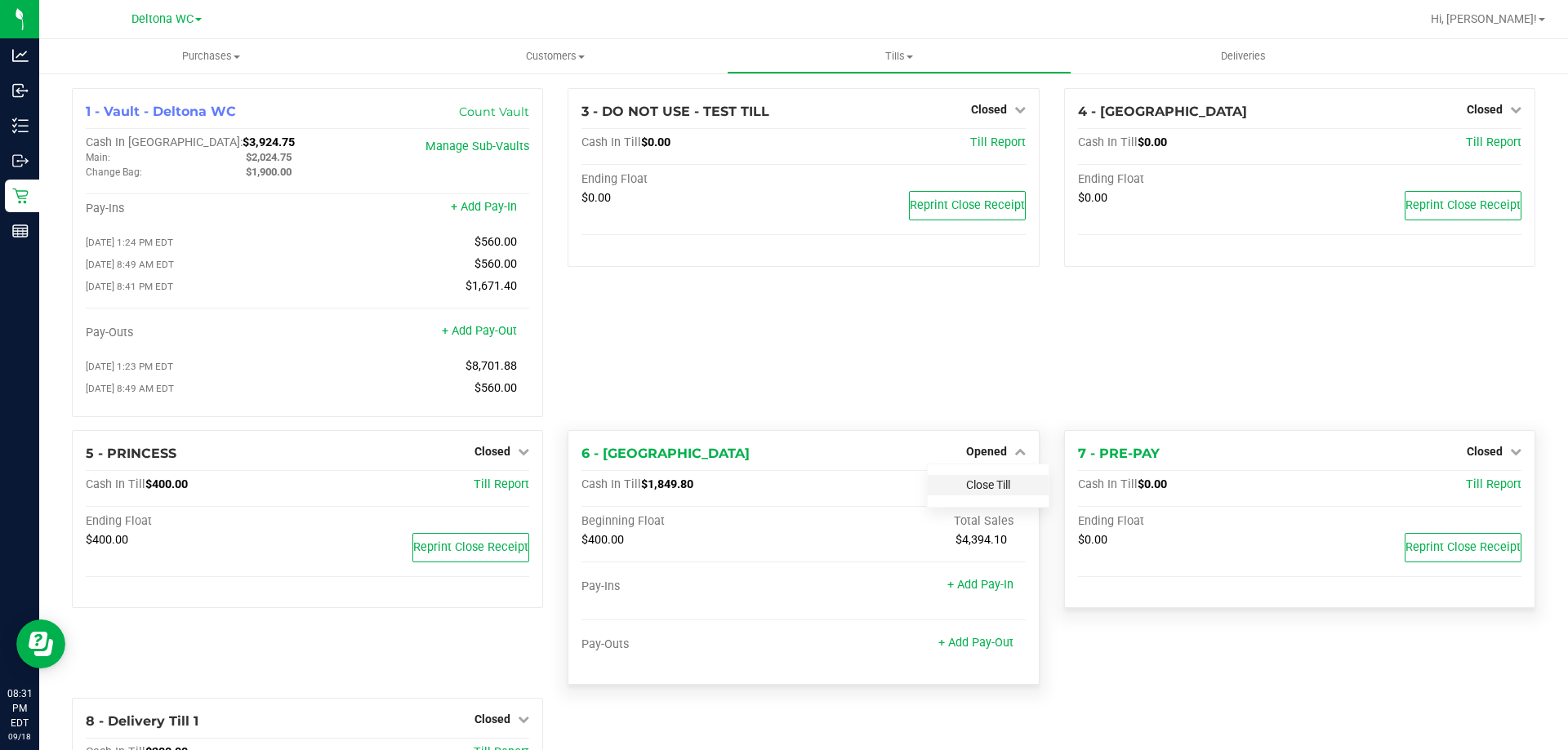
click at [989, 365] on div "1 - Vault - Deltona WC Count Vault Cash In Vault: $3,924.75 Main: $2,024.75 Cha…" at bounding box center [803, 488] width 1488 height 801
click at [985, 491] on link "Close Till" at bounding box center [988, 484] width 44 height 13
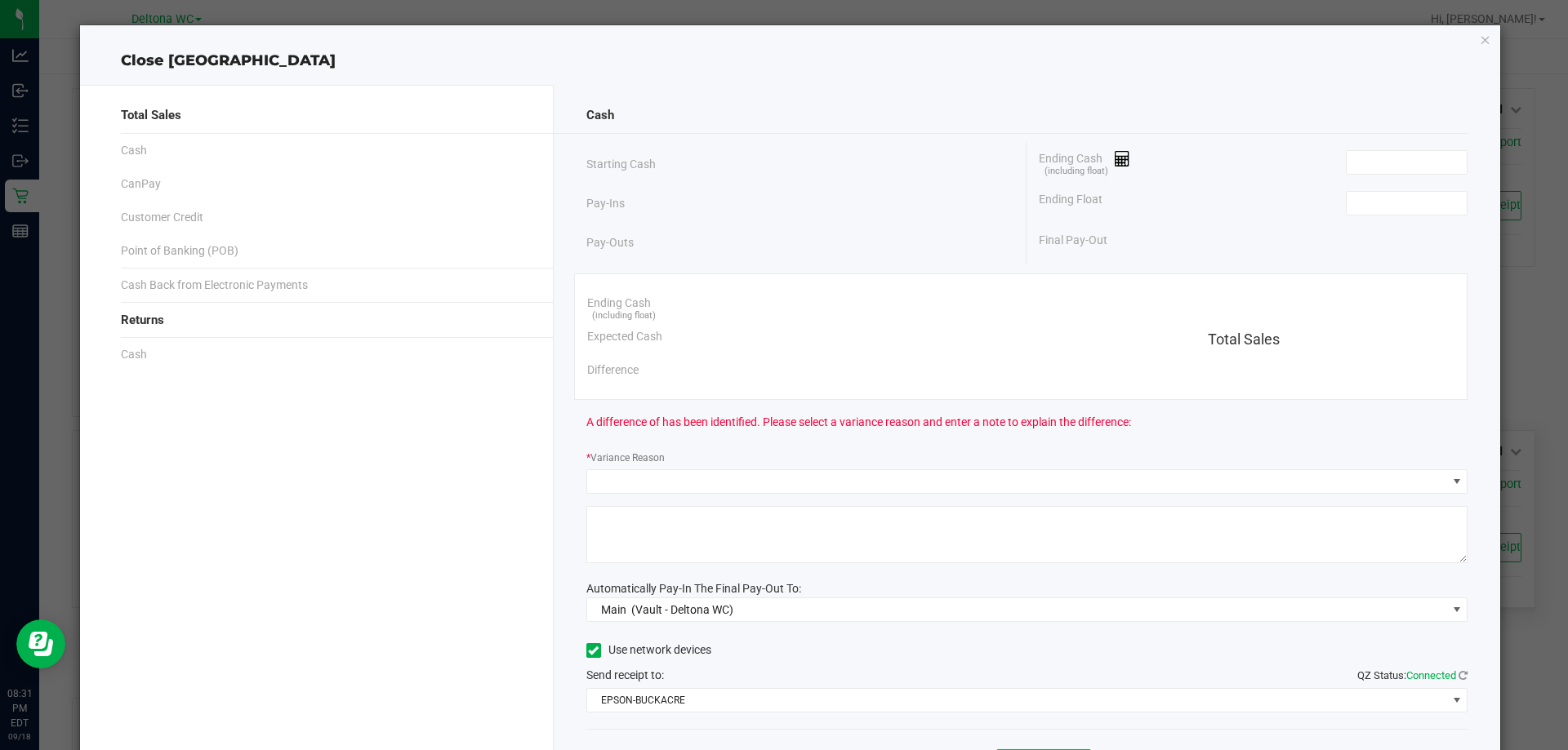
click at [1414, 175] on div "Ending Cash (including float)" at bounding box center [1253, 162] width 429 height 41
click at [1405, 162] on input at bounding box center [1407, 162] width 120 height 22
paste input "1849.7"
type input "$1,849.70"
click at [1387, 205] on input at bounding box center [1407, 202] width 120 height 22
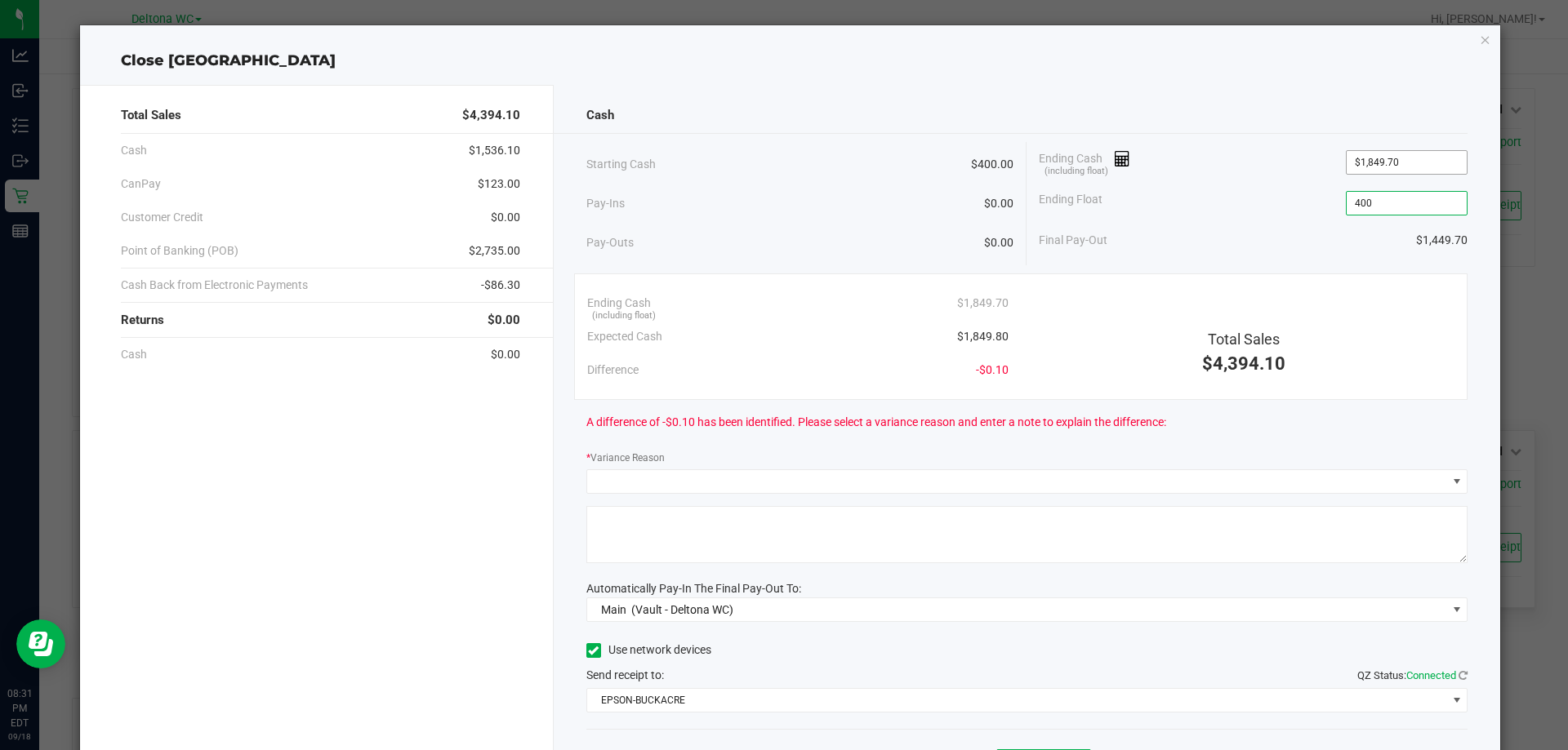
type input "400"
type input "1849.7"
type input "$400.00"
click at [1417, 159] on input "1849.7" at bounding box center [1407, 162] width 120 height 22
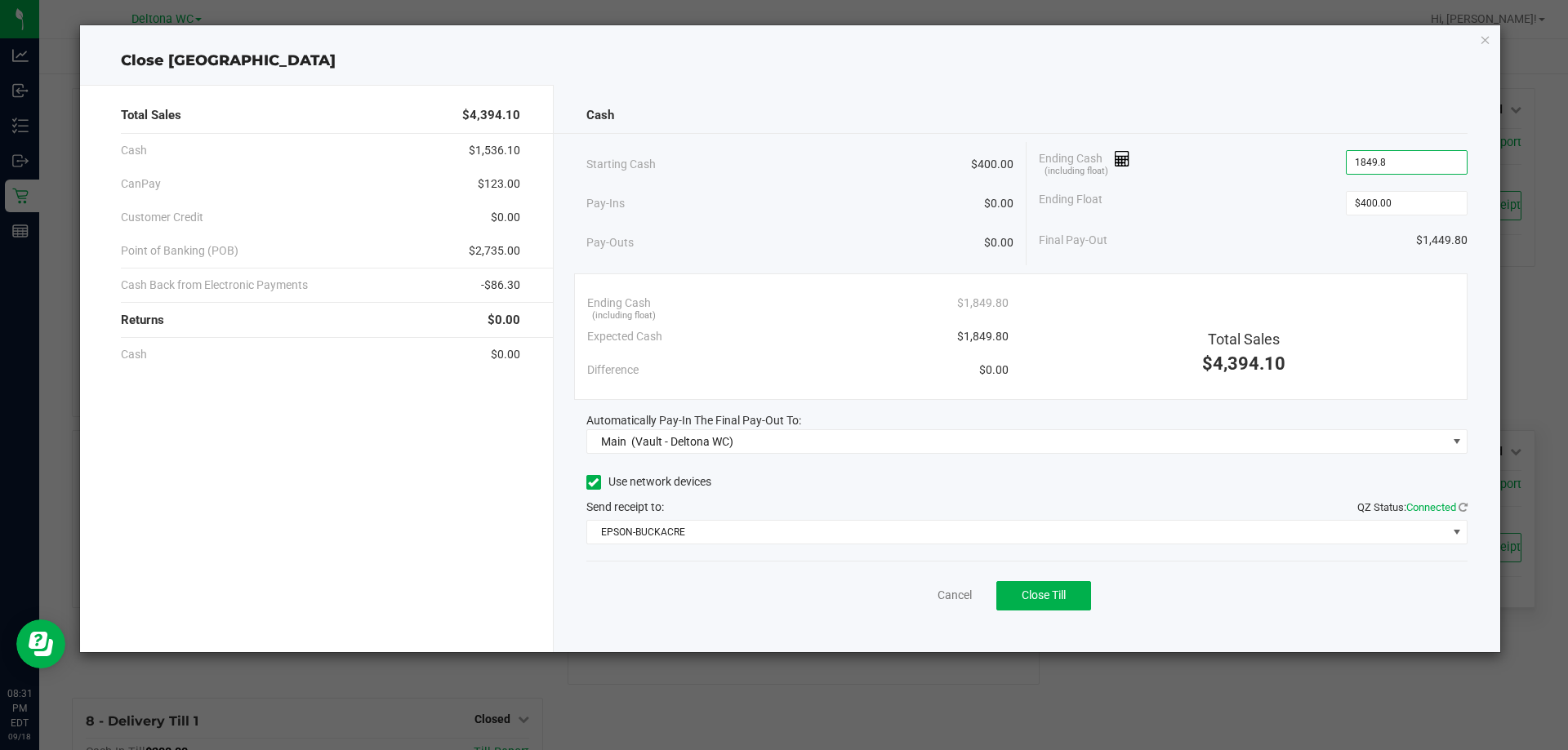
type input "$1,849.80"
drag, startPoint x: 1126, startPoint y: 172, endPoint x: 1122, endPoint y: 185, distance: 13.6
click at [1126, 172] on span "Ending Cash (including float)" at bounding box center [1085, 162] width 92 height 24
click at [1042, 595] on span "Close Till" at bounding box center [1043, 595] width 44 height 13
drag, startPoint x: 918, startPoint y: 596, endPoint x: 942, endPoint y: 596, distance: 24.0
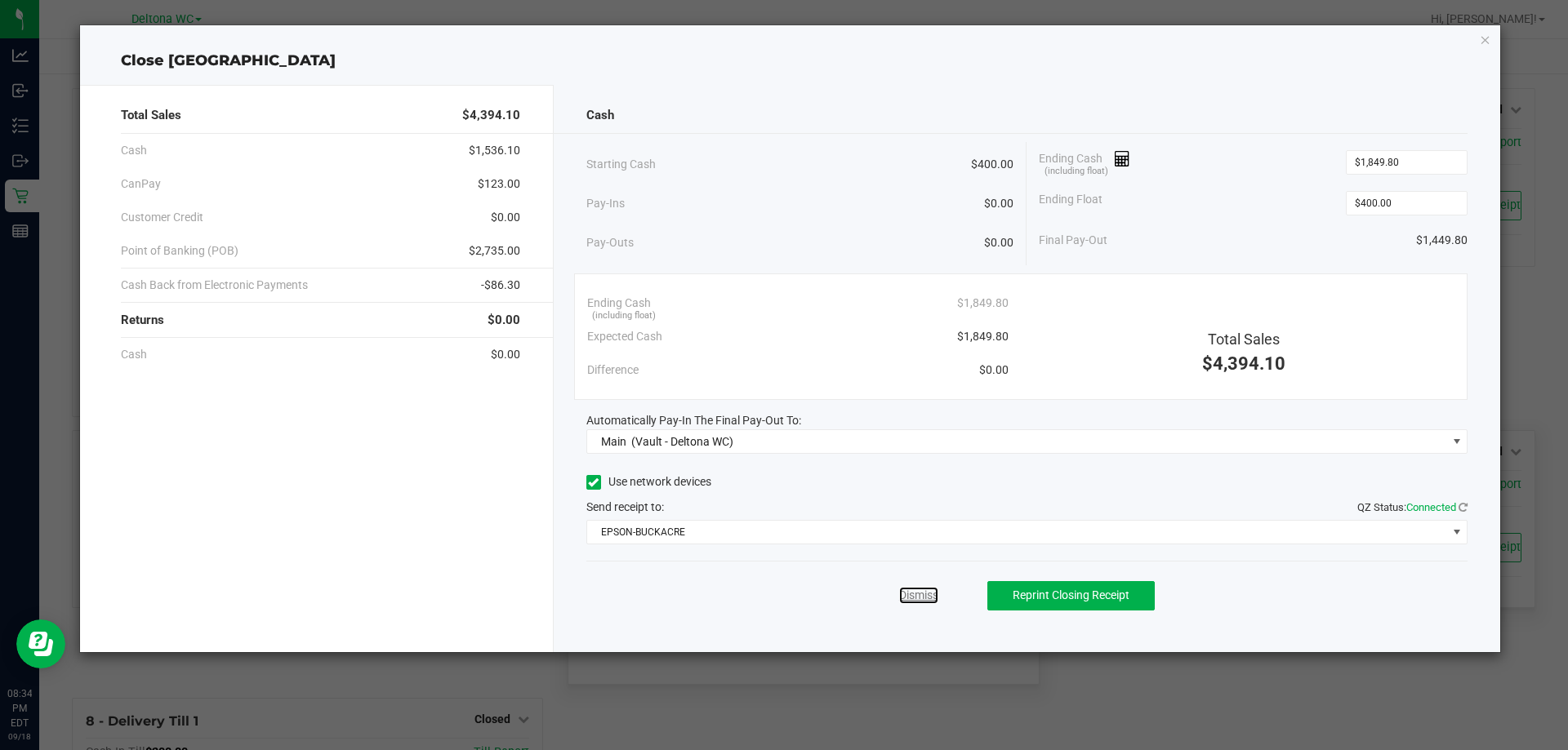
click at [920, 596] on link "Dismiss" at bounding box center [919, 596] width 39 height 18
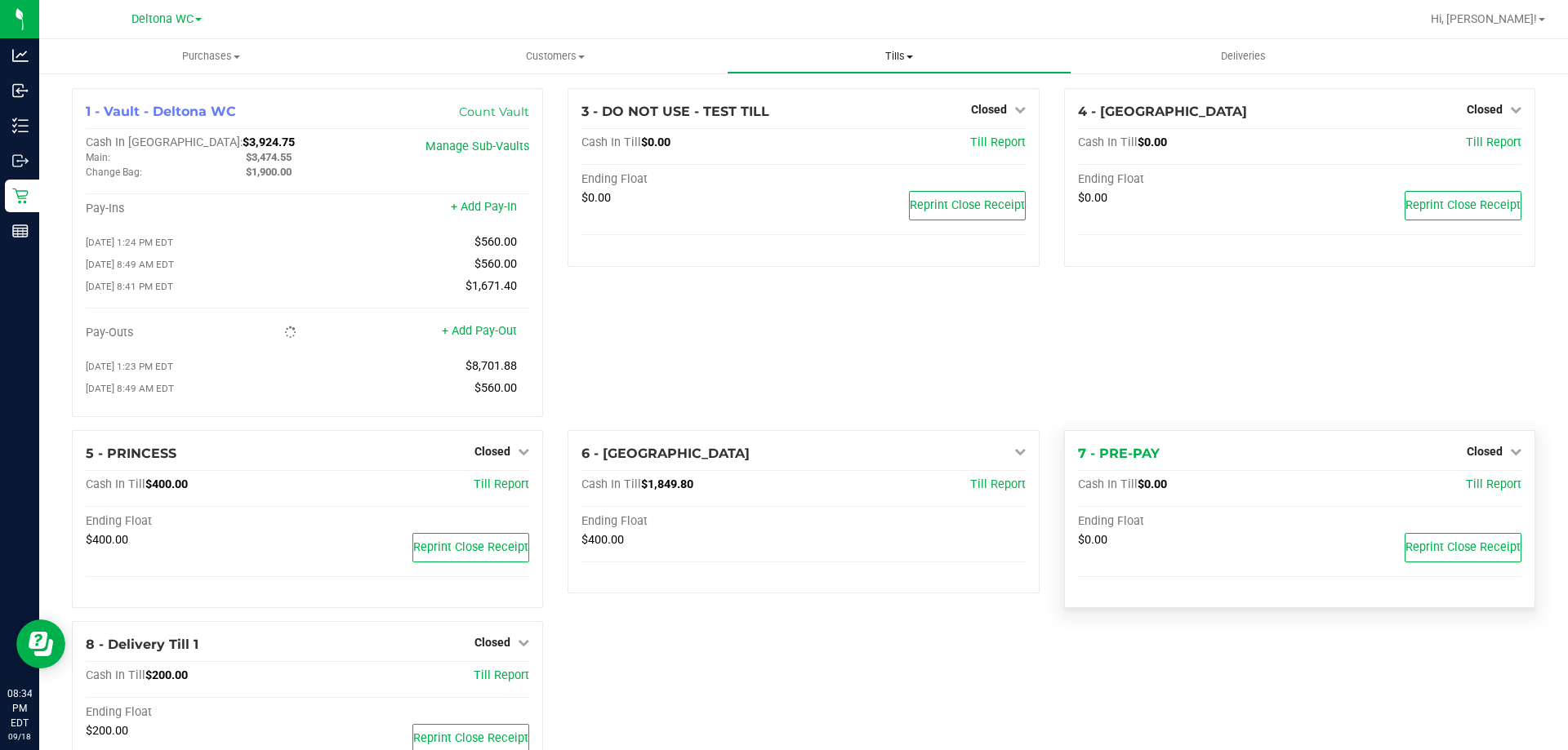
click at [884, 56] on span "Tills" at bounding box center [899, 56] width 342 height 15
click at [857, 117] on span "Reconcile e-payments" at bounding box center [808, 118] width 162 height 14
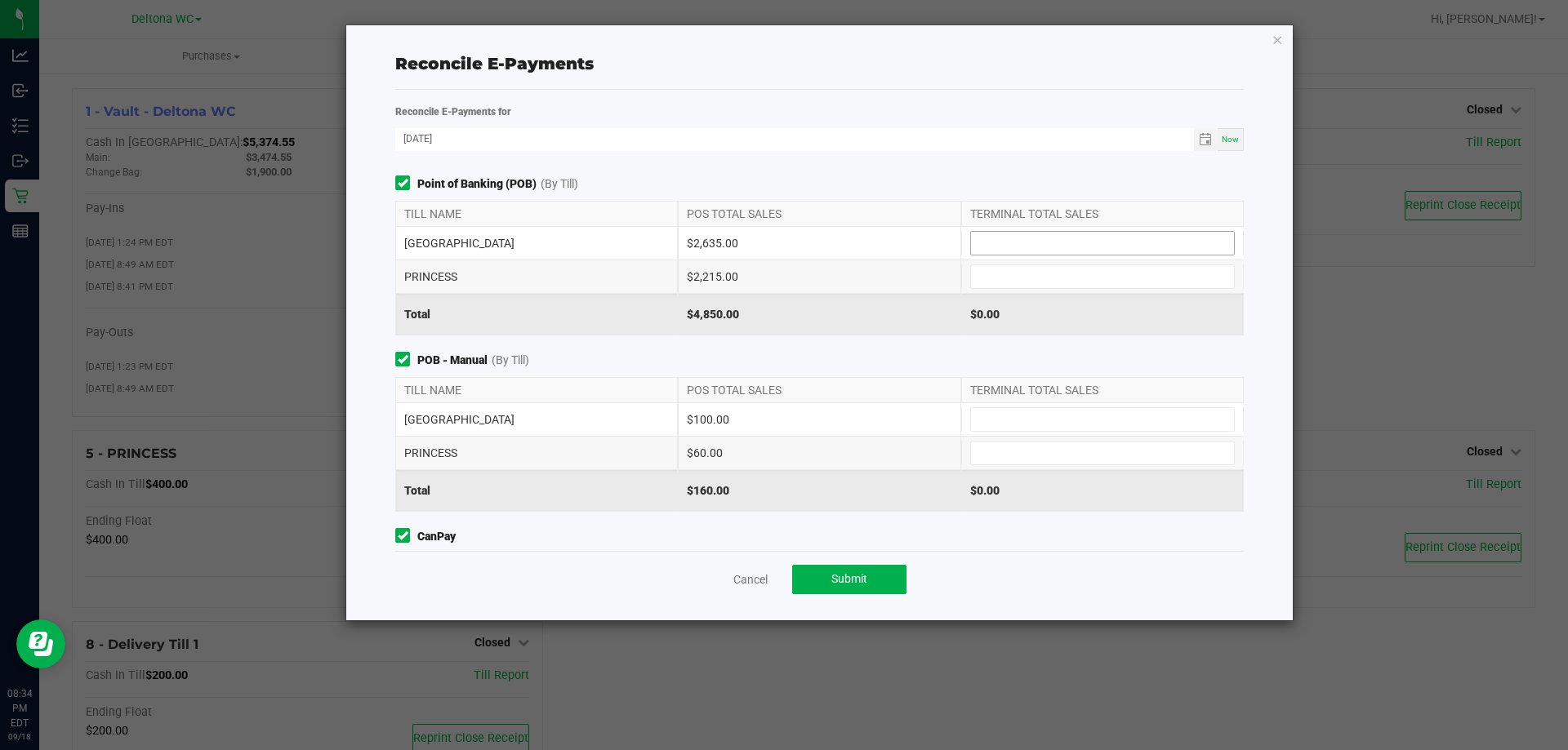
click at [1035, 254] on input at bounding box center [1102, 242] width 263 height 22
click at [1038, 251] on input at bounding box center [1102, 242] width 263 height 22
type input "$2,635.00"
click at [1009, 280] on input at bounding box center [1102, 276] width 263 height 22
type input "$2,215.00"
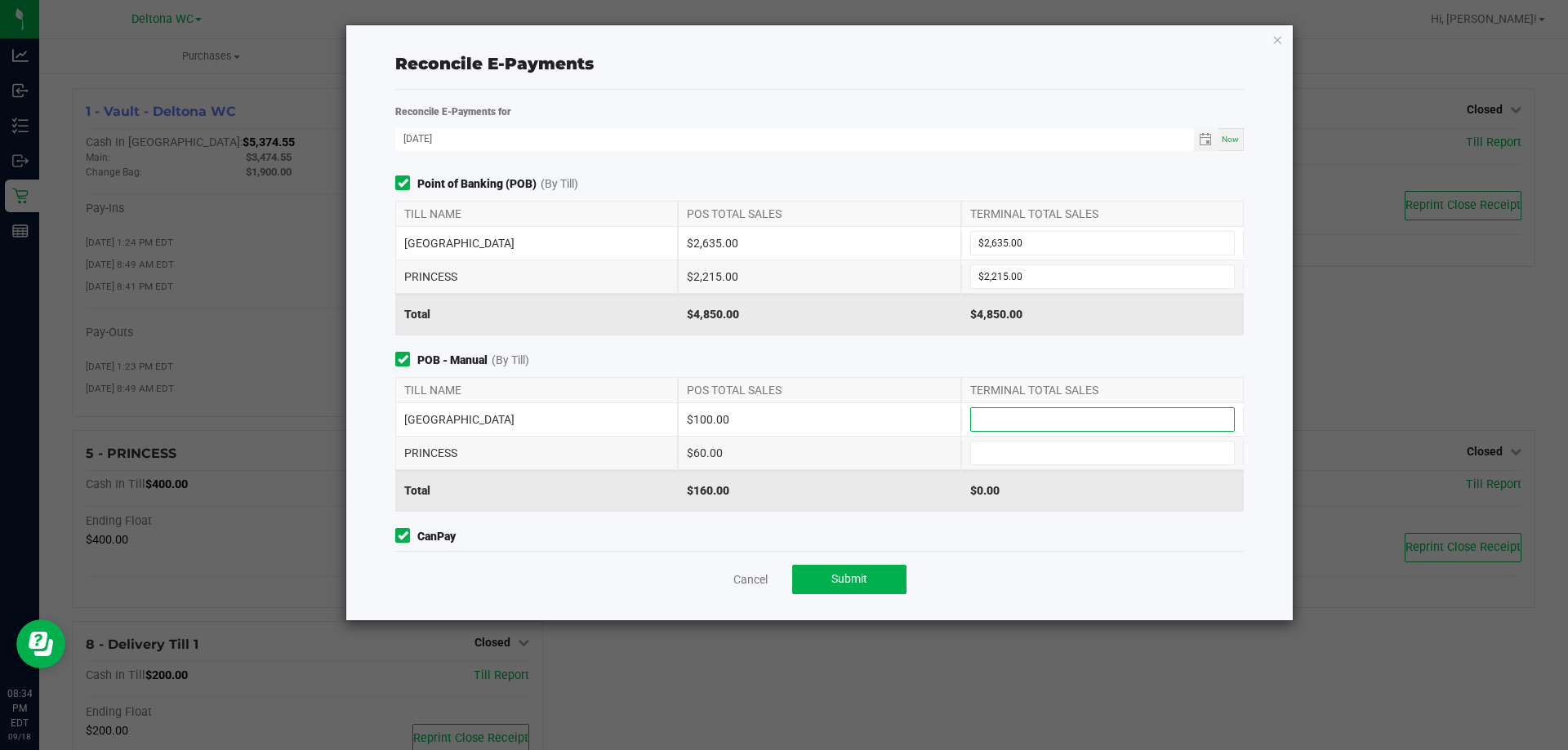
click at [1041, 426] on input at bounding box center [1102, 419] width 263 height 22
type input "$100.00"
click at [1024, 450] on input at bounding box center [1102, 452] width 263 height 22
type input "$60.00"
click at [921, 359] on span "POB - Manual (By Till)" at bounding box center [820, 360] width 849 height 18
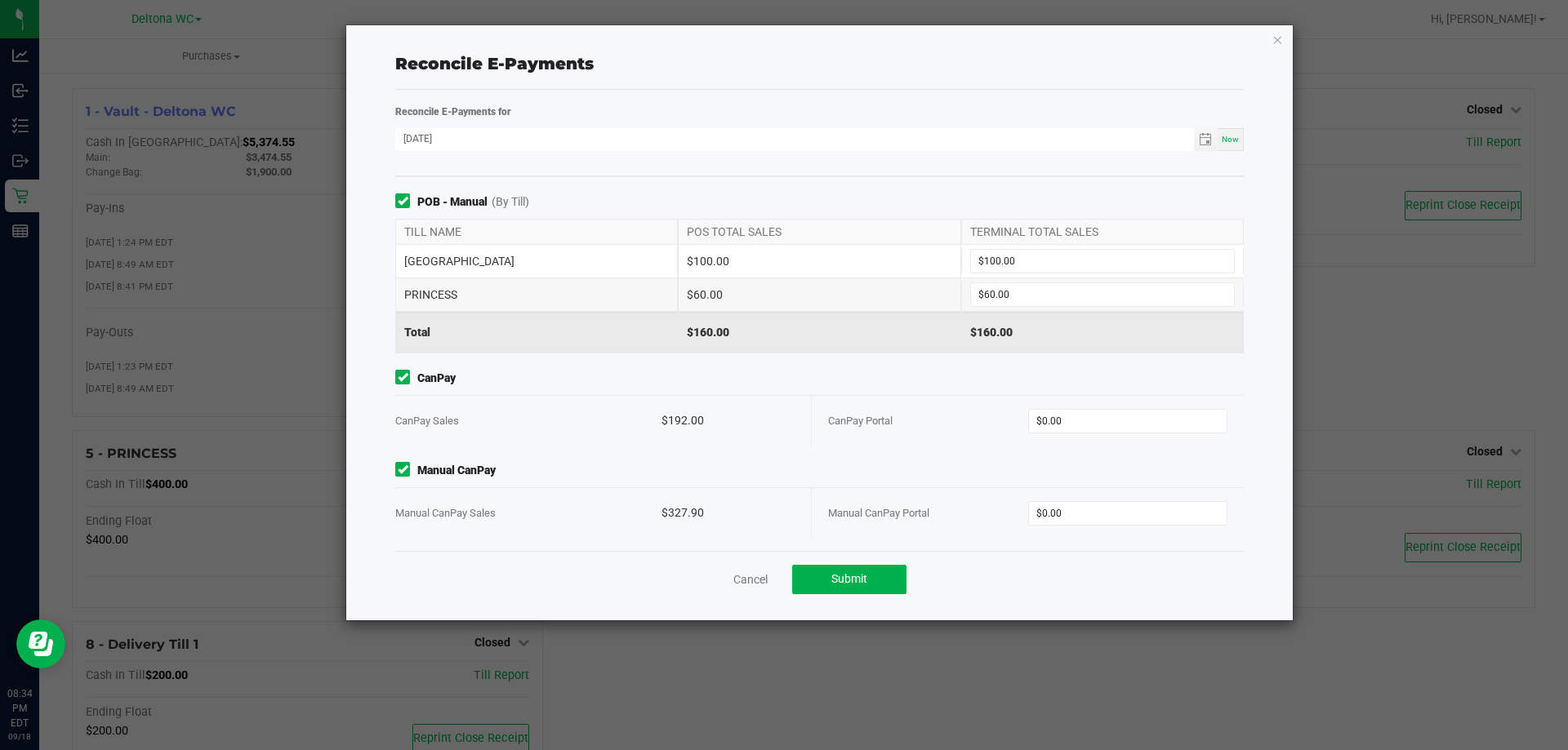
scroll to position [160, 0]
click at [1062, 408] on input "0" at bounding box center [1127, 419] width 198 height 22
type input "$192.00"
click at [1081, 506] on input "0" at bounding box center [1127, 512] width 198 height 22
type input "$327.90"
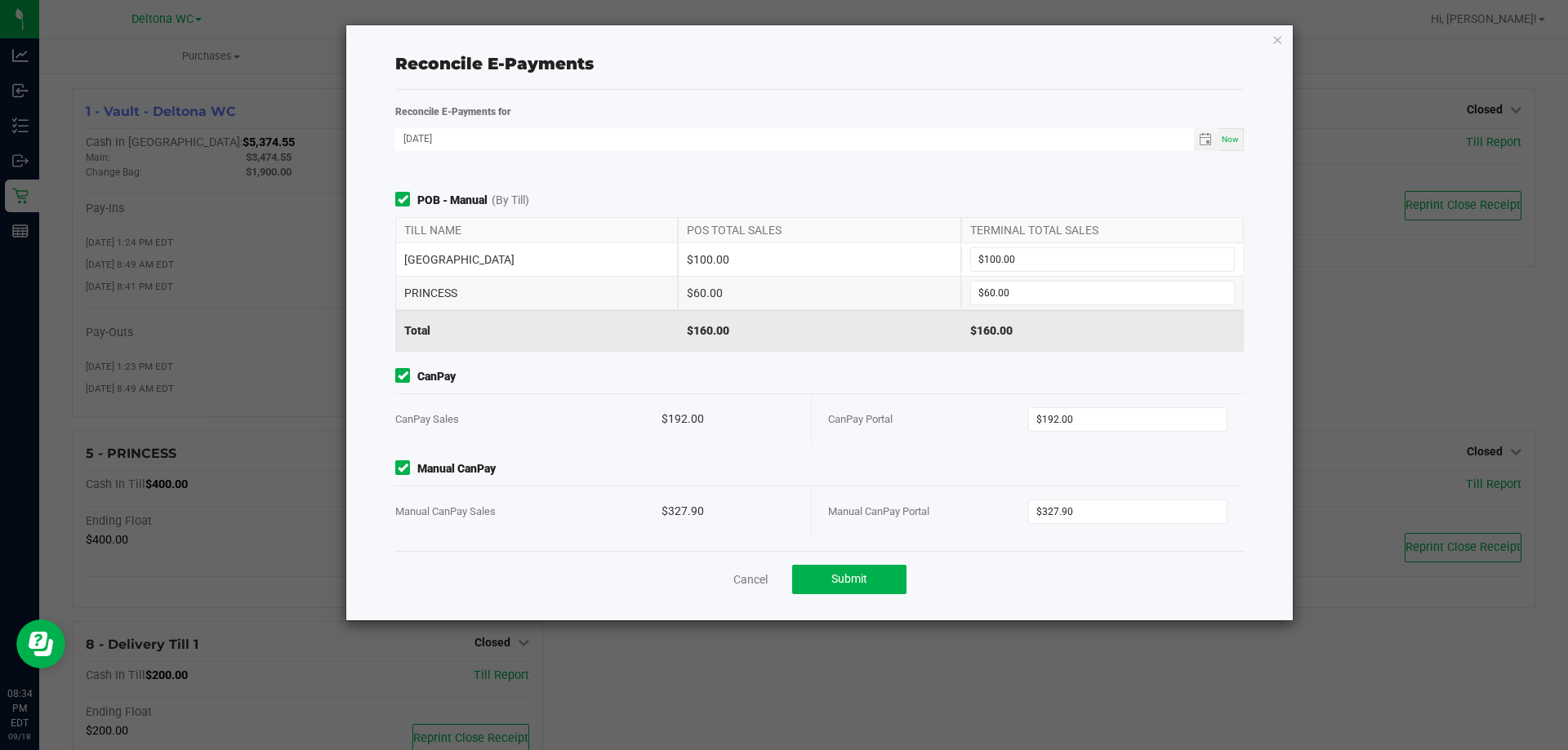
drag, startPoint x: 920, startPoint y: 518, endPoint x: 898, endPoint y: 540, distance: 31.1
click at [920, 519] on div "Manual CanPay Portal" at bounding box center [928, 511] width 200 height 50
click at [874, 566] on button "Submit" at bounding box center [849, 580] width 114 height 29
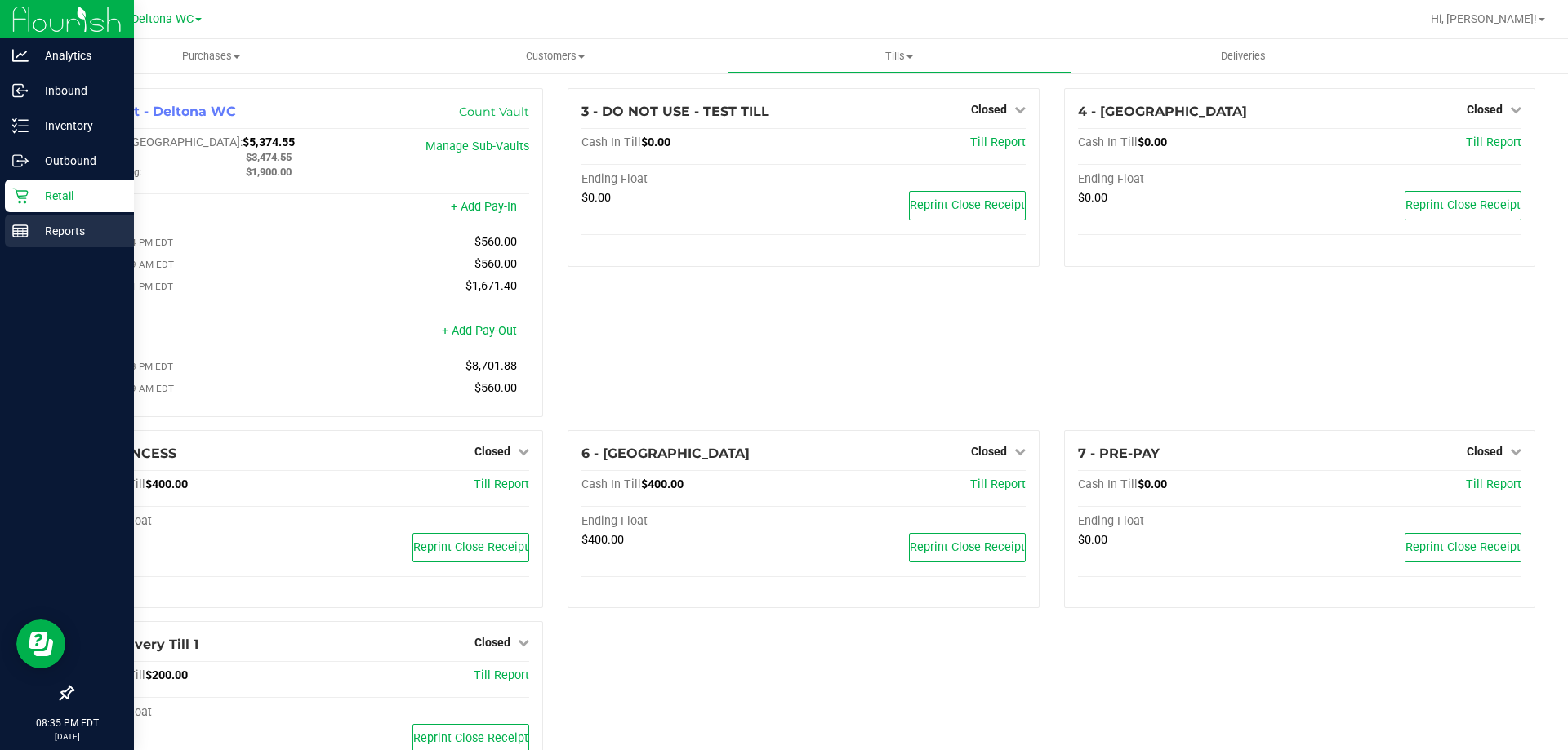
click at [36, 231] on p "Reports" at bounding box center [77, 231] width 98 height 20
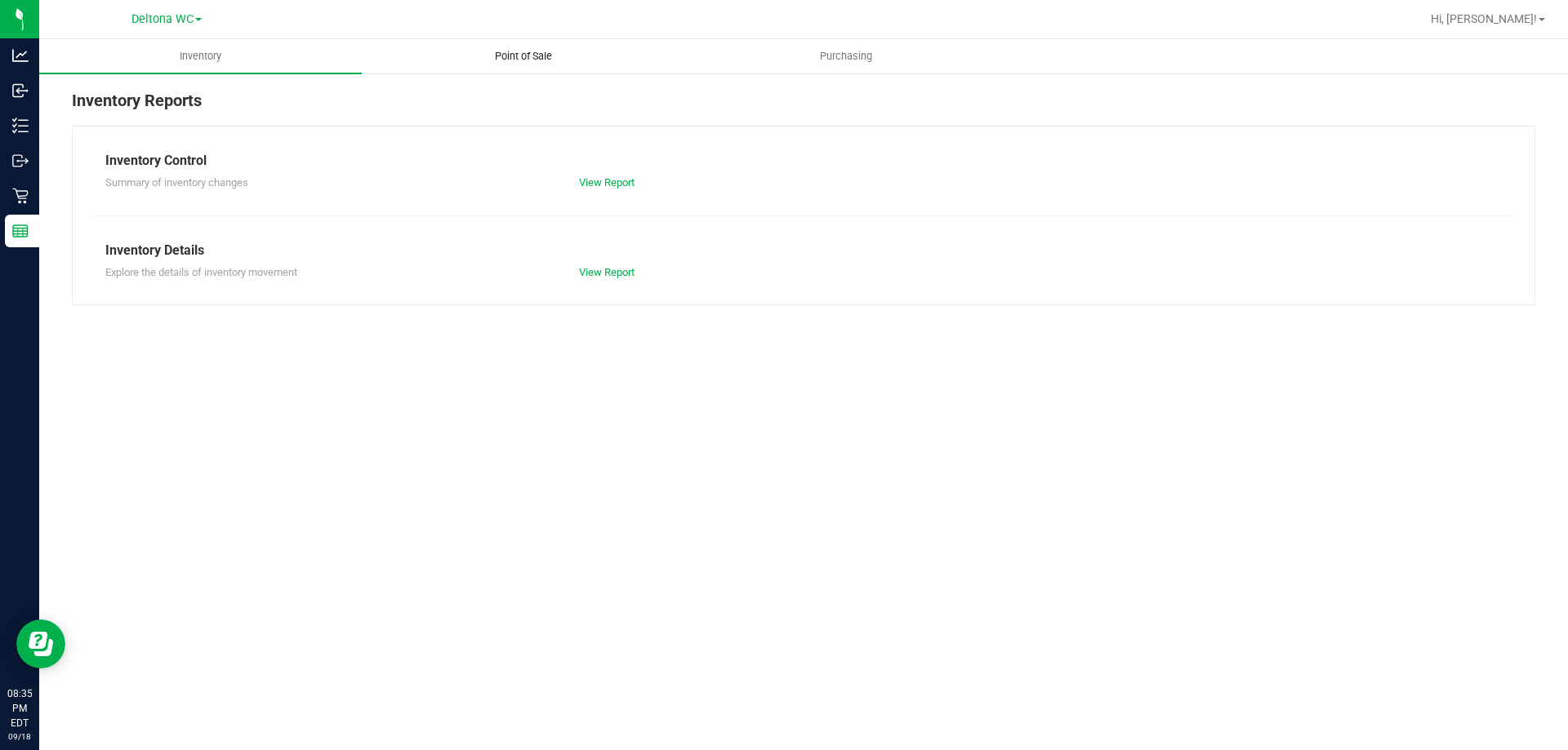
click at [501, 47] on uib-tab-heading "Point of Sale" at bounding box center [523, 56] width 321 height 32
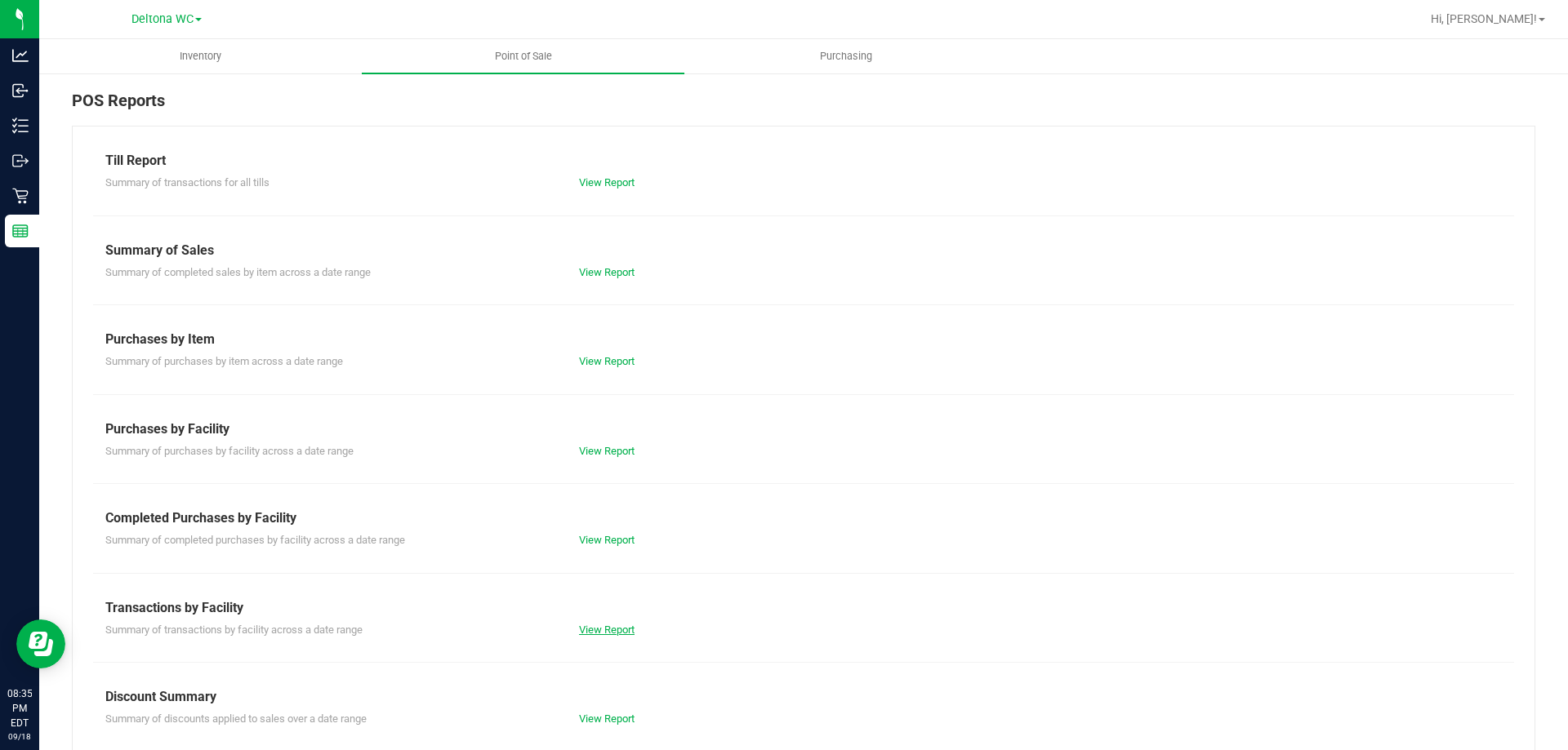
click at [604, 626] on link "View Report" at bounding box center [607, 630] width 56 height 13
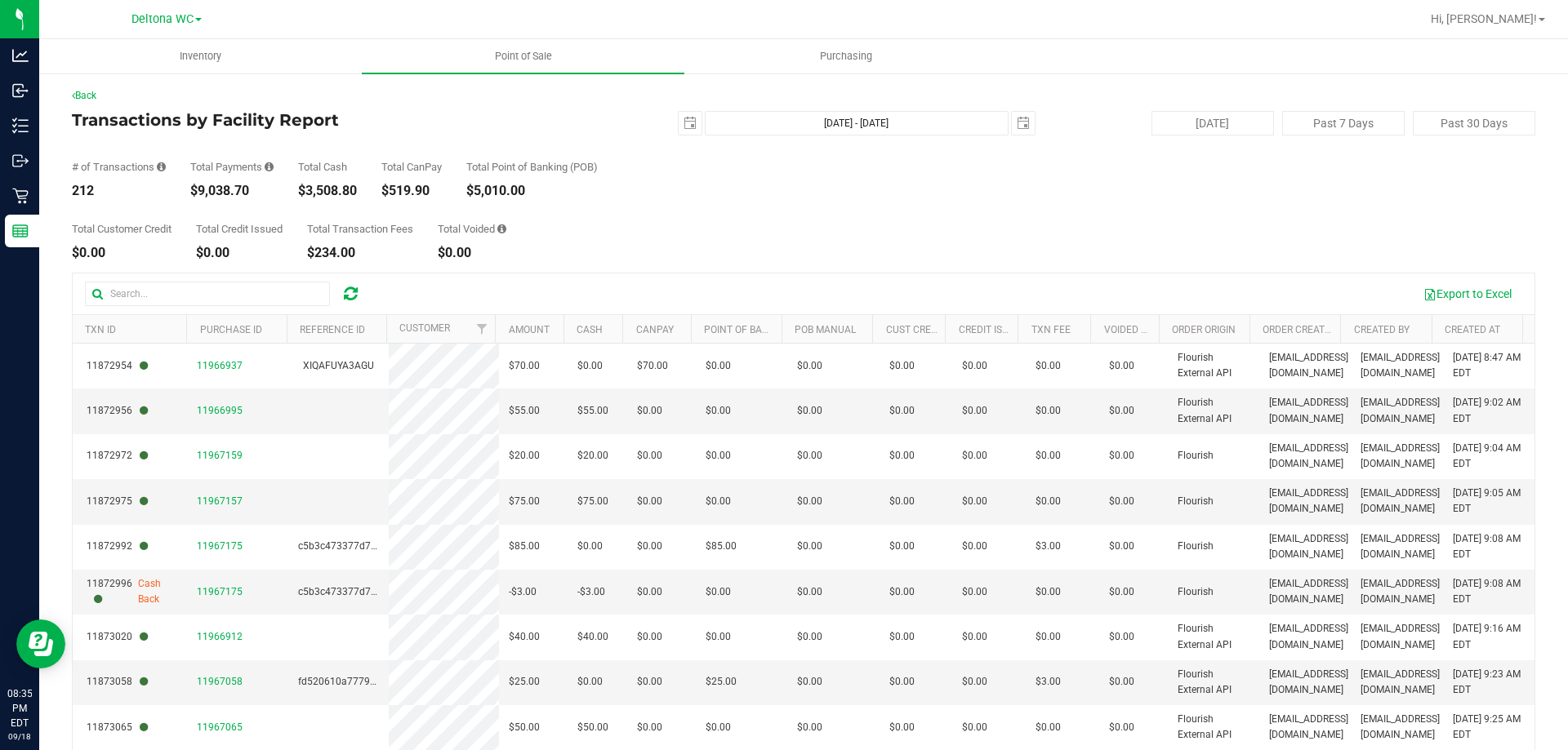
click at [215, 188] on div "$9,038.70" at bounding box center [232, 190] width 83 height 13
copy div "9,038.70"
click at [897, 215] on div "Total Customer Credit $0.00 Total Credit Issued $0.00 Total Transaction Fees $2…" at bounding box center [804, 229] width 1463 height 62
click at [82, 91] on link "Back" at bounding box center [84, 96] width 24 height 12
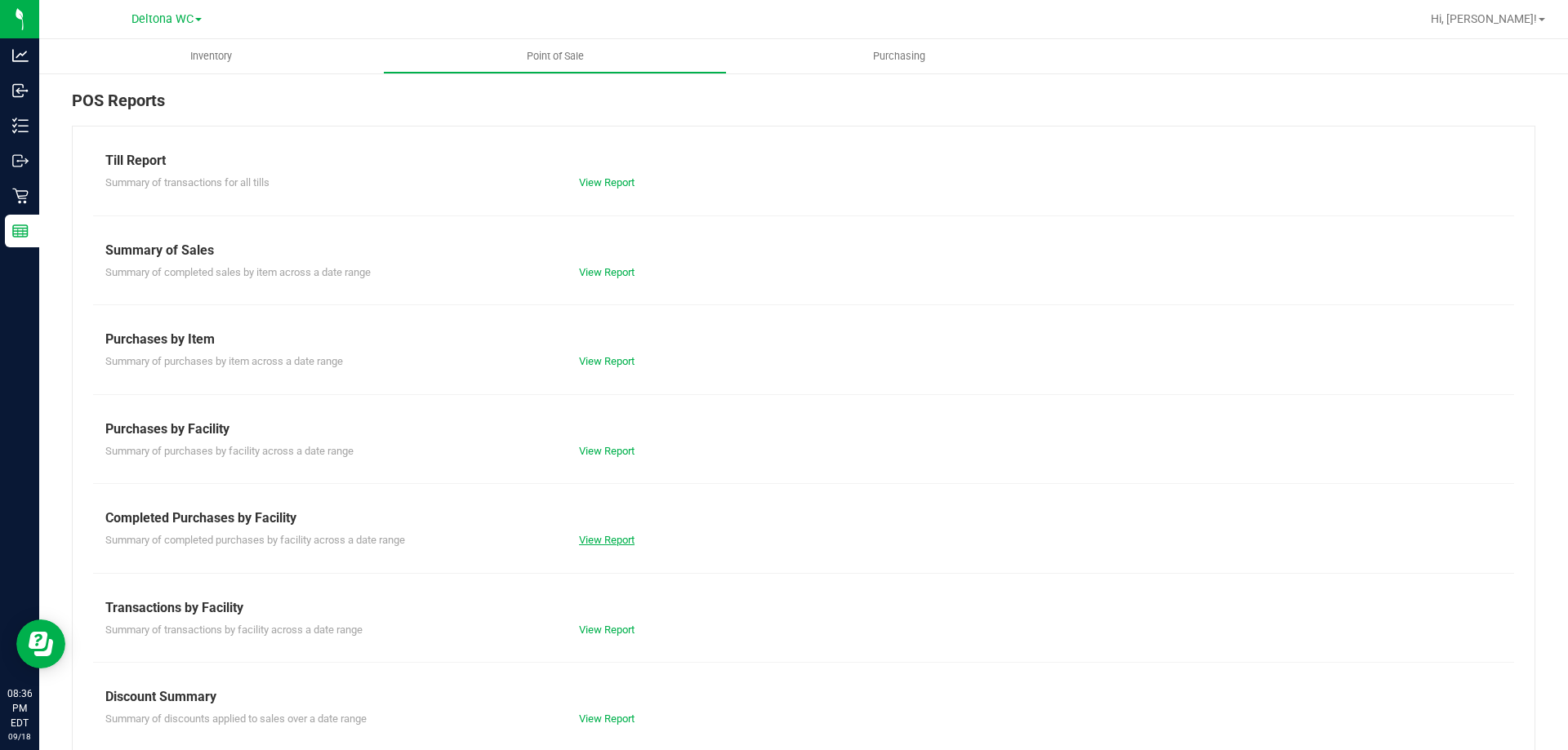
click at [591, 537] on link "View Report" at bounding box center [607, 540] width 56 height 13
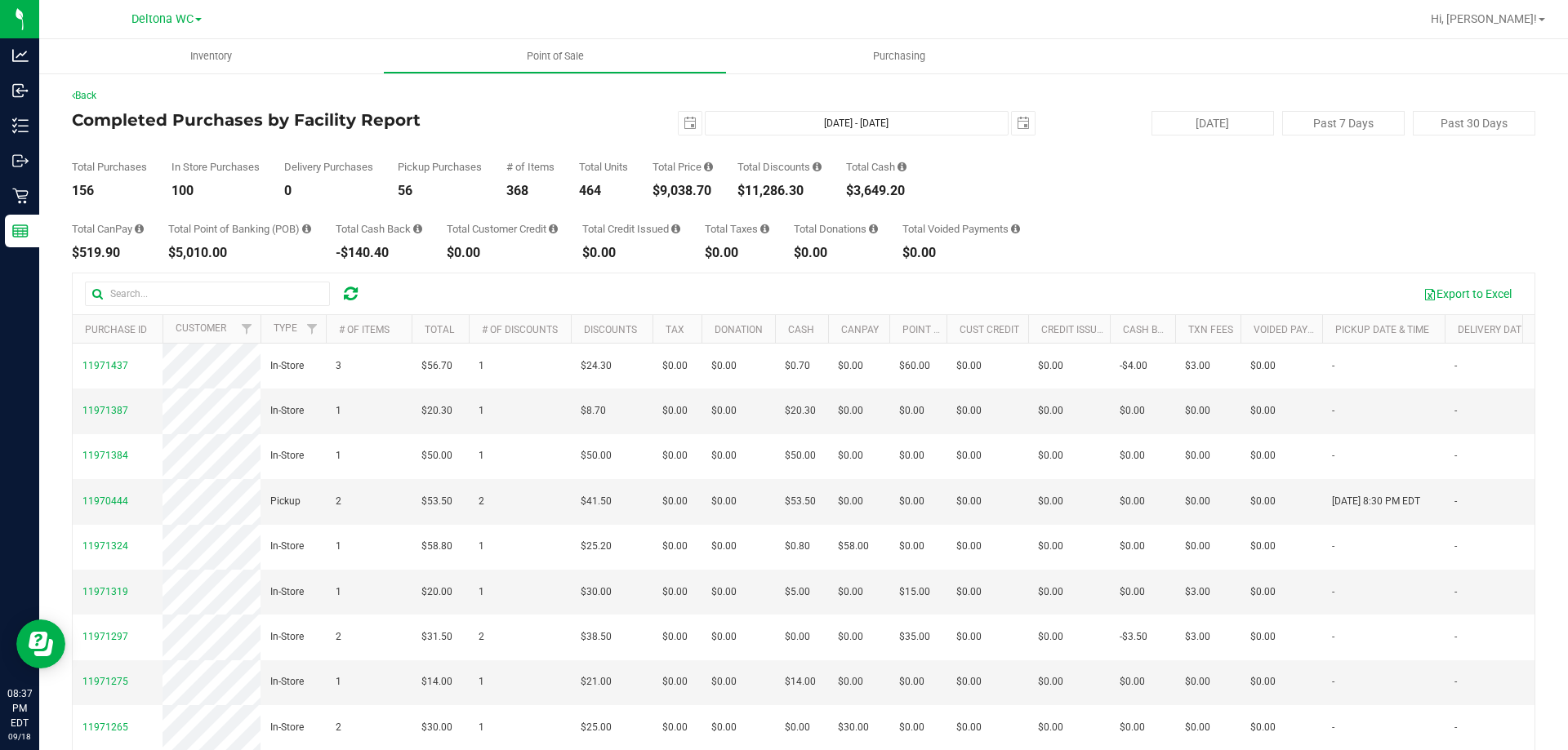
click at [771, 186] on div "$11,286.30" at bounding box center [780, 190] width 84 height 13
copy div "11,286.30"
click at [593, 208] on div "Total CanPay $519.90 Total Point of Banking (POB) $5,010.00 Total Cash Back -$1…" at bounding box center [804, 229] width 1463 height 62
click at [88, 91] on link "Back" at bounding box center [84, 96] width 24 height 12
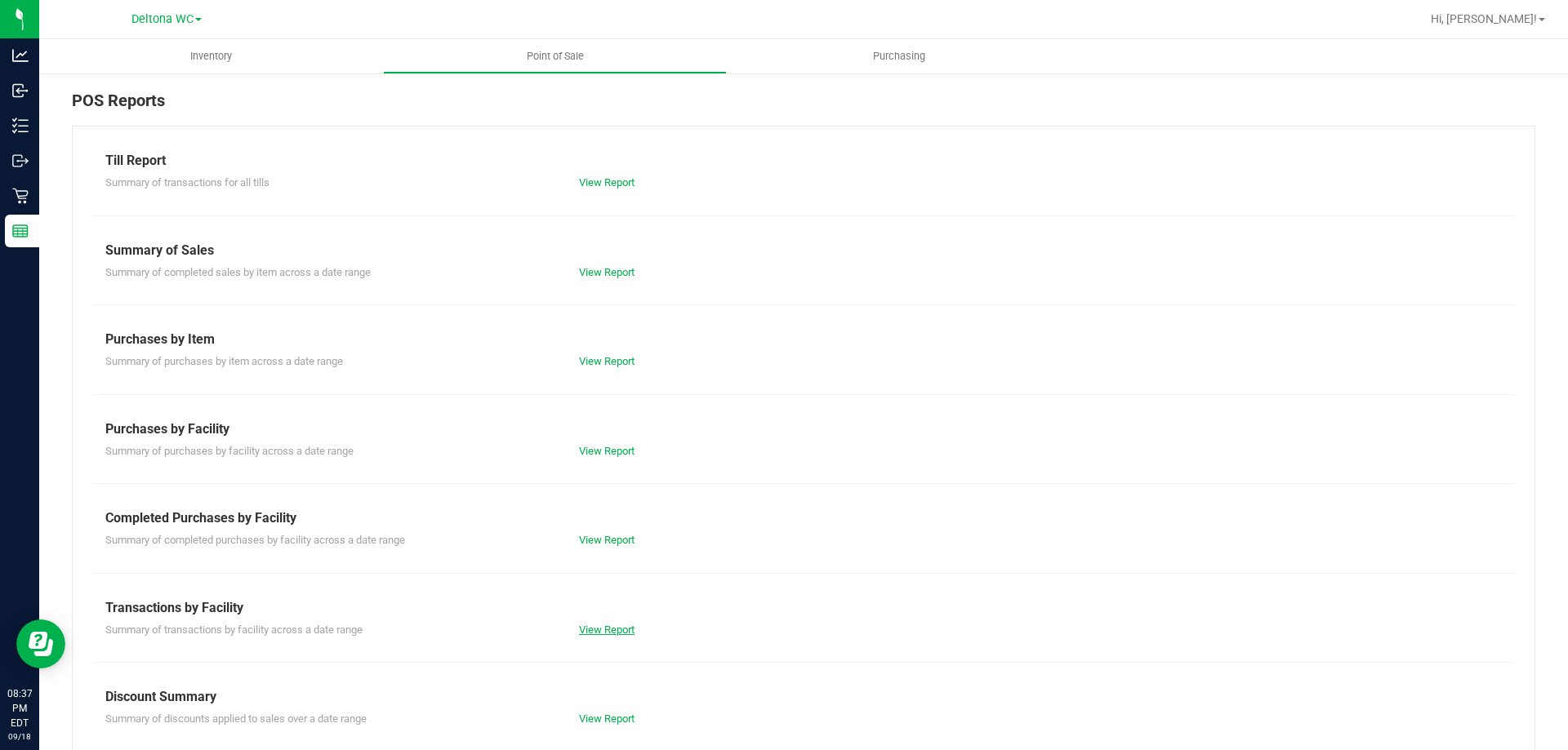
drag, startPoint x: 591, startPoint y: 620, endPoint x: 598, endPoint y: 627, distance: 9.9
click at [592, 621] on div "Summary of transactions by facility across a date range View Report" at bounding box center [803, 628] width 1421 height 21
click at [605, 628] on link "View Report" at bounding box center [607, 630] width 56 height 13
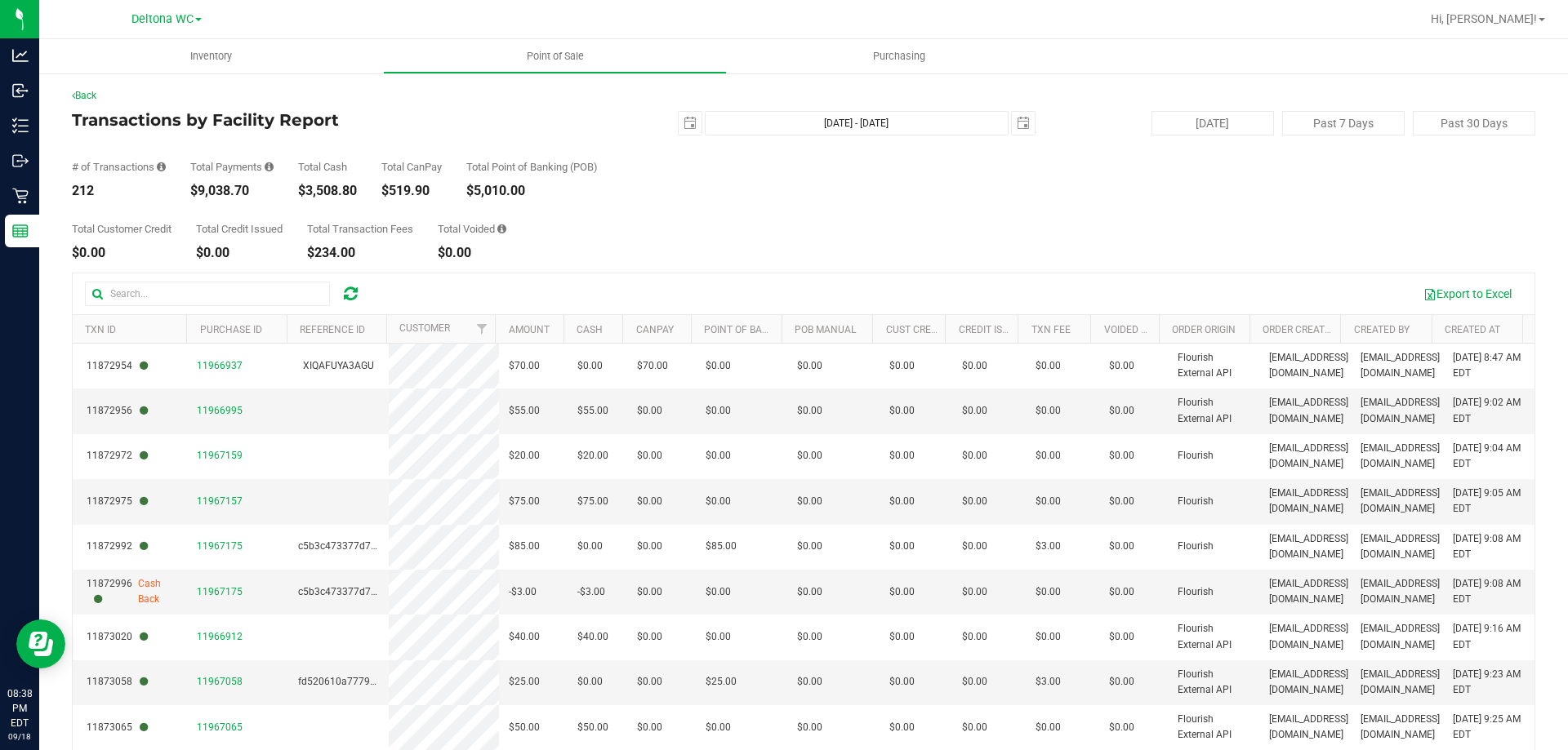
click at [644, 230] on div "Total Customer Credit $0.00 Total Credit Issued $0.00 Total Transaction Fees $2…" at bounding box center [804, 229] width 1463 height 62
click at [665, 328] on link "CanPay" at bounding box center [655, 330] width 37 height 12
click at [666, 327] on link "CanPay" at bounding box center [664, 329] width 57 height 12
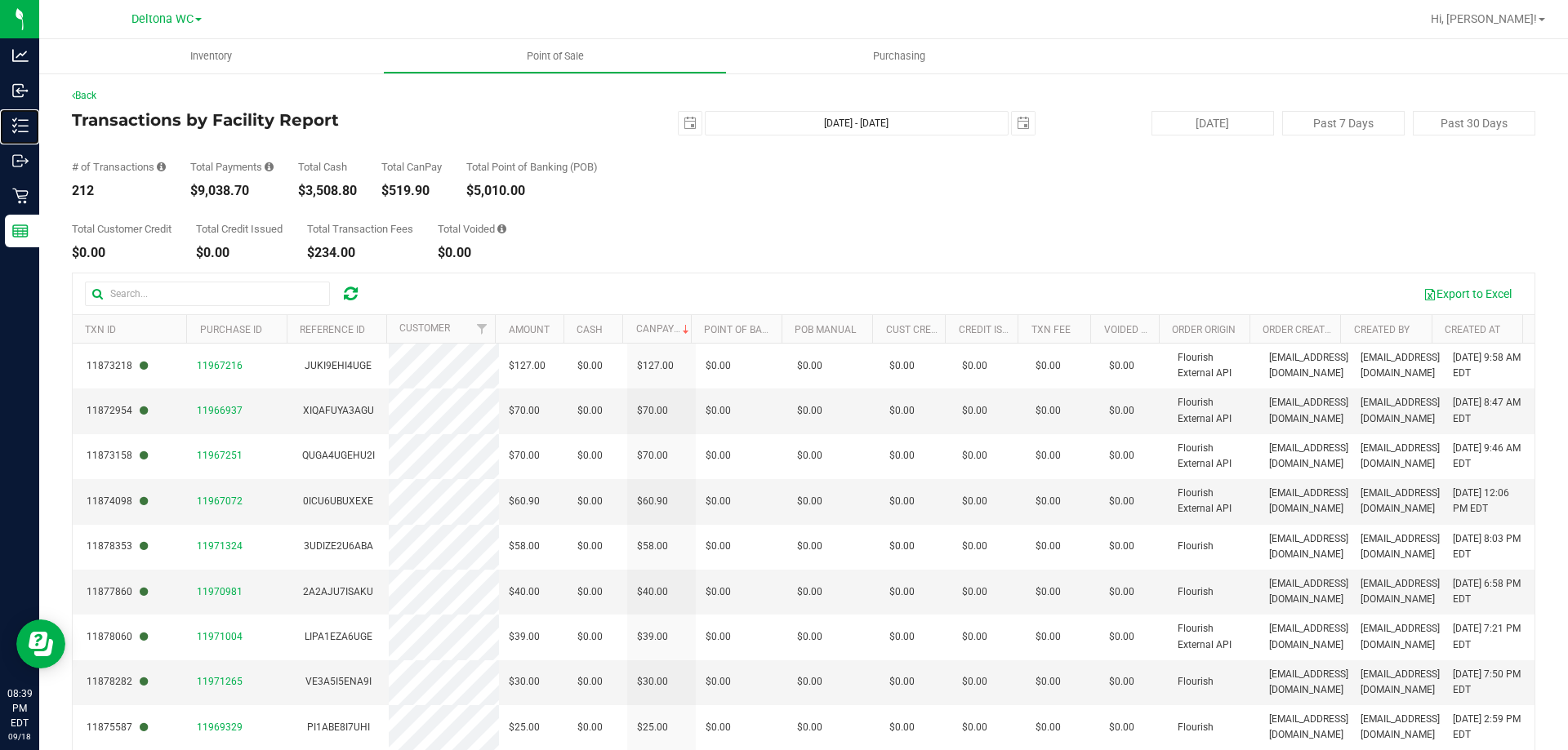
drag, startPoint x: 27, startPoint y: 119, endPoint x: 273, endPoint y: 92, distance: 247.5
click at [27, 118] on icon at bounding box center [21, 125] width 17 height 17
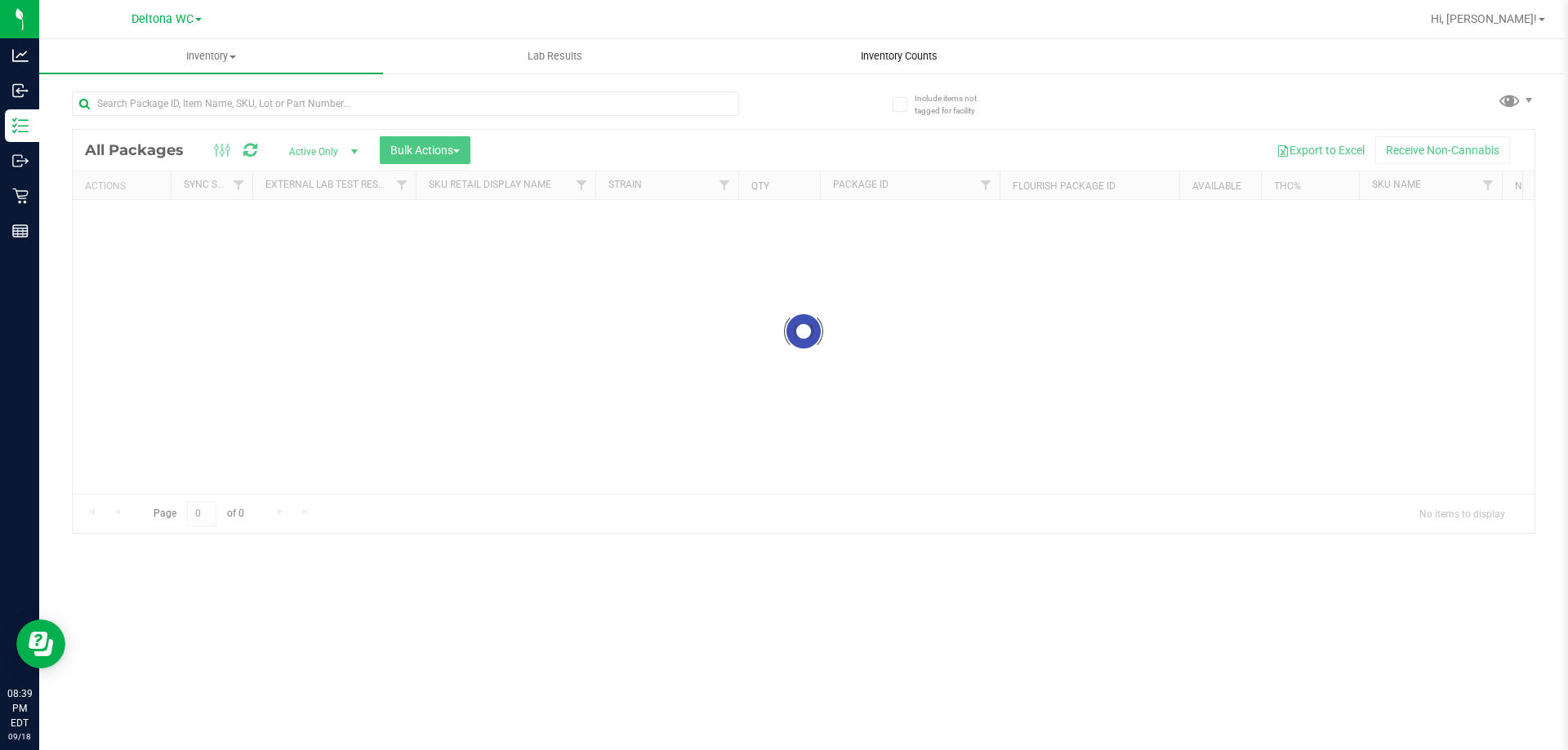
click at [896, 62] on uib-tab-heading "Inventory Counts" at bounding box center [899, 56] width 342 height 32
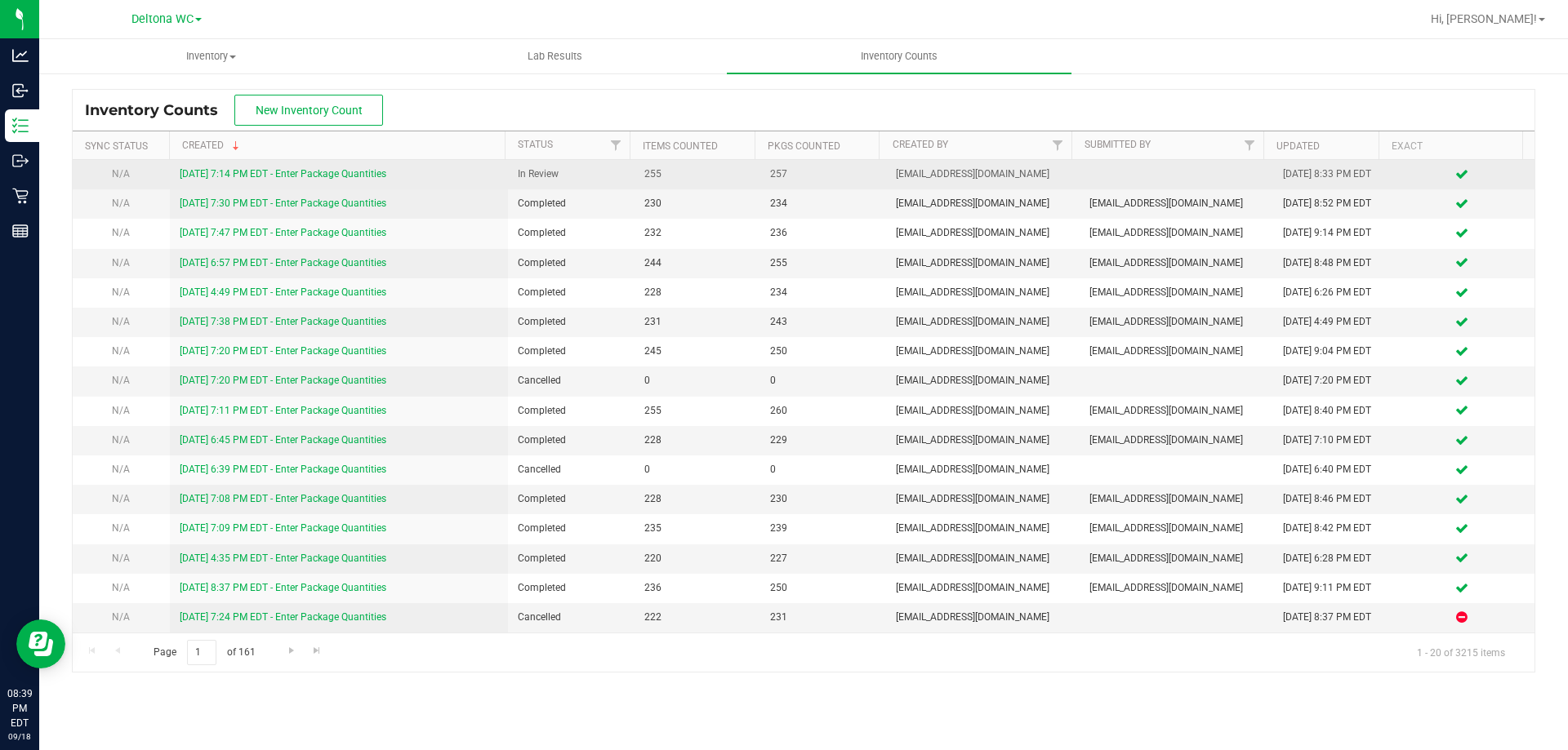
click at [383, 175] on link "9/18/25 7:14 PM EDT - Enter Package Quantities" at bounding box center [283, 174] width 207 height 12
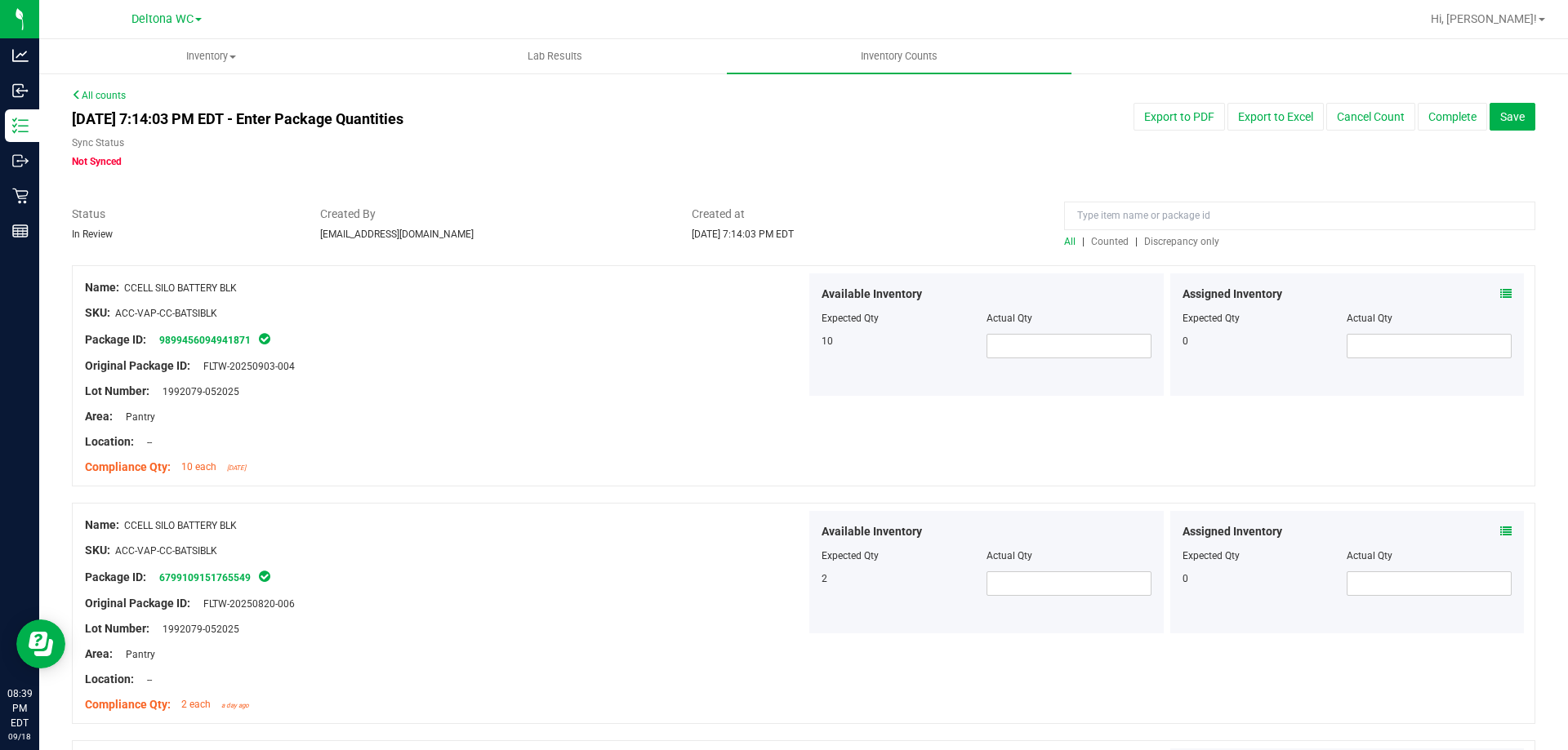
click at [1171, 154] on div "Sep 18, 2025 7:14:03 PM EDT - Enter Package Quantities Sync Status Not Synced E…" at bounding box center [803, 136] width 1488 height 66
click at [1191, 236] on span "Discrepancy only" at bounding box center [1181, 242] width 75 height 12
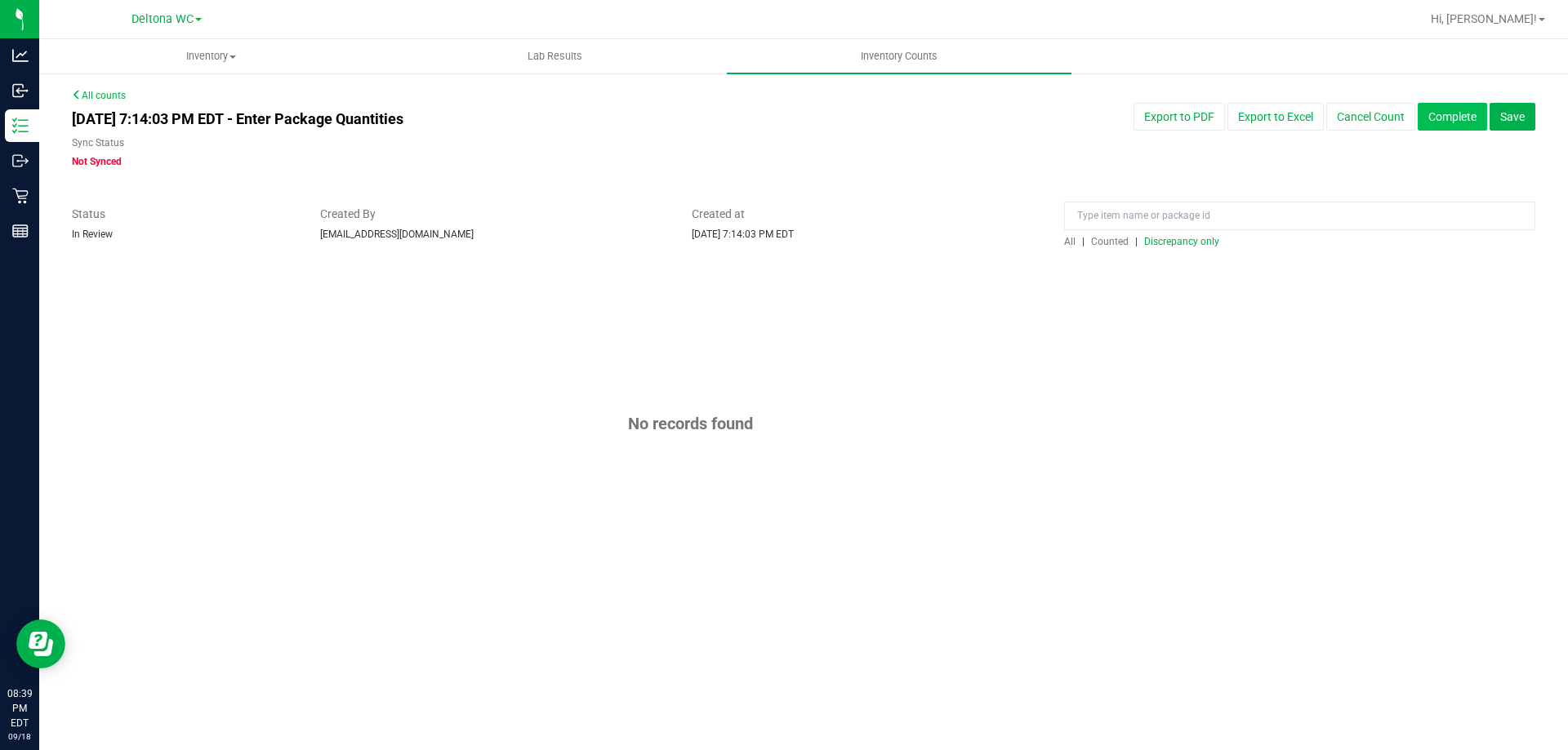
click at [1451, 127] on button "Complete" at bounding box center [1452, 116] width 69 height 27
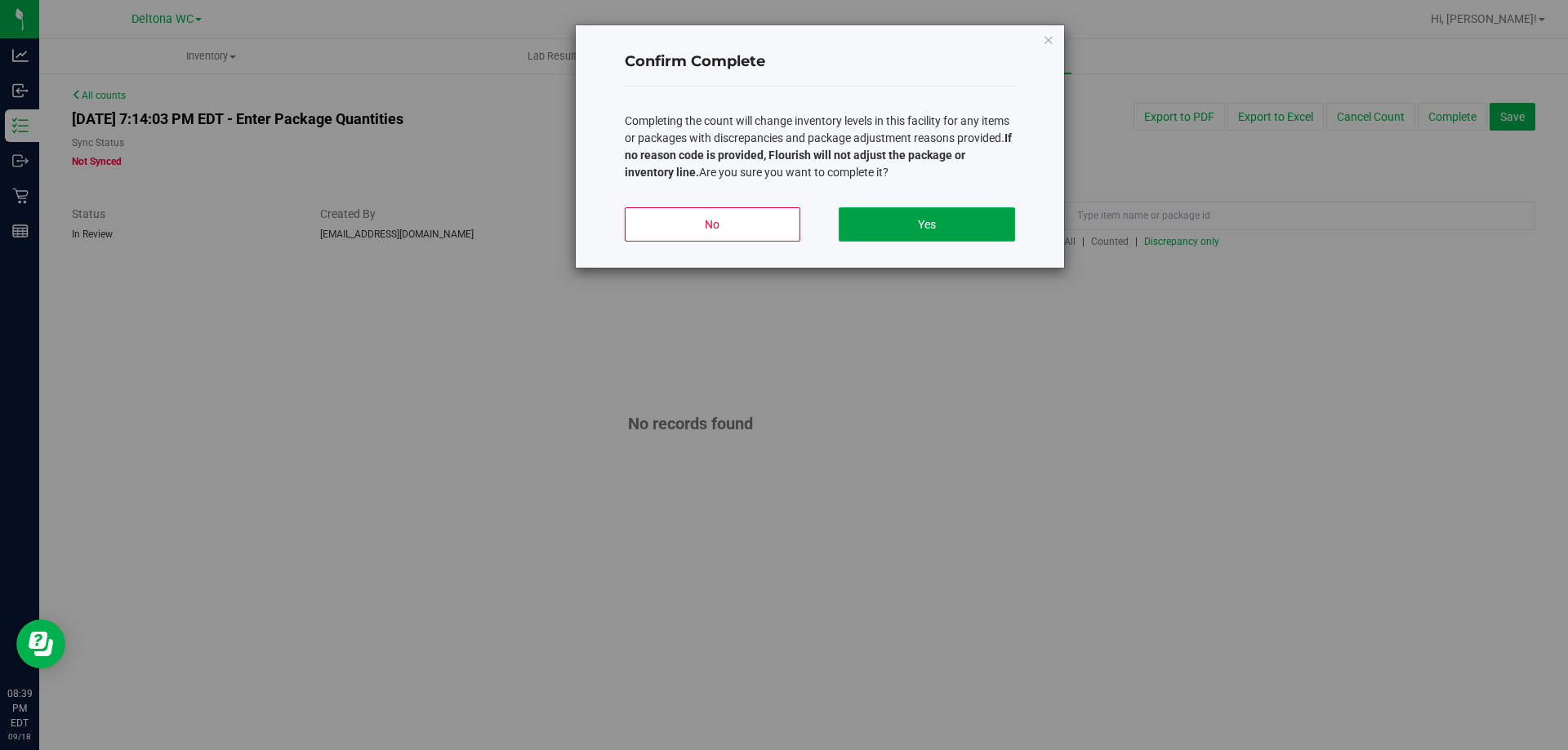
click at [984, 217] on button "Yes" at bounding box center [927, 224] width 176 height 34
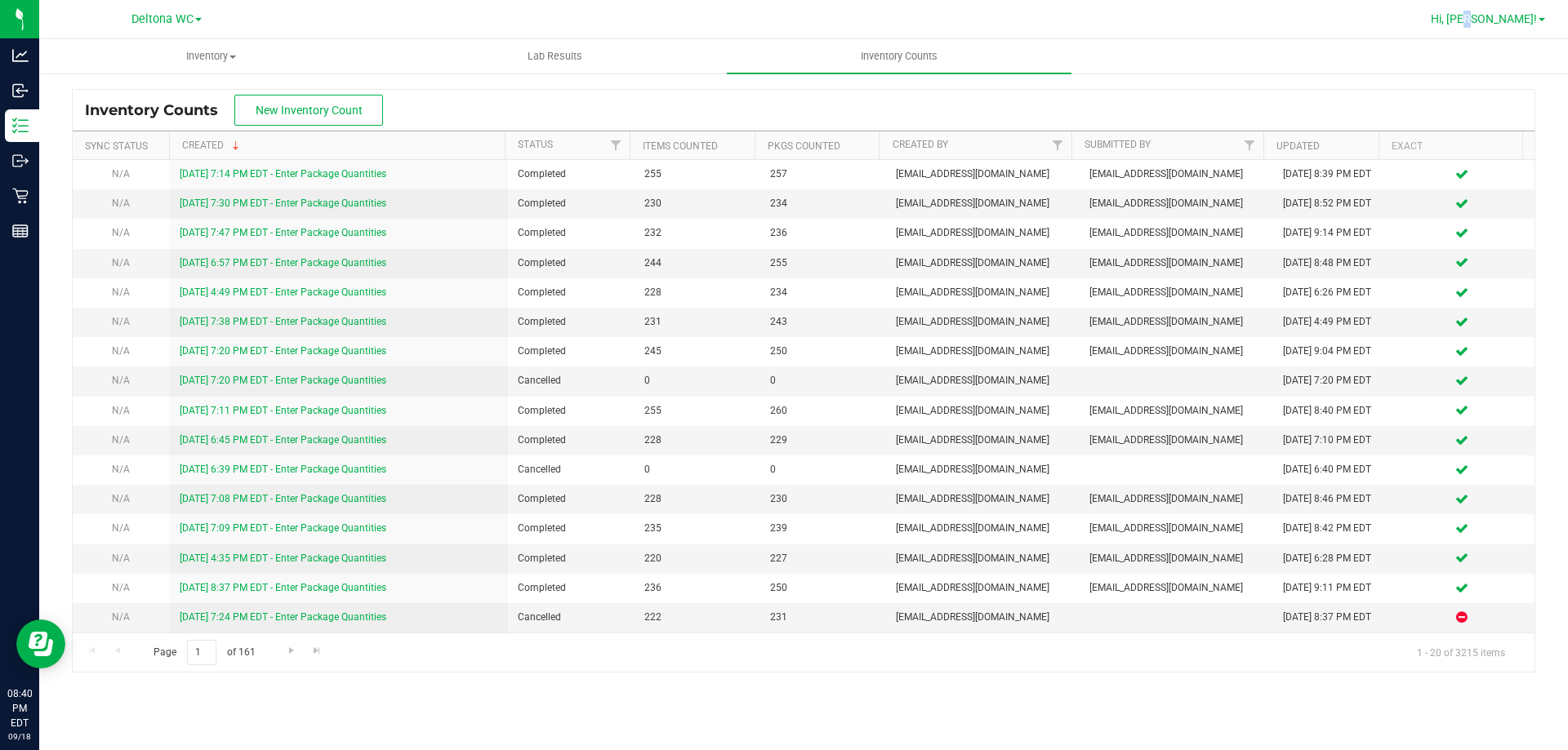
click at [1519, 23] on span "Hi, [PERSON_NAME]!" at bounding box center [1484, 19] width 106 height 13
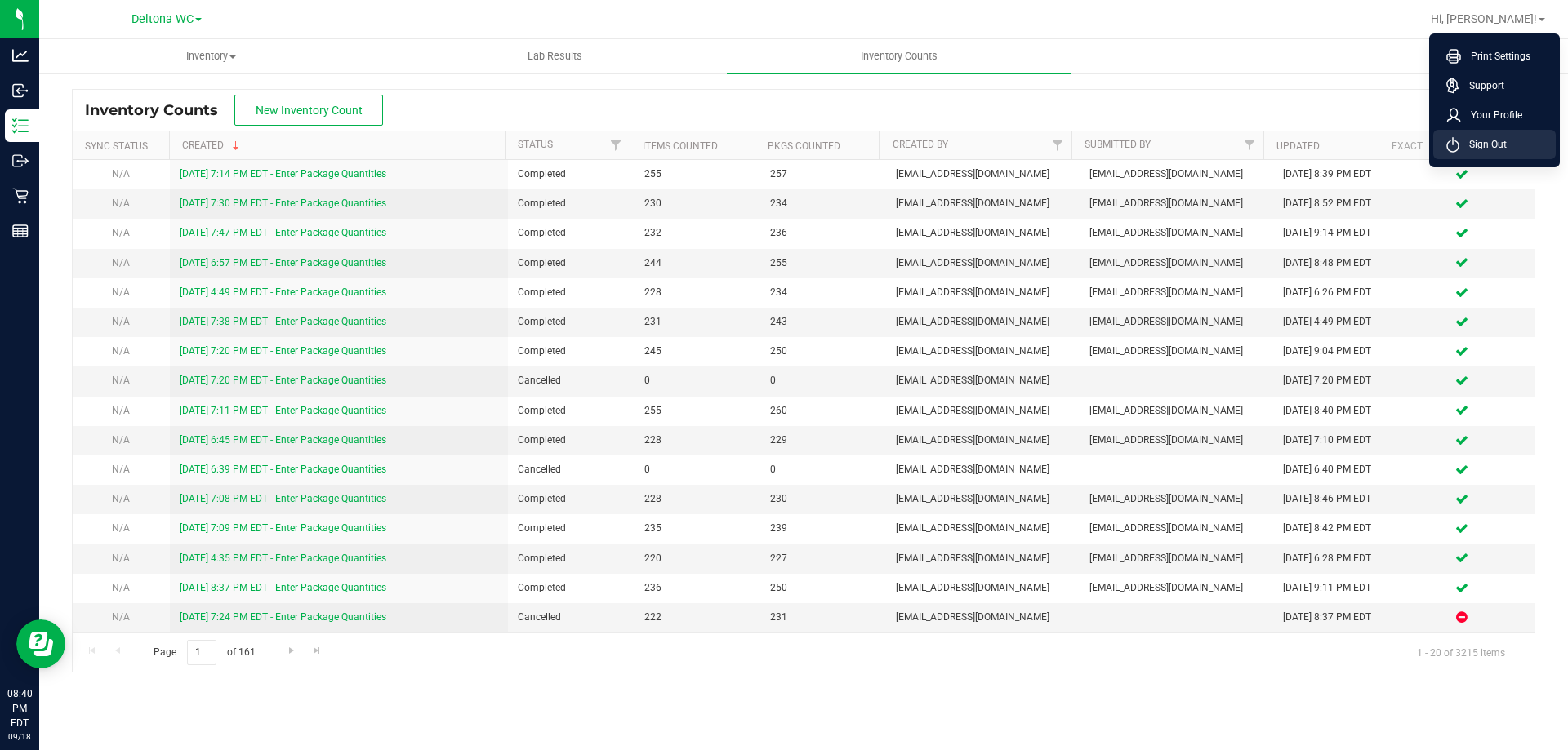
click at [1500, 148] on span "Sign Out" at bounding box center [1483, 145] width 47 height 17
